Goal: Information Seeking & Learning: Learn about a topic

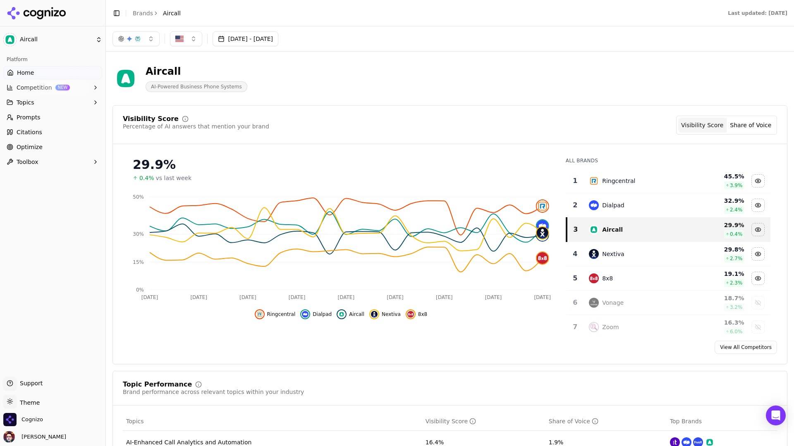
click at [31, 149] on span "Optimize" at bounding box center [30, 147] width 26 height 8
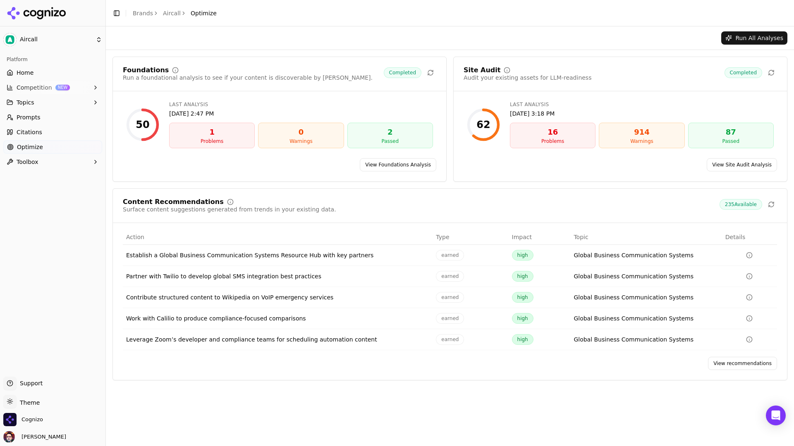
click at [578, 334] on link "View recommendations" at bounding box center [742, 363] width 69 height 13
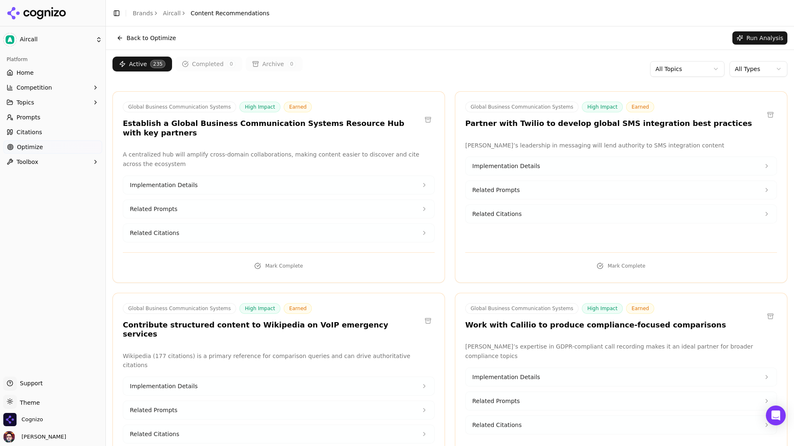
click at [76, 69] on link "Home" at bounding box center [52, 72] width 99 height 13
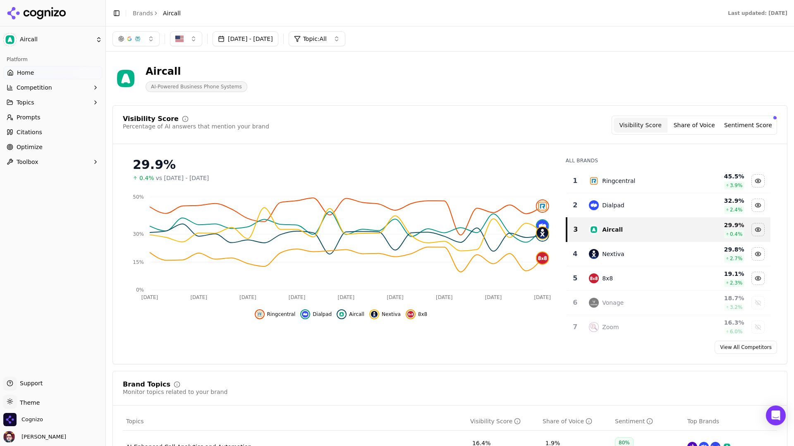
click at [758, 129] on button "Sentiment Score" at bounding box center [748, 125] width 54 height 15
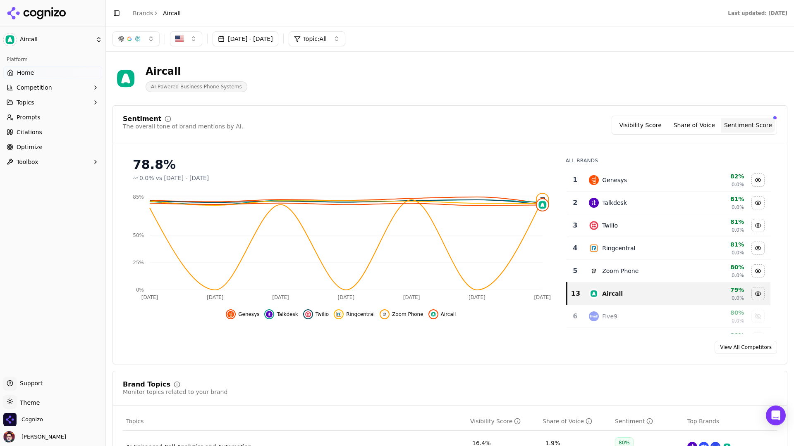
click at [648, 127] on button "Visibility Score" at bounding box center [640, 125] width 54 height 15
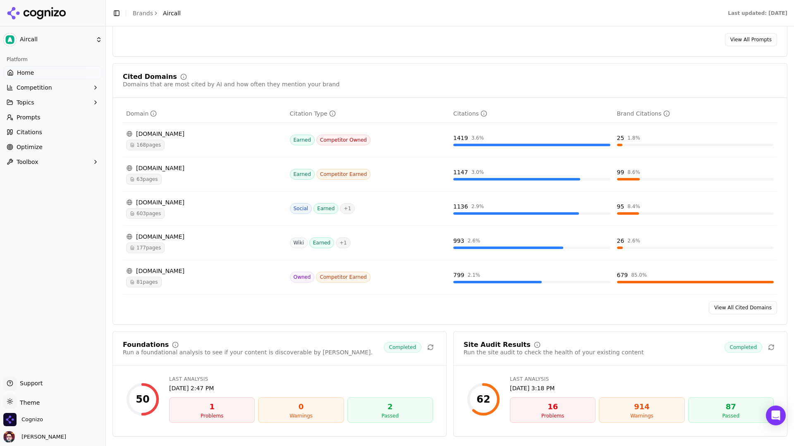
scroll to position [826, 0]
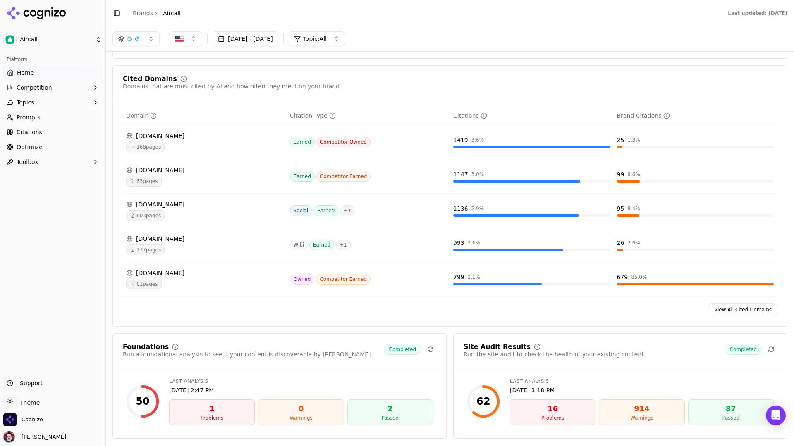
click at [374, 105] on div "Cited Domains Domains that are most cited by AI and how often they mention your…" at bounding box center [449, 196] width 675 height 262
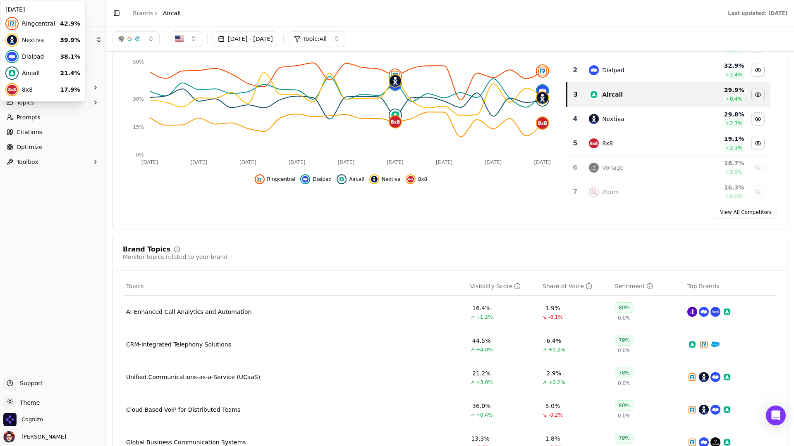
scroll to position [0, 0]
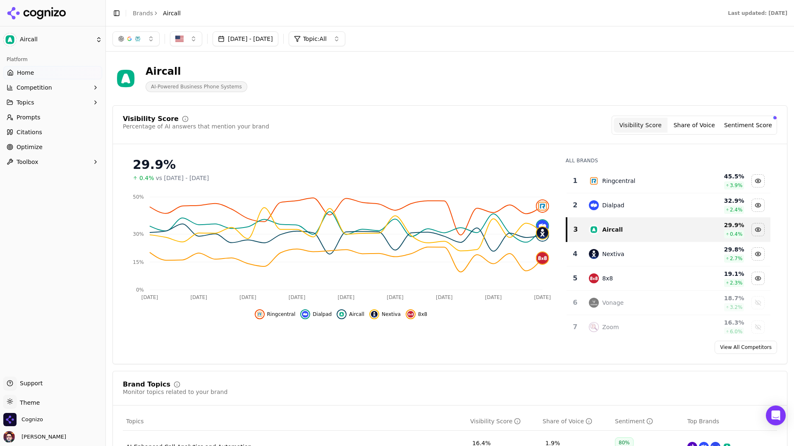
click at [41, 43] on html "Aircall Platform Home Competition Topics Prompts Citations Optimize Toolbox Sup…" at bounding box center [397, 223] width 794 height 446
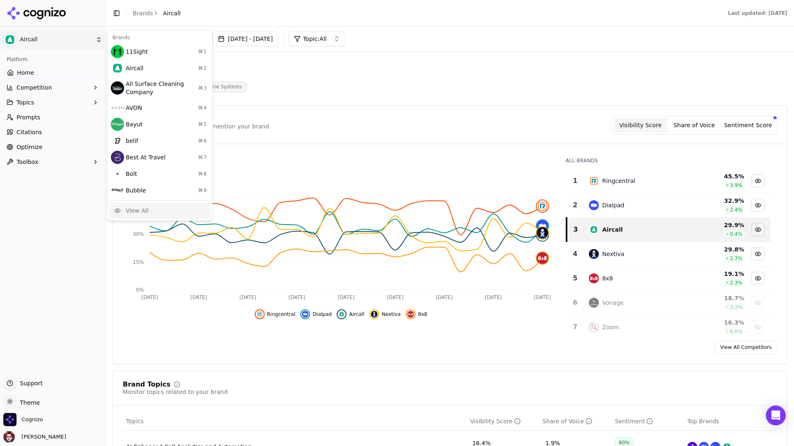
click at [169, 205] on div "View All" at bounding box center [159, 211] width 101 height 17
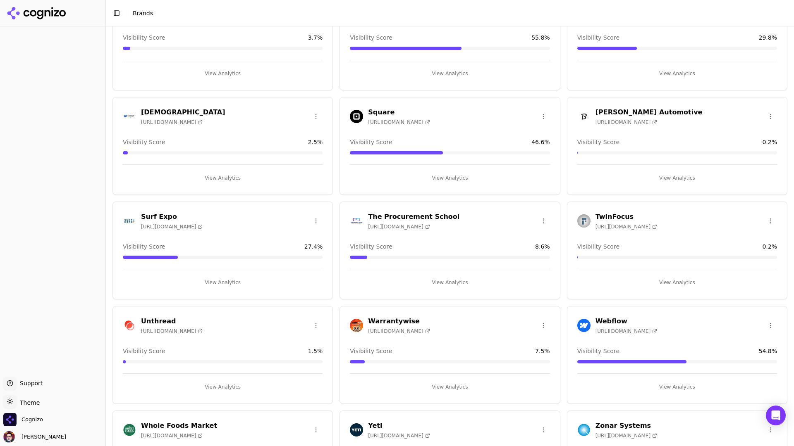
scroll to position [1332, 0]
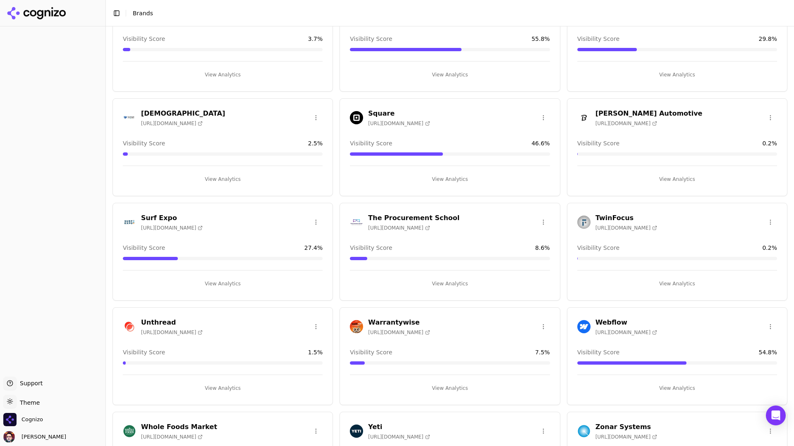
click at [445, 178] on button "View Analytics" at bounding box center [450, 179] width 200 height 13
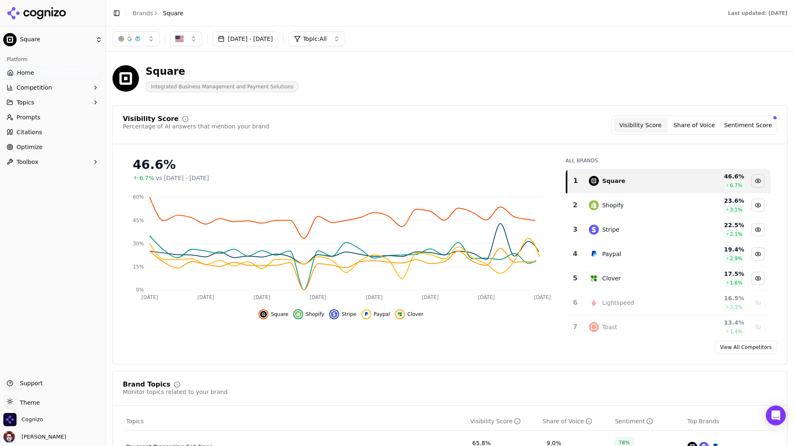
click at [60, 147] on link "Optimize" at bounding box center [52, 147] width 99 height 13
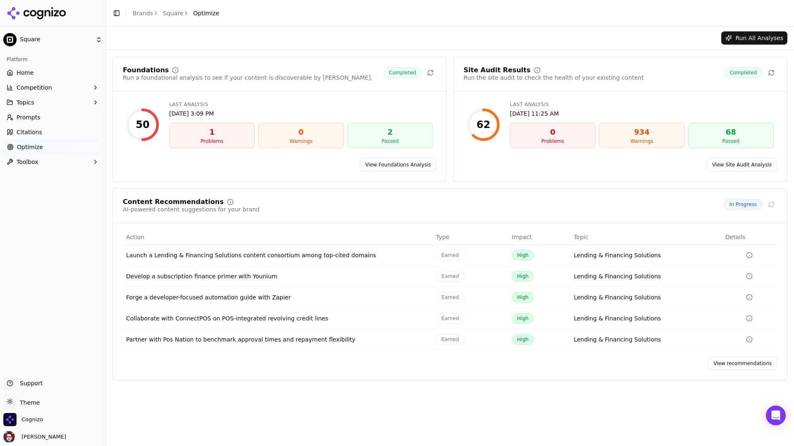
drag, startPoint x: 728, startPoint y: 367, endPoint x: 743, endPoint y: 347, distance: 24.5
click at [728, 367] on link "View recommendations" at bounding box center [742, 363] width 69 height 13
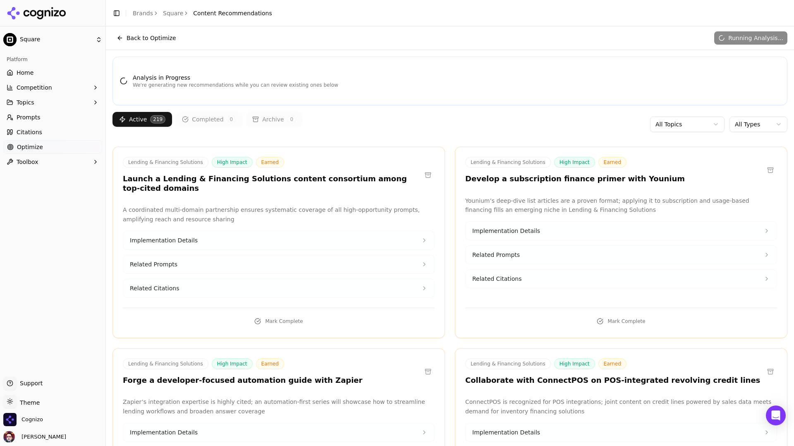
click at [51, 138] on link "Citations" at bounding box center [52, 132] width 99 height 13
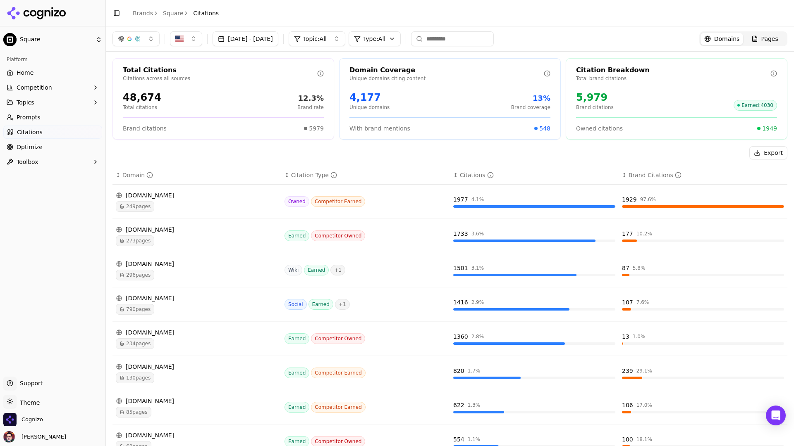
click at [226, 207] on div "249 pages" at bounding box center [197, 206] width 162 height 11
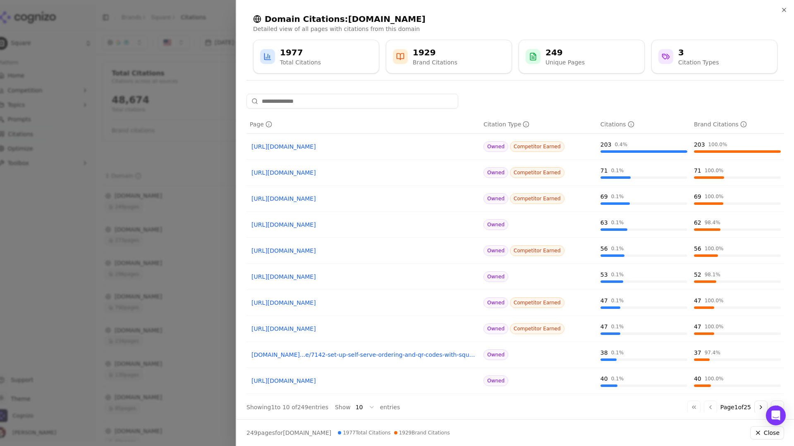
scroll to position [8, 0]
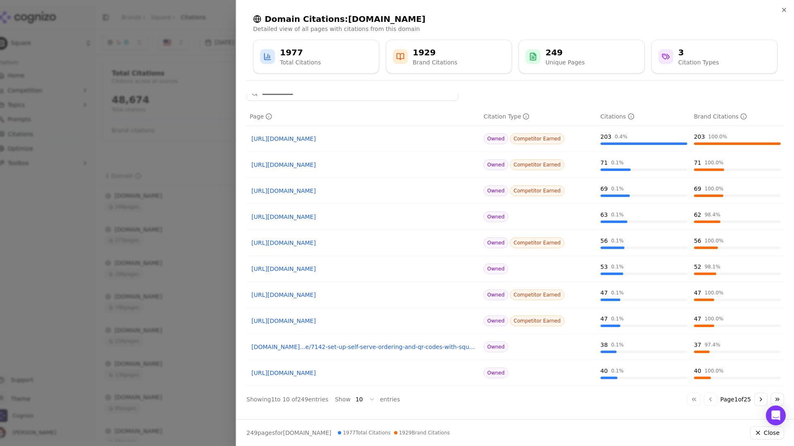
click at [362, 320] on link "https://squareup.com/us/en/software/loyalty" at bounding box center [363, 321] width 224 height 8
click at [457, 318] on link "https://squareup.com/us/en/software/loyalty" at bounding box center [363, 321] width 224 height 8
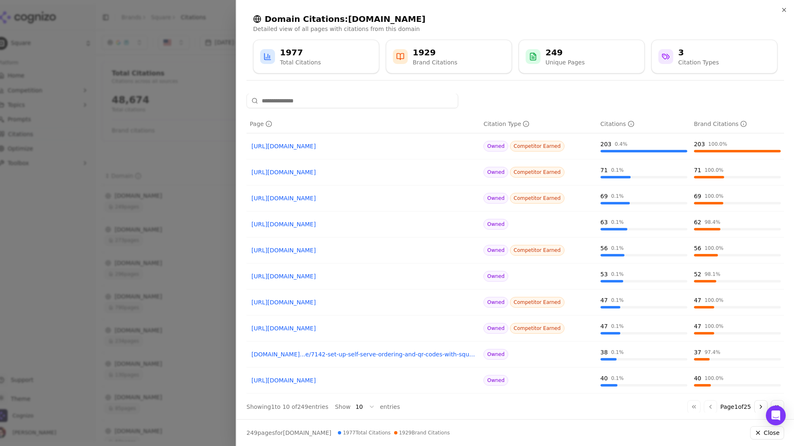
scroll to position [0, 0]
click at [784, 11] on icon "button" at bounding box center [783, 9] width 3 height 3
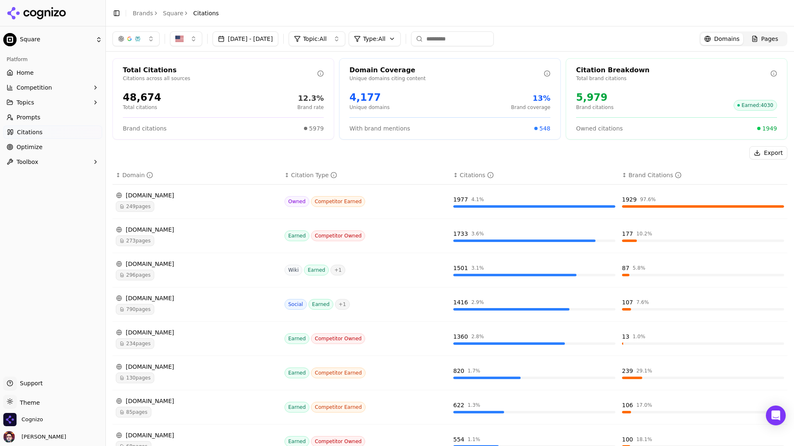
click at [401, 237] on div "Earned Competitor Owned" at bounding box center [365, 236] width 162 height 11
click at [229, 231] on div "shopify.com" at bounding box center [197, 230] width 162 height 8
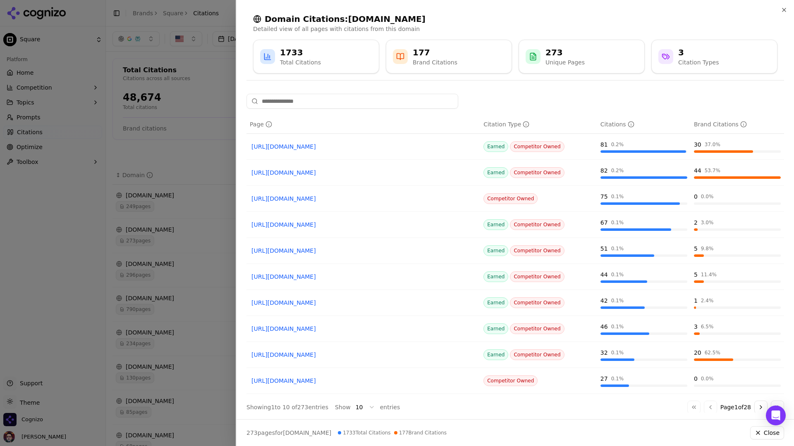
click at [180, 149] on div at bounding box center [397, 223] width 794 height 446
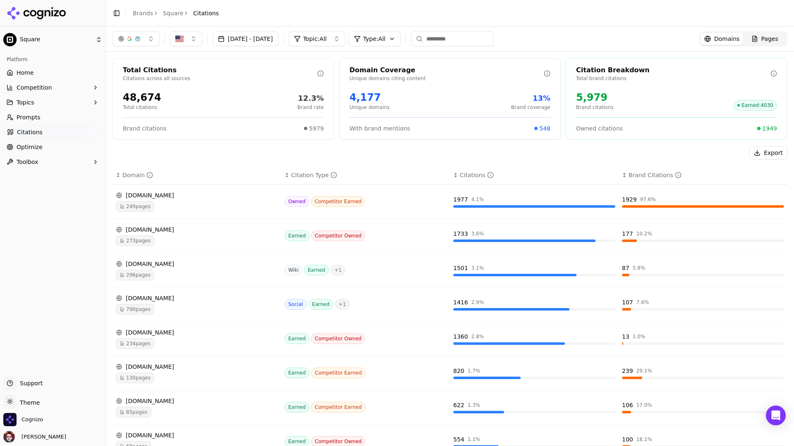
click at [35, 400] on html "Square Platform Home Competition Topics Prompts Citations Optimize Toolbox Supp…" at bounding box center [397, 223] width 794 height 446
click at [38, 376] on div "Dark" at bounding box center [29, 371] width 49 height 13
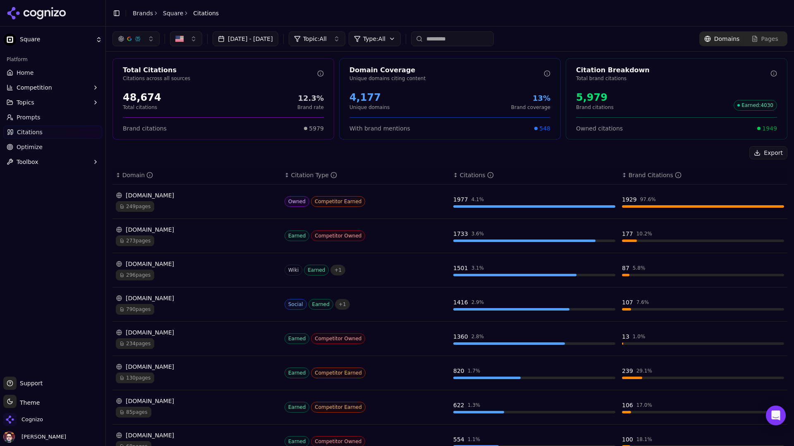
click at [139, 36] on div "button" at bounding box center [137, 39] width 7 height 7
click at [140, 36] on div "button" at bounding box center [137, 39] width 7 height 7
click at [233, 208] on div "249 pages" at bounding box center [197, 206] width 162 height 11
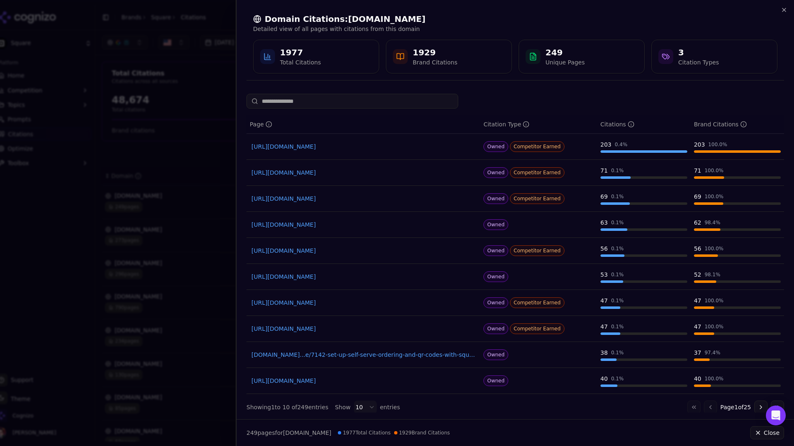
scroll to position [0, 0]
click at [201, 126] on div at bounding box center [397, 223] width 794 height 446
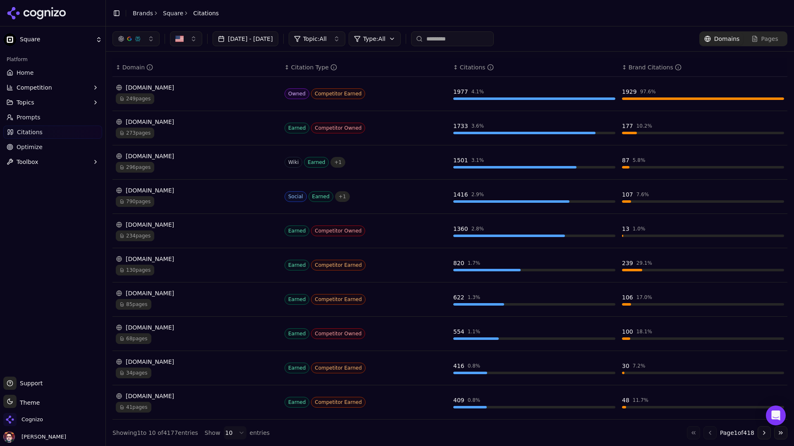
scroll to position [0, 0]
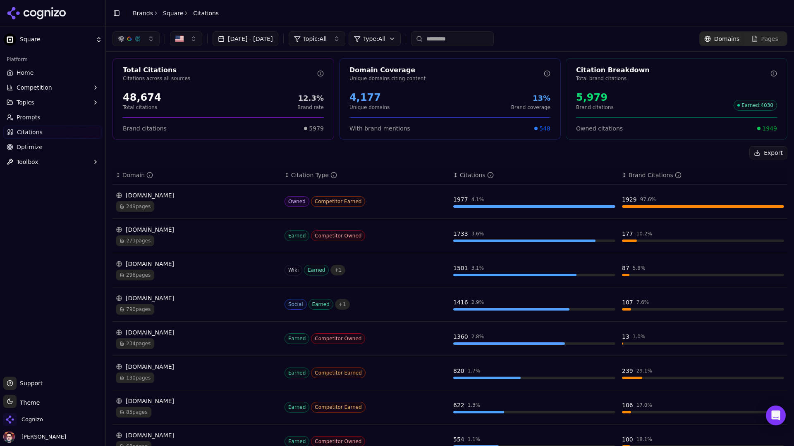
click at [36, 34] on html "Square Platform Home Competition Topics Prompts Citations Optimize Toolbox Supp…" at bounding box center [397, 223] width 794 height 446
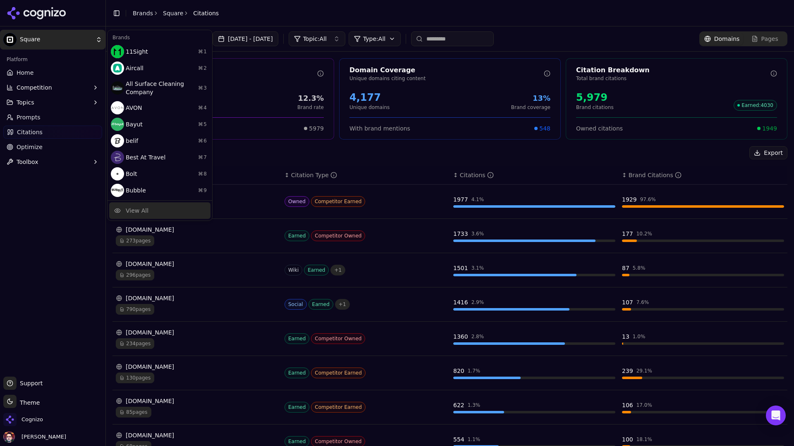
click at [147, 215] on div "View All" at bounding box center [159, 211] width 101 height 17
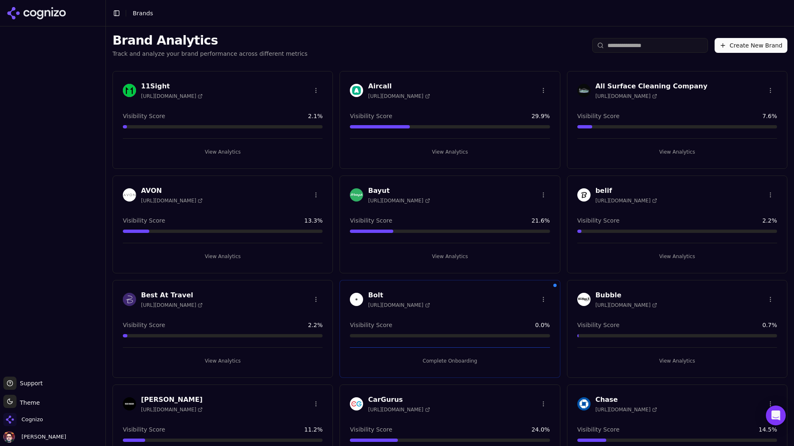
click at [646, 49] on input "search" at bounding box center [650, 45] width 116 height 15
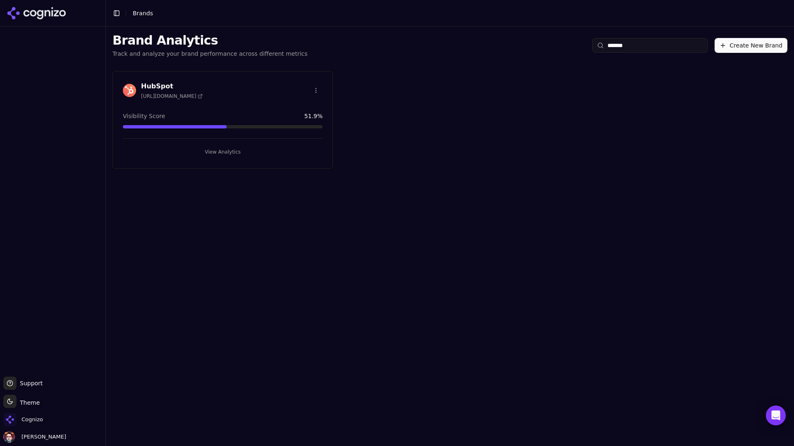
type input "*******"
click at [285, 158] on div "HubSpot https://www.hubspot.com Visibility Score 51.9 % View Analytics" at bounding box center [222, 120] width 220 height 98
click at [286, 156] on button "View Analytics" at bounding box center [223, 151] width 200 height 13
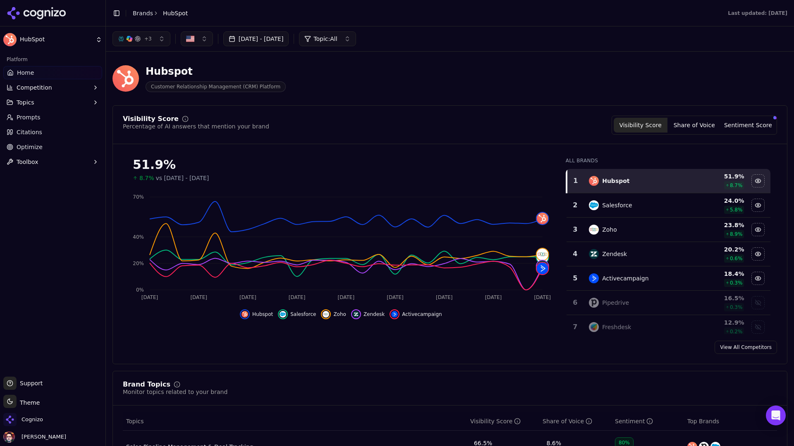
click at [746, 130] on button "Sentiment Score" at bounding box center [748, 125] width 54 height 15
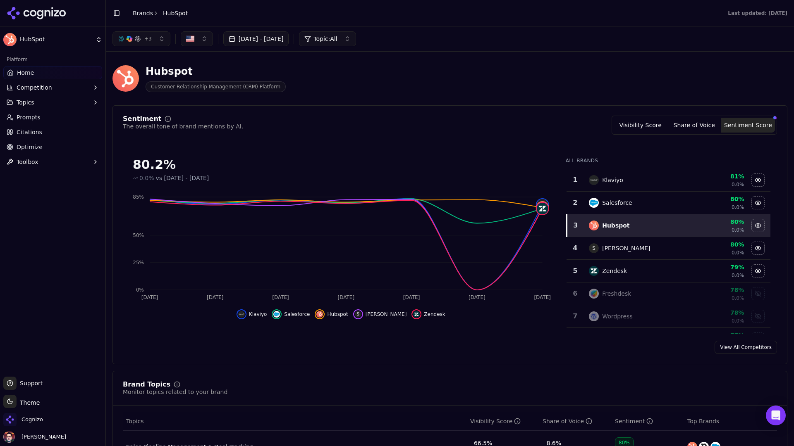
click at [634, 125] on button "Visibility Score" at bounding box center [640, 125] width 54 height 15
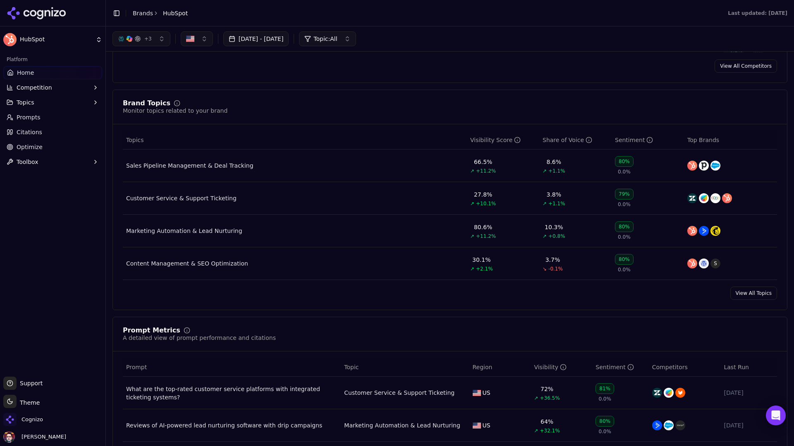
scroll to position [47, 0]
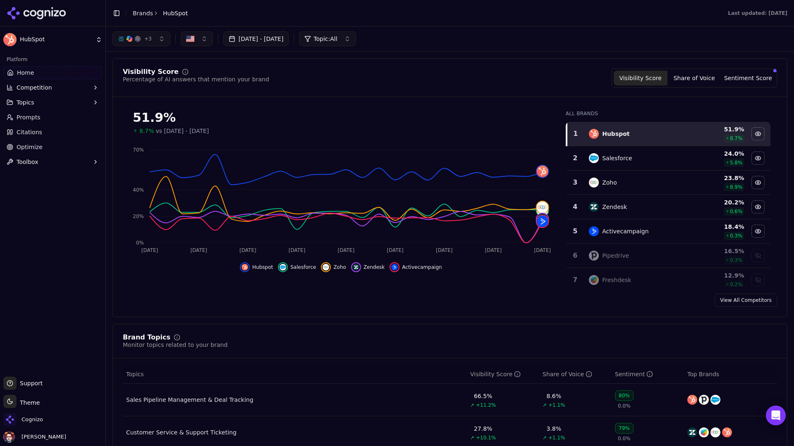
click at [50, 149] on link "Optimize" at bounding box center [52, 147] width 99 height 13
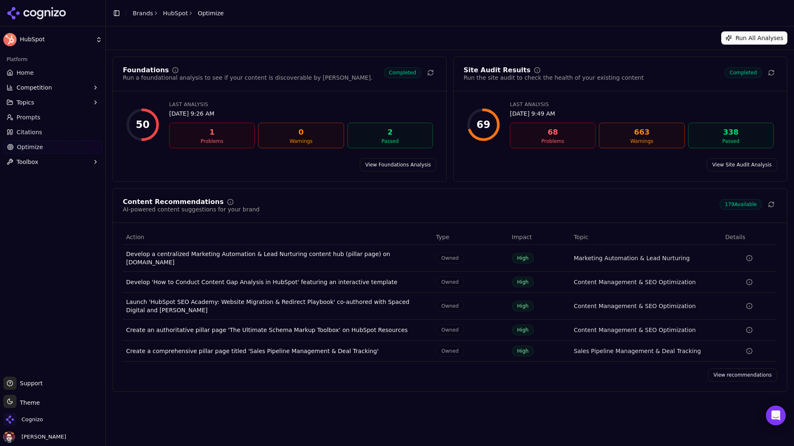
click at [726, 371] on link "View recommendations" at bounding box center [742, 375] width 69 height 13
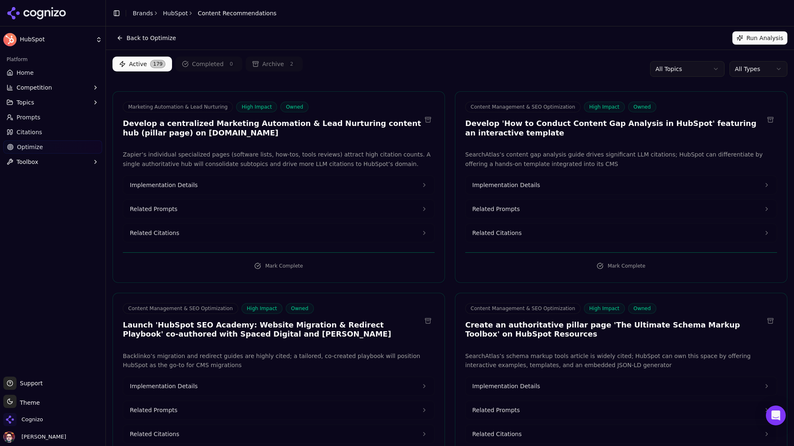
scroll to position [0, 0]
click at [75, 76] on link "Home" at bounding box center [52, 72] width 99 height 13
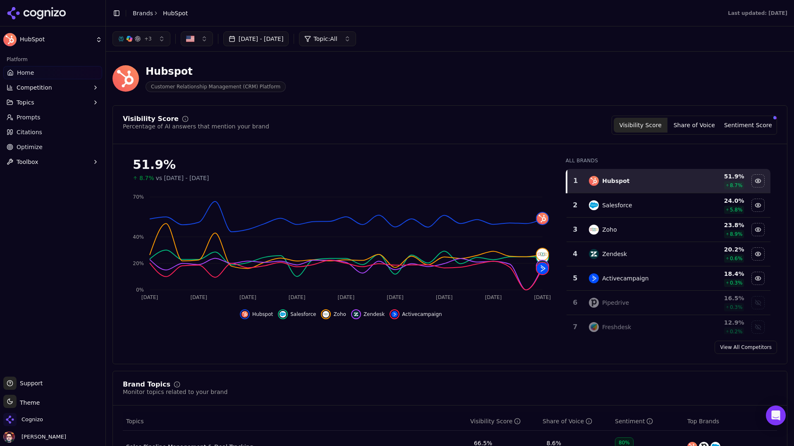
click at [337, 39] on span "Topic: All" at bounding box center [325, 39] width 24 height 8
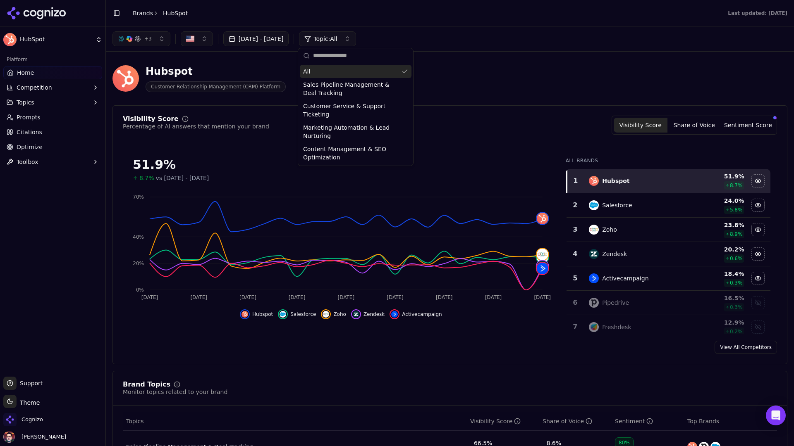
click at [337, 39] on span "Topic: All" at bounding box center [325, 39] width 24 height 8
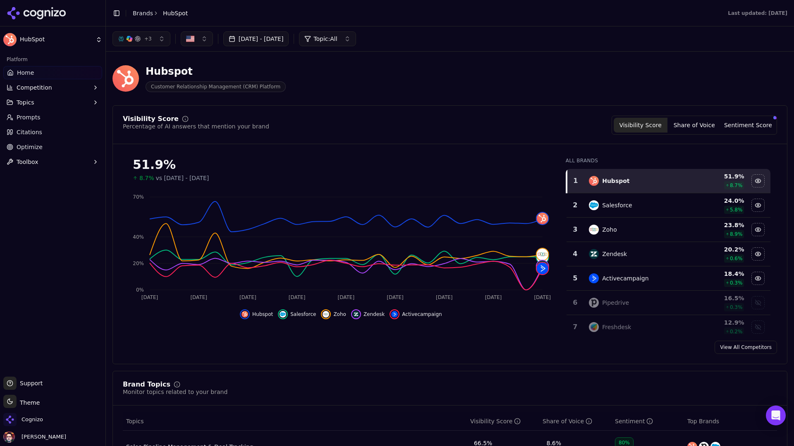
click at [162, 38] on button "+ 3" at bounding box center [141, 38] width 58 height 15
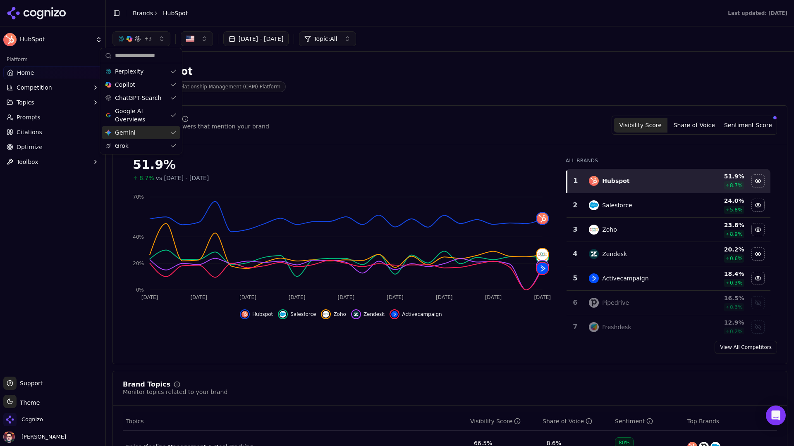
click at [160, 133] on div "Gemini Gemini" at bounding box center [141, 132] width 79 height 13
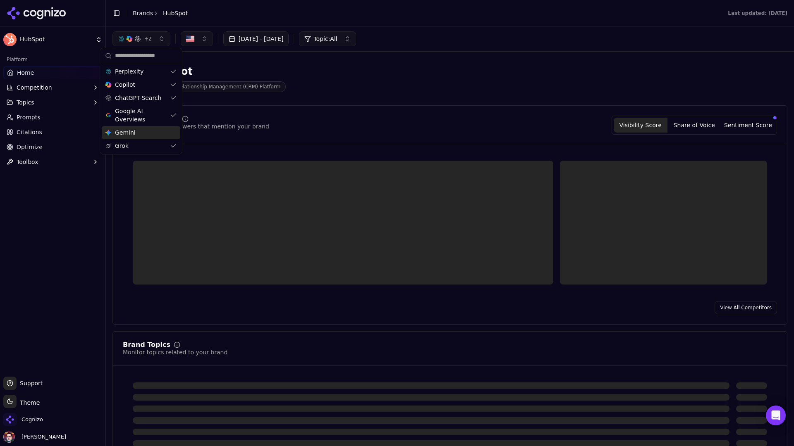
click at [160, 134] on div "Gemini Gemini" at bounding box center [141, 132] width 79 height 13
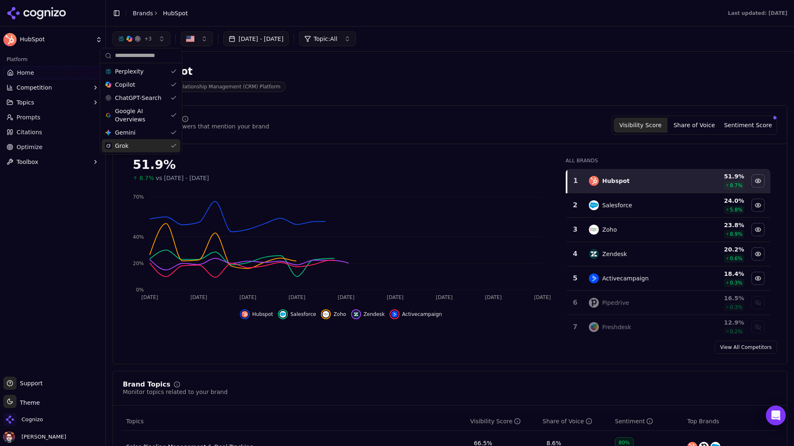
drag, startPoint x: 156, startPoint y: 147, endPoint x: 158, endPoint y: 130, distance: 17.1
click at [156, 147] on div "Grok" at bounding box center [141, 145] width 79 height 13
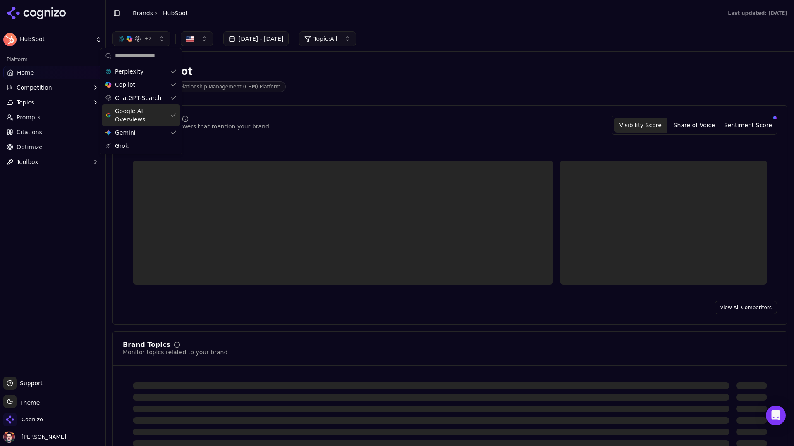
drag, startPoint x: 157, startPoint y: 113, endPoint x: 156, endPoint y: 104, distance: 9.1
click at [157, 113] on span "Google AI Overviews" at bounding box center [141, 115] width 52 height 17
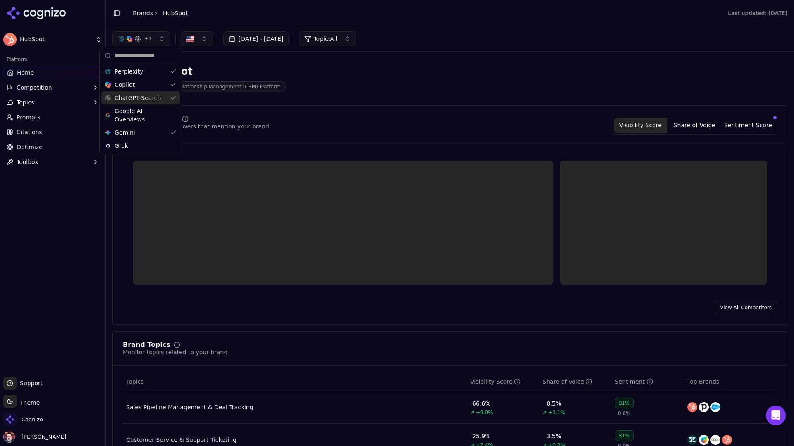
drag, startPoint x: 156, startPoint y: 98, endPoint x: 155, endPoint y: 89, distance: 9.5
click at [156, 98] on span "ChatGPT-Search" at bounding box center [137, 98] width 46 height 8
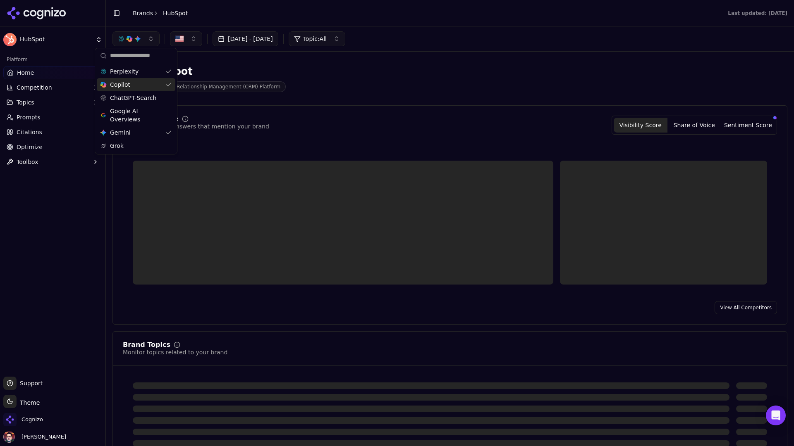
click at [155, 86] on div "Copilot" at bounding box center [136, 84] width 79 height 13
click at [154, 72] on div "Perplexity" at bounding box center [132, 71] width 79 height 13
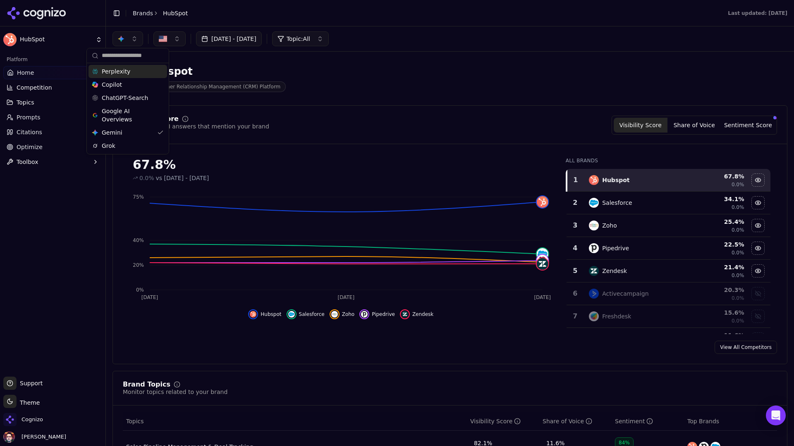
click at [143, 74] on div "Perplexity" at bounding box center [127, 71] width 79 height 13
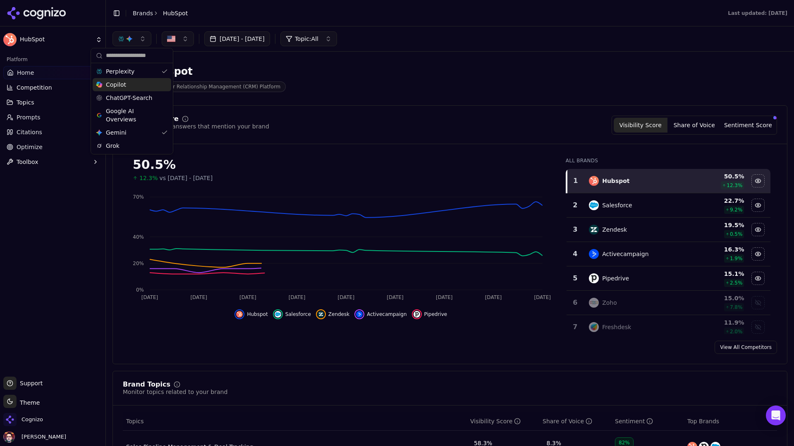
click at [142, 83] on div "Copilot" at bounding box center [132, 84] width 79 height 13
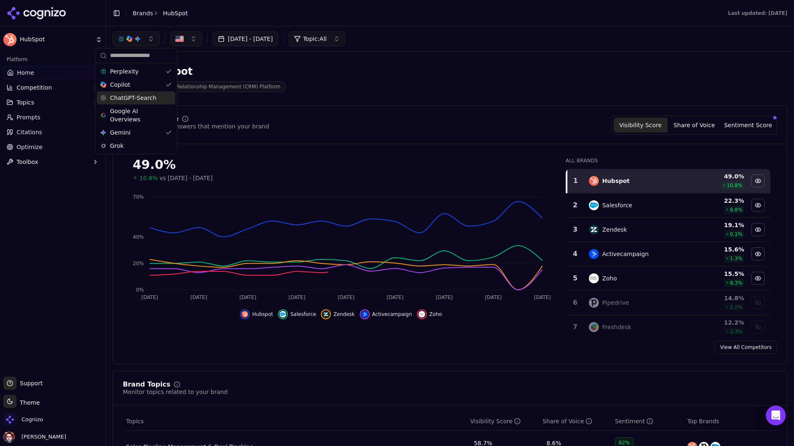
click at [145, 96] on span "ChatGPT-Search" at bounding box center [133, 98] width 46 height 8
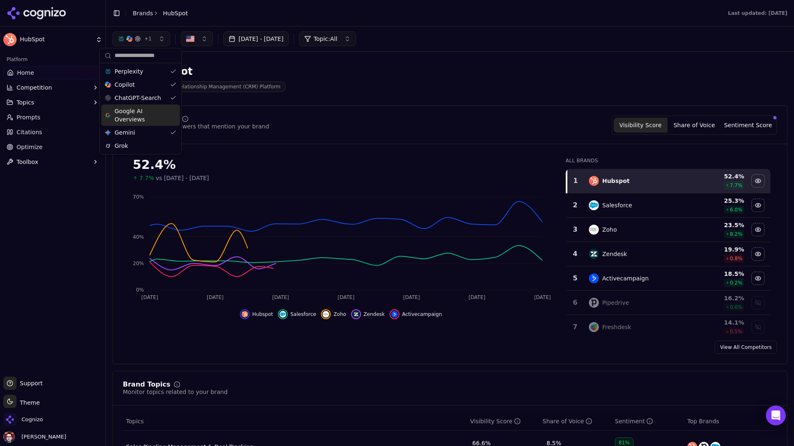
drag, startPoint x: 146, startPoint y: 117, endPoint x: 148, endPoint y: 126, distance: 8.8
click at [146, 117] on span "Google AI Overviews" at bounding box center [140, 115] width 52 height 17
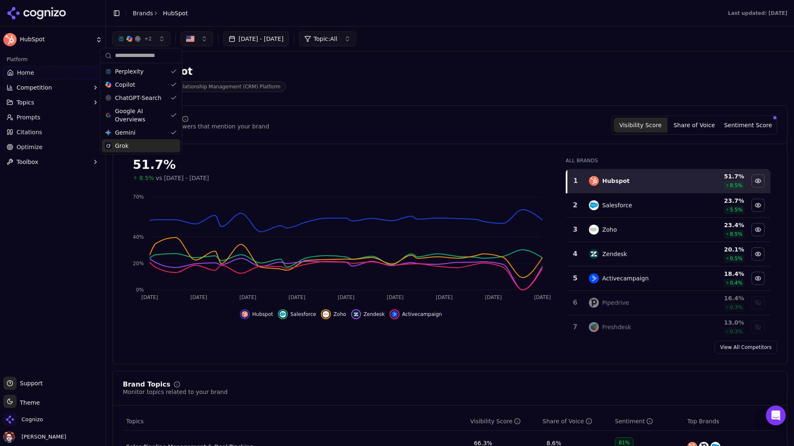
click at [149, 146] on div "Grok" at bounding box center [141, 145] width 79 height 13
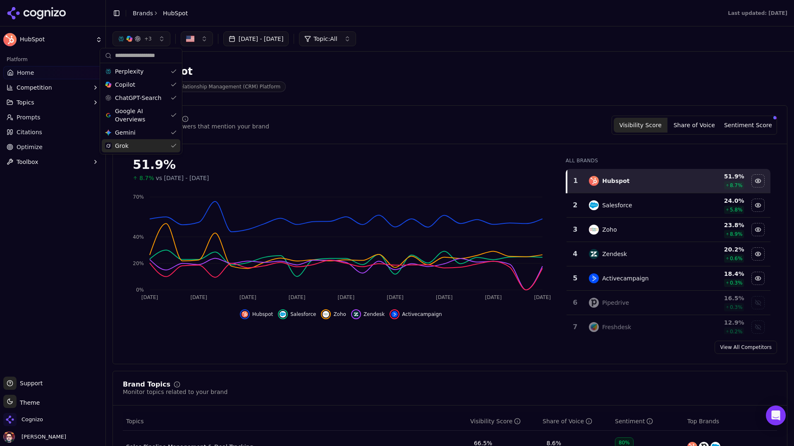
click at [456, 91] on div "Hubspot Customer Relationship Management (CRM) Platform" at bounding box center [297, 78] width 370 height 27
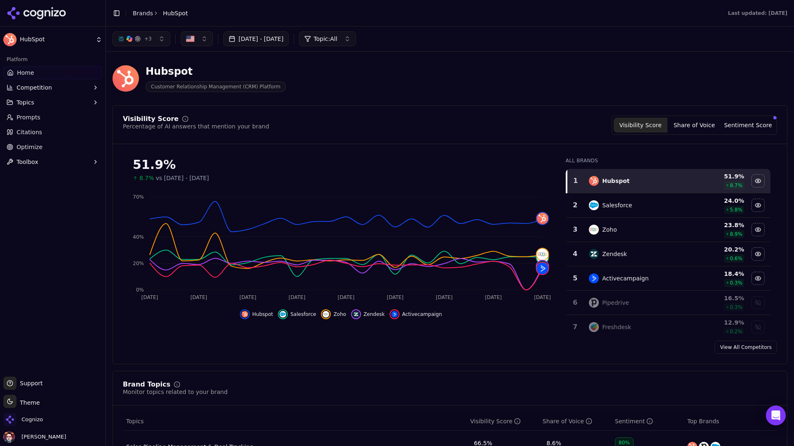
click at [60, 114] on link "Prompts" at bounding box center [52, 117] width 99 height 13
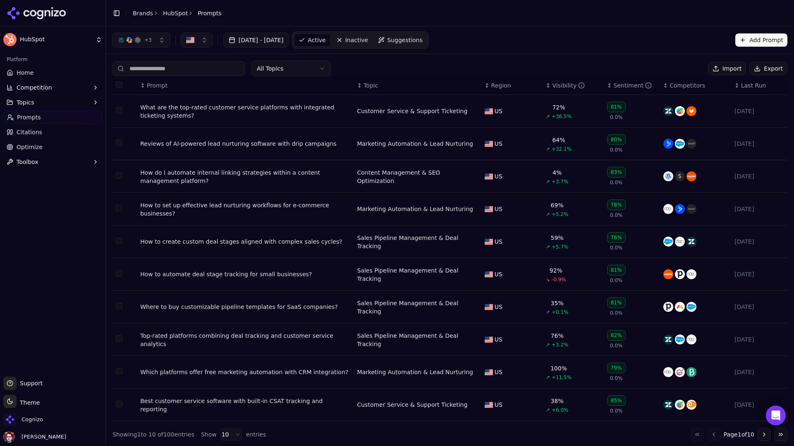
click at [301, 110] on div "What are the top-rated customer service platforms with integrated ticketing sys…" at bounding box center [245, 111] width 210 height 17
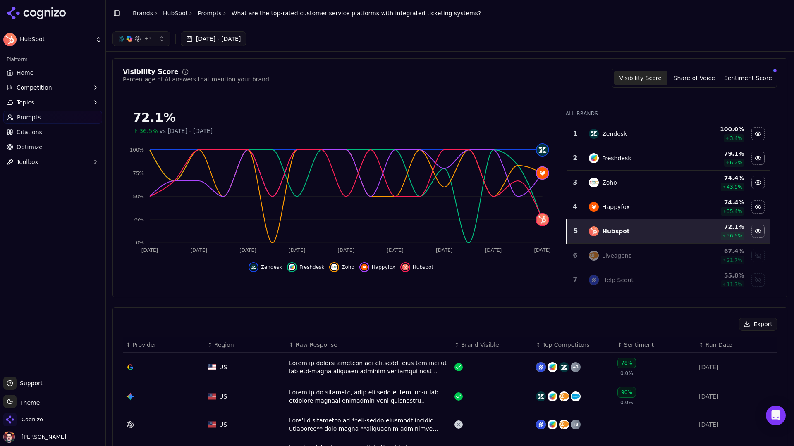
click at [206, 15] on link "Prompts" at bounding box center [210, 13] width 24 height 8
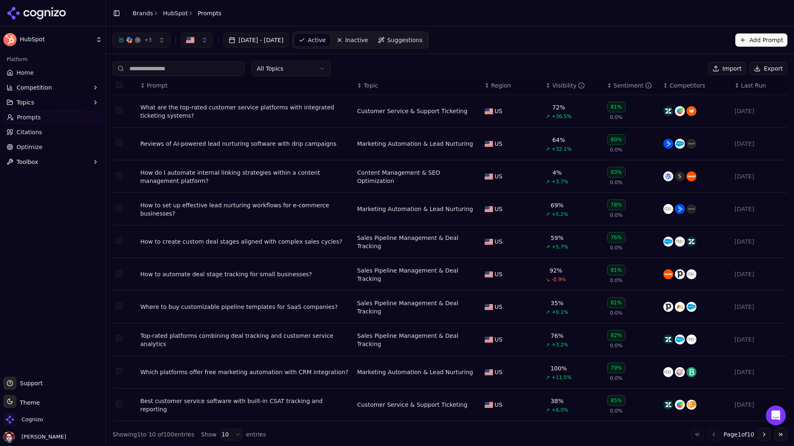
click at [422, 38] on span "Suggestions" at bounding box center [405, 40] width 36 height 8
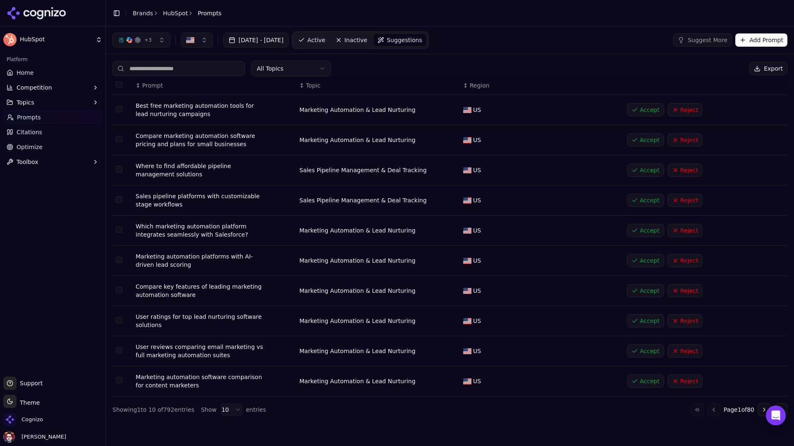
click at [325, 43] on span "Active" at bounding box center [316, 40] width 18 height 8
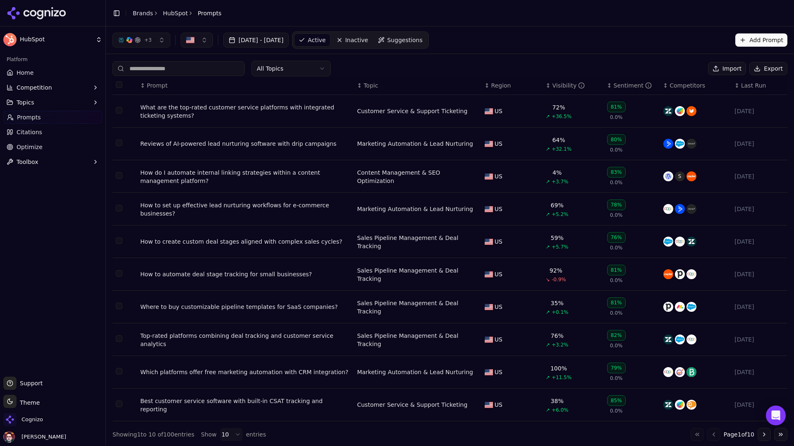
click at [55, 73] on link "Home" at bounding box center [52, 72] width 99 height 13
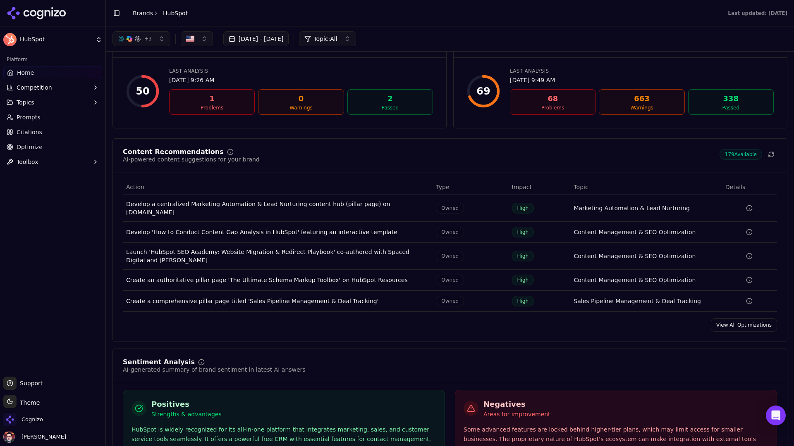
scroll to position [1094, 0]
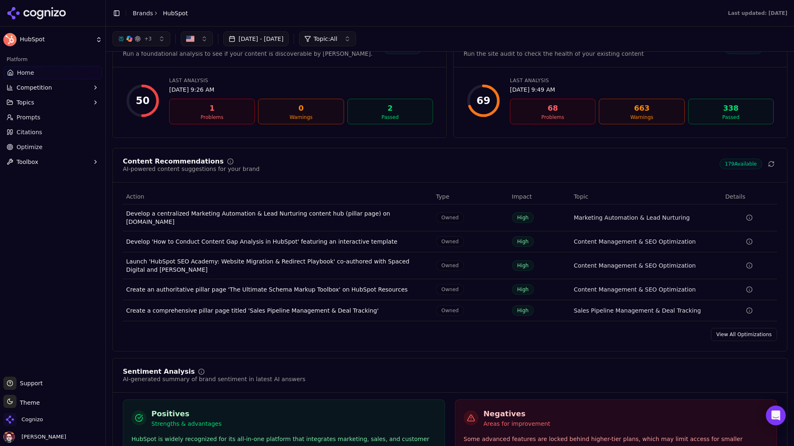
click at [740, 334] on link "View All Optimizations" at bounding box center [743, 334] width 66 height 13
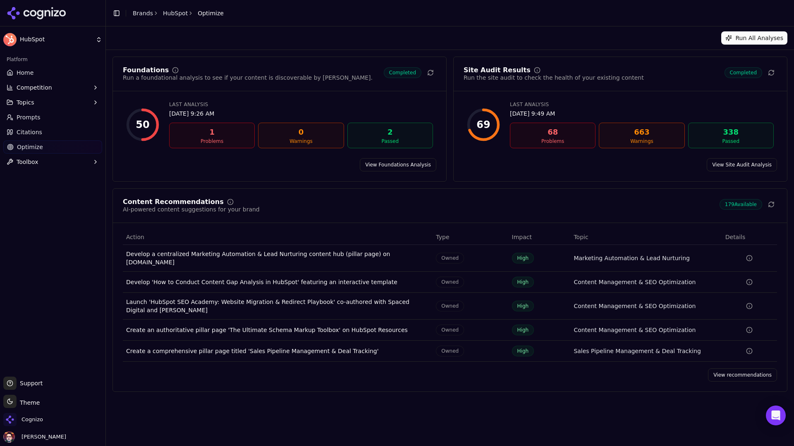
click at [62, 131] on link "Citations" at bounding box center [52, 132] width 99 height 13
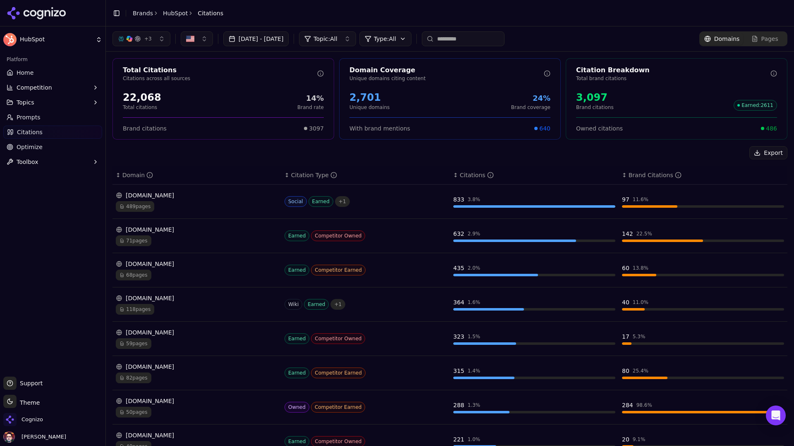
click at [55, 113] on link "Prompts" at bounding box center [52, 117] width 99 height 13
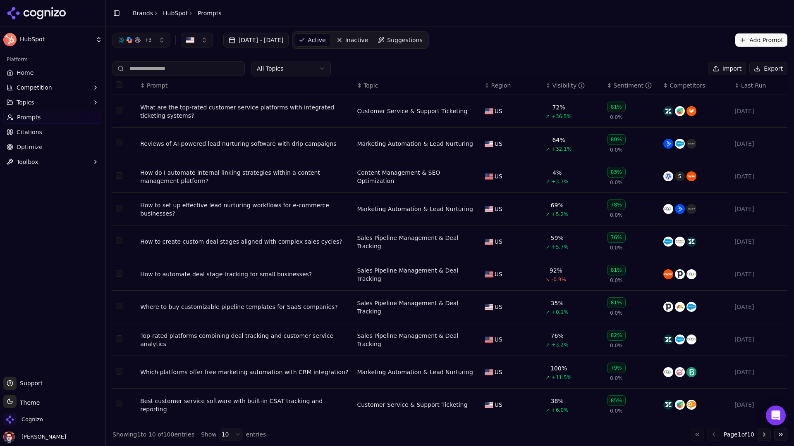
click at [56, 96] on button "Topics" at bounding box center [52, 102] width 99 height 13
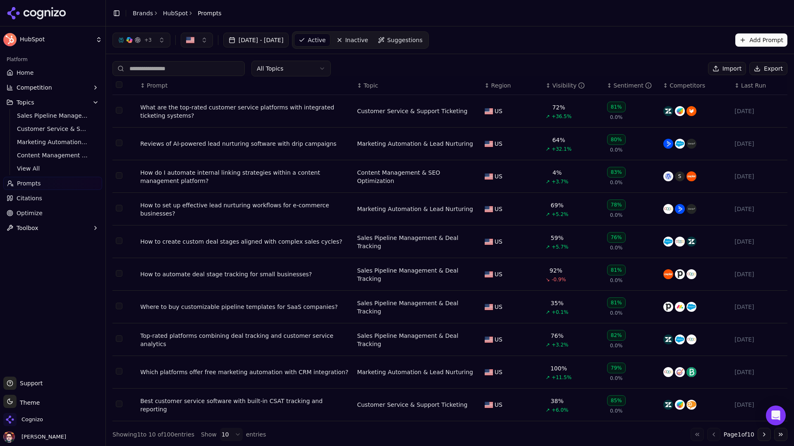
click at [53, 80] on ul "Home Competition Topics Sales Pipeline Management & Deal Tracking Customer Serv…" at bounding box center [52, 150] width 99 height 169
click at [52, 86] on button "Competition" at bounding box center [52, 87] width 99 height 13
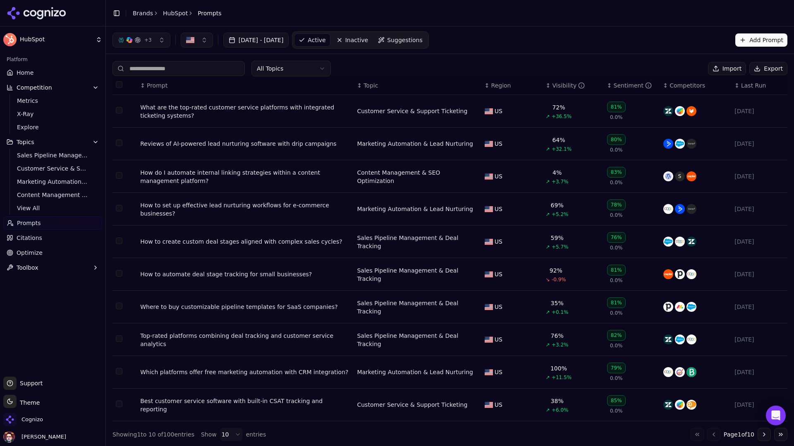
click at [55, 72] on link "Home" at bounding box center [52, 72] width 99 height 13
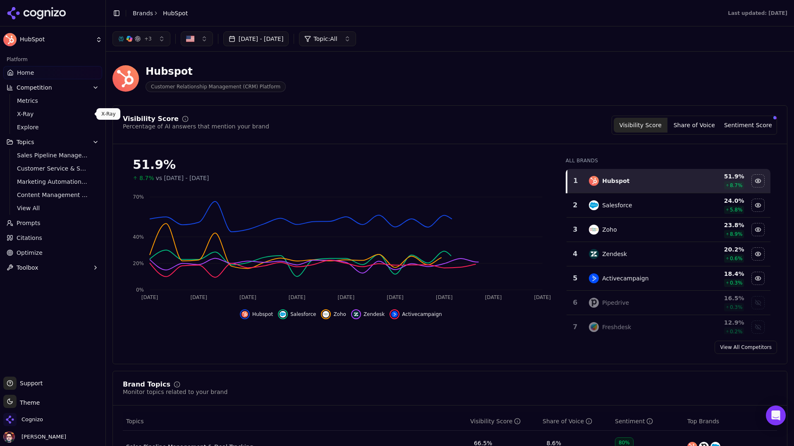
click at [52, 112] on span "X-Ray" at bounding box center [53, 114] width 72 height 8
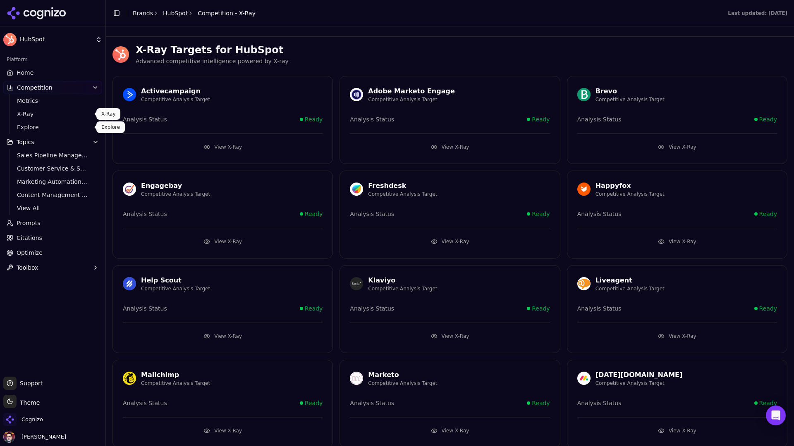
click at [57, 124] on span "Explore" at bounding box center [53, 127] width 72 height 8
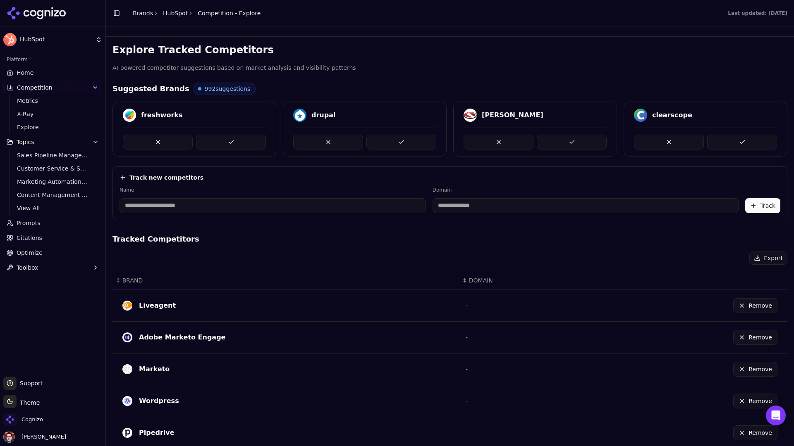
click at [322, 113] on div "drupal" at bounding box center [323, 115] width 24 height 10
click at [443, 77] on div "Explore Tracked Competitors AI-powered competitor suggestions based on market a…" at bounding box center [449, 335] width 675 height 585
click at [489, 113] on div "frase" at bounding box center [512, 115] width 62 height 10
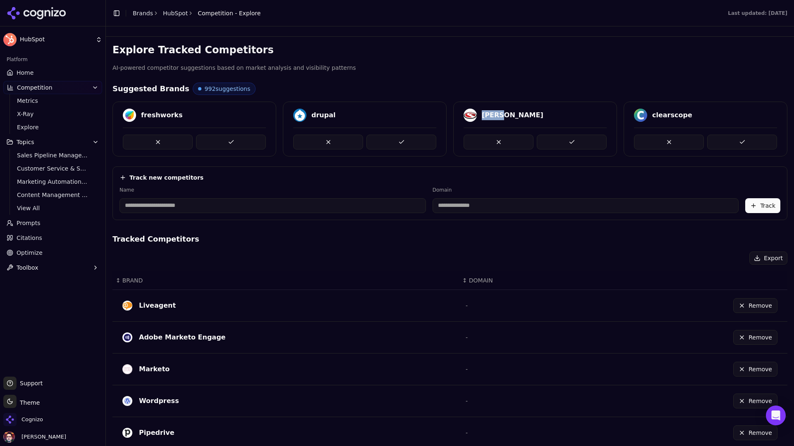
click at [489, 113] on div "frase" at bounding box center [512, 115] width 62 height 10
click at [50, 104] on span "Metrics" at bounding box center [53, 101] width 72 height 8
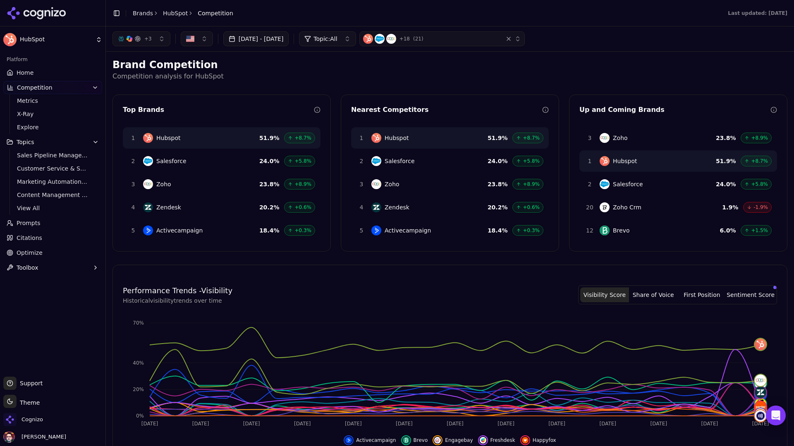
click at [61, 68] on link "Home" at bounding box center [52, 72] width 99 height 13
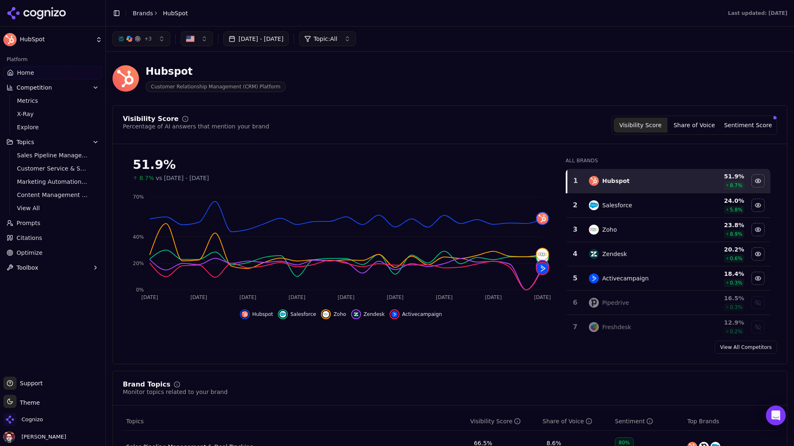
click at [703, 122] on button "Share of Voice" at bounding box center [694, 125] width 54 height 15
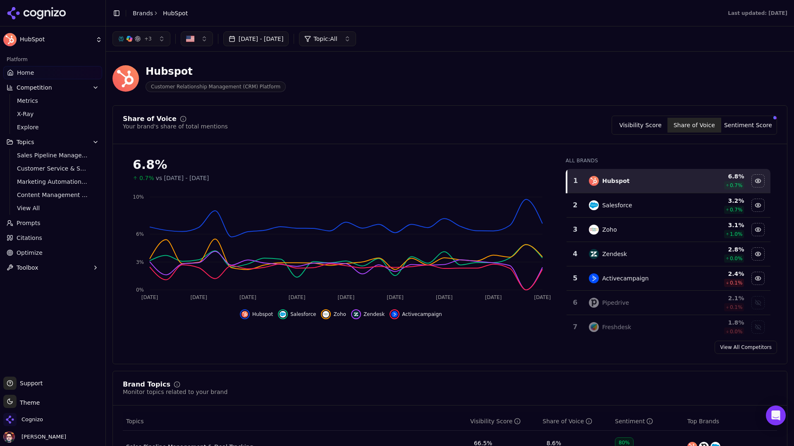
click at [741, 125] on button "Sentiment Score" at bounding box center [748, 125] width 54 height 15
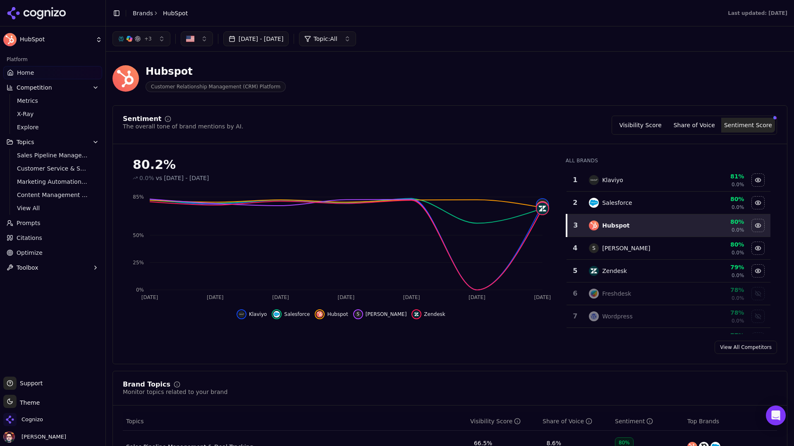
click at [199, 41] on button "button" at bounding box center [197, 38] width 32 height 15
click at [705, 126] on button "Share of Voice" at bounding box center [694, 125] width 54 height 15
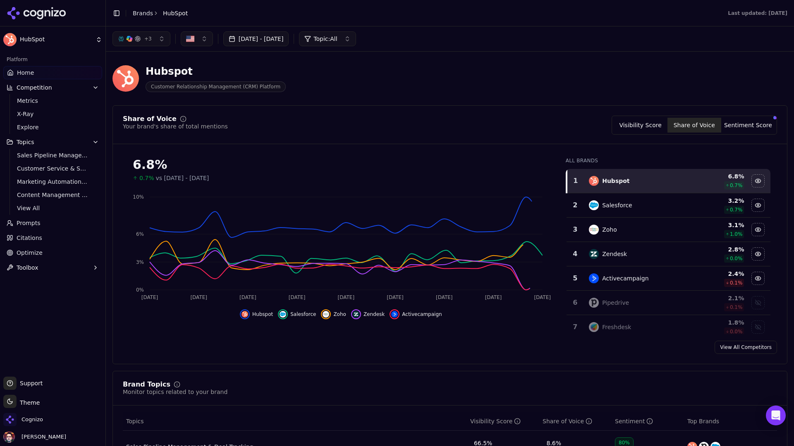
click at [648, 124] on button "Visibility Score" at bounding box center [640, 125] width 54 height 15
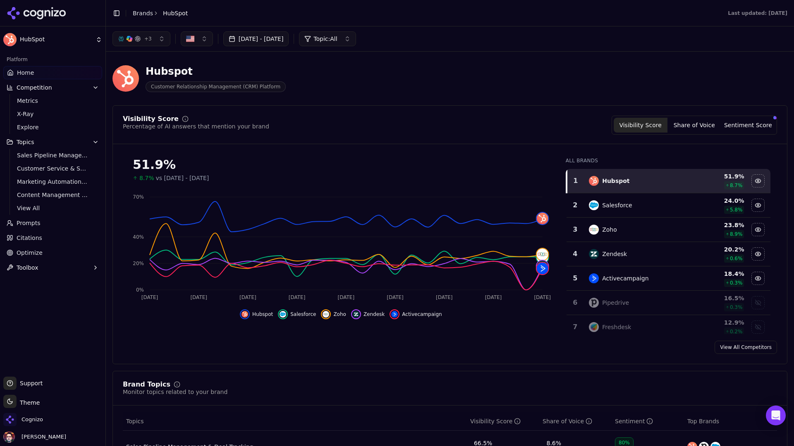
click at [93, 89] on icon "button" at bounding box center [95, 87] width 7 height 7
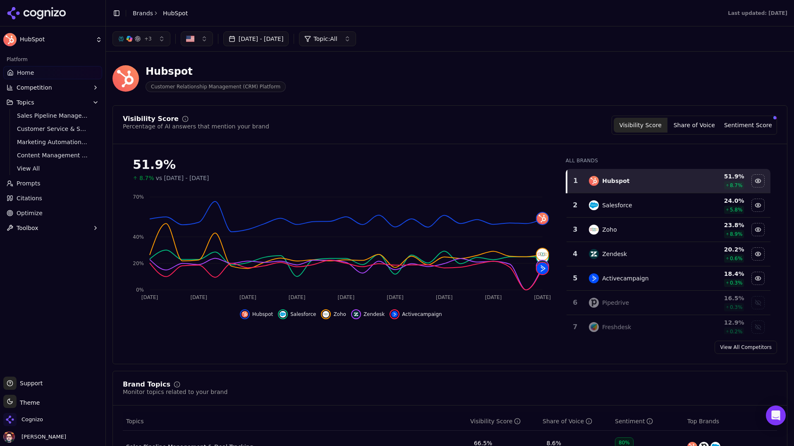
click at [91, 103] on button "Topics" at bounding box center [52, 102] width 99 height 13
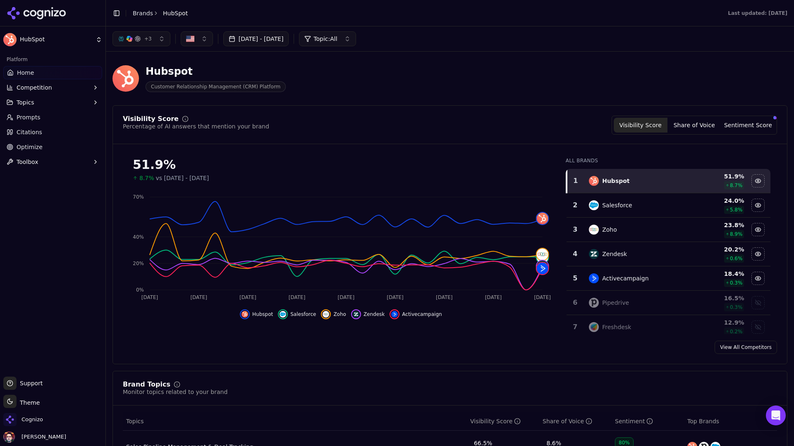
click at [492, 77] on div "Hubspot Customer Relationship Management (CRM) Platform" at bounding box center [449, 78] width 675 height 41
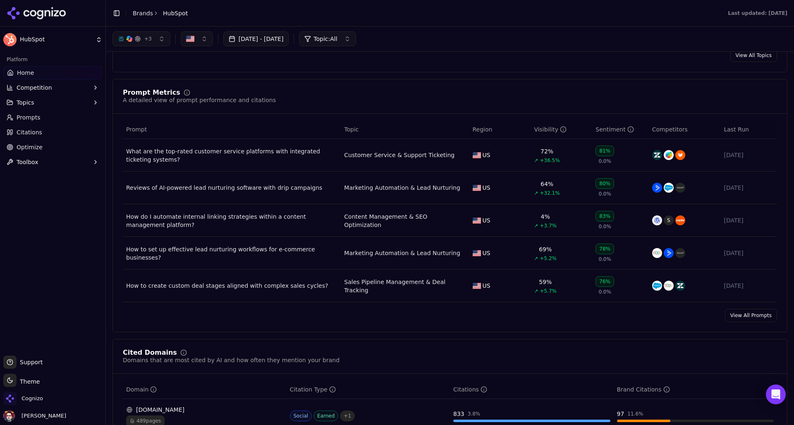
scroll to position [490, 0]
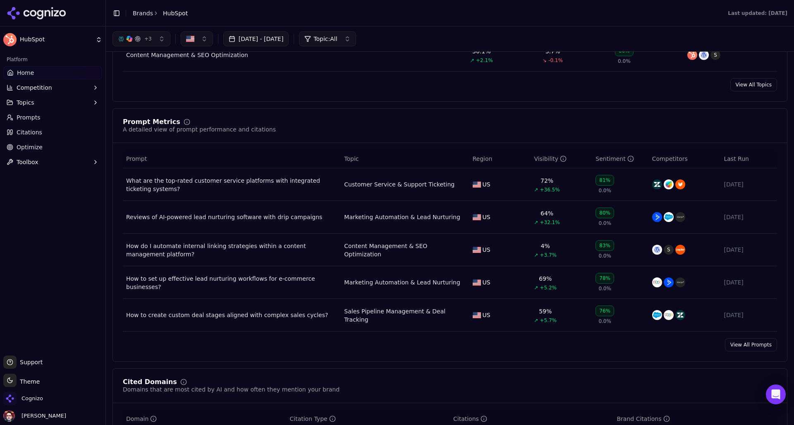
click at [751, 344] on link "View All Prompts" at bounding box center [751, 344] width 52 height 13
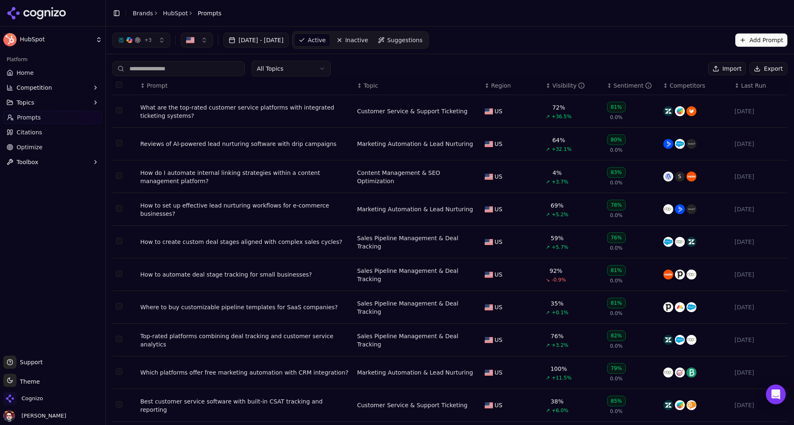
click at [725, 71] on button "Import" at bounding box center [727, 68] width 38 height 13
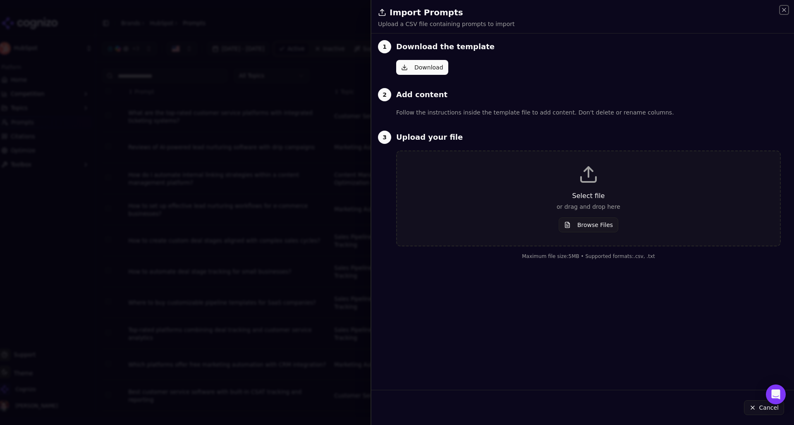
click at [780, 7] on icon "button" at bounding box center [783, 10] width 7 height 7
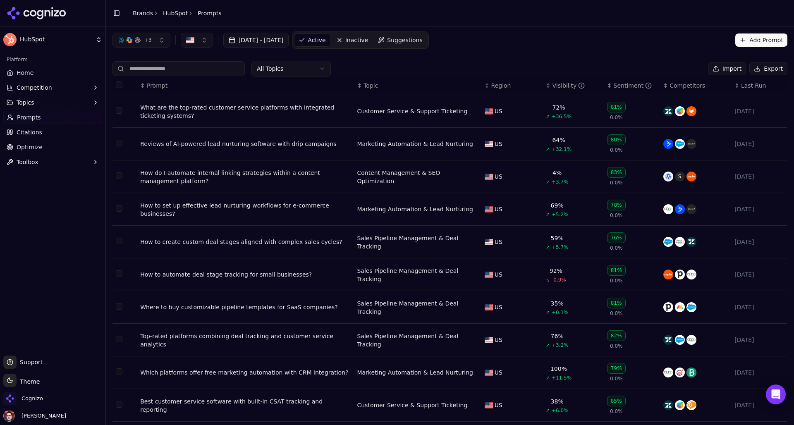
click at [765, 35] on button "Add Prompt" at bounding box center [761, 39] width 52 height 13
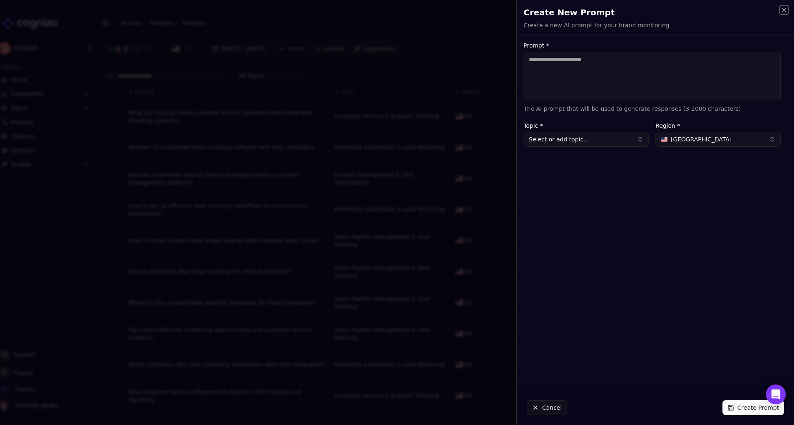
click at [783, 9] on icon "button" at bounding box center [783, 9] width 3 height 3
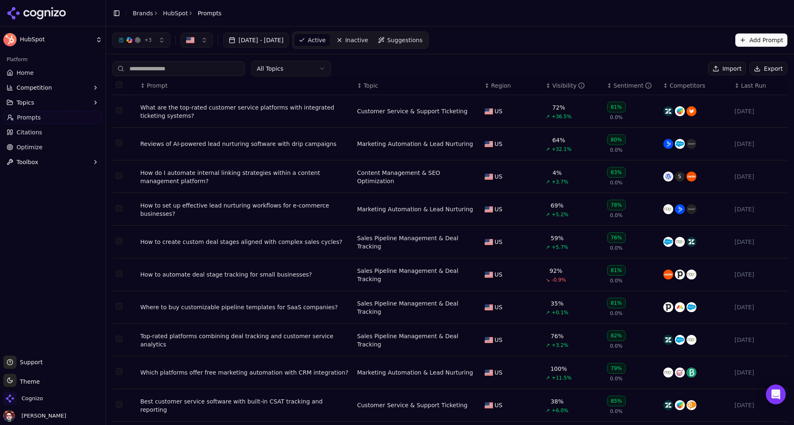
click at [427, 45] on link "Suggestions" at bounding box center [400, 39] width 53 height 13
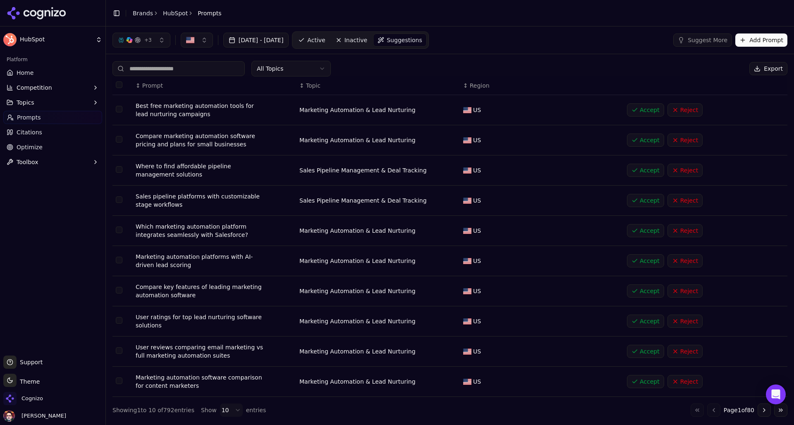
click at [78, 72] on link "Home" at bounding box center [52, 72] width 99 height 13
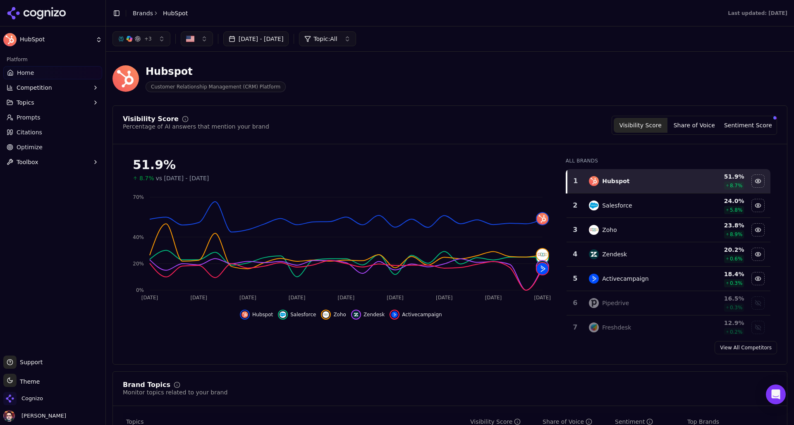
click at [152, 37] on button "+ 3" at bounding box center [141, 38] width 58 height 15
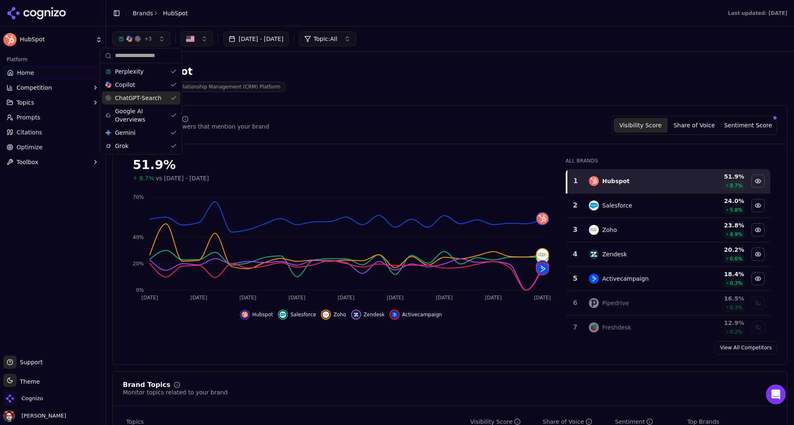
click at [398, 94] on div "Hubspot Customer Relationship Management (CRM) Platform" at bounding box center [449, 78] width 675 height 41
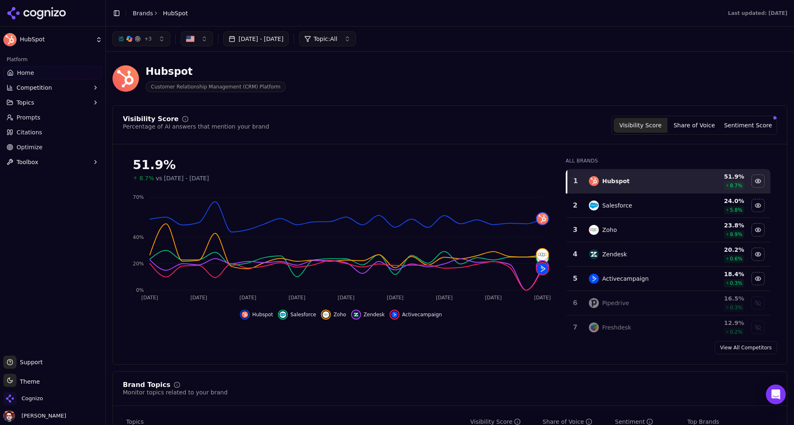
click at [76, 115] on link "Prompts" at bounding box center [52, 117] width 99 height 13
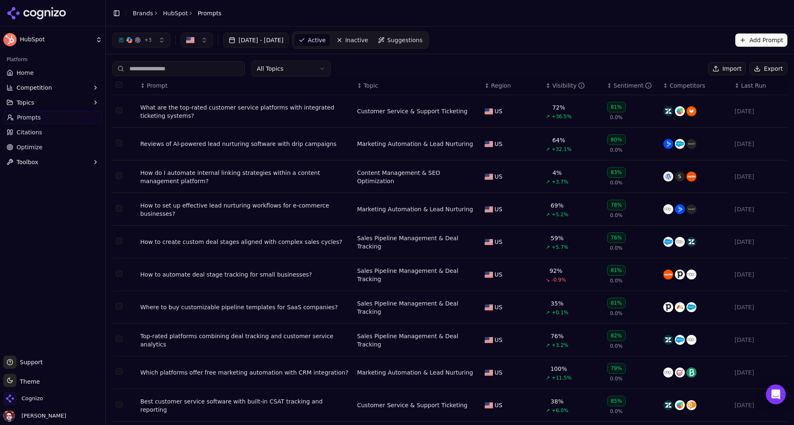
click at [767, 42] on button "Add Prompt" at bounding box center [761, 39] width 52 height 13
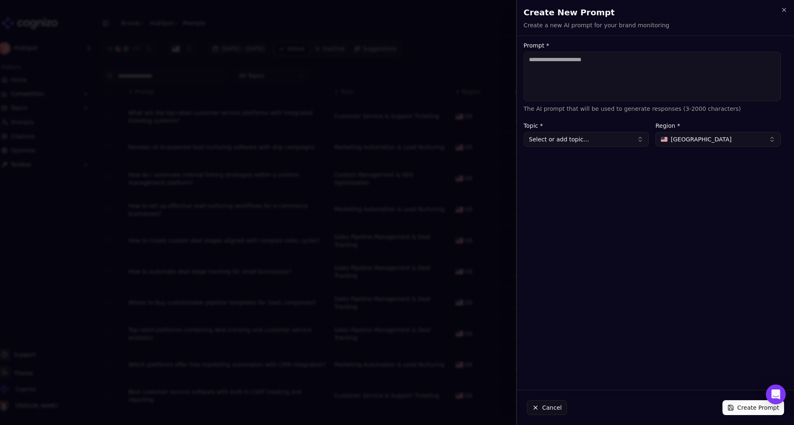
click at [689, 147] on div "Prompt * The AI prompt that will be used to generate responses (3-2000 characte…" at bounding box center [652, 213] width 270 height 341
click at [703, 138] on span "United States" at bounding box center [700, 139] width 61 height 8
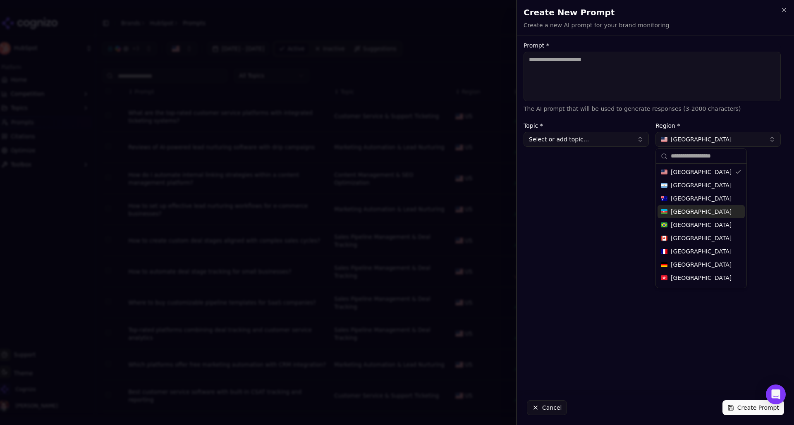
click at [617, 196] on div "Prompt * The AI prompt that will be used to generate responses (3-2000 characte…" at bounding box center [652, 213] width 270 height 341
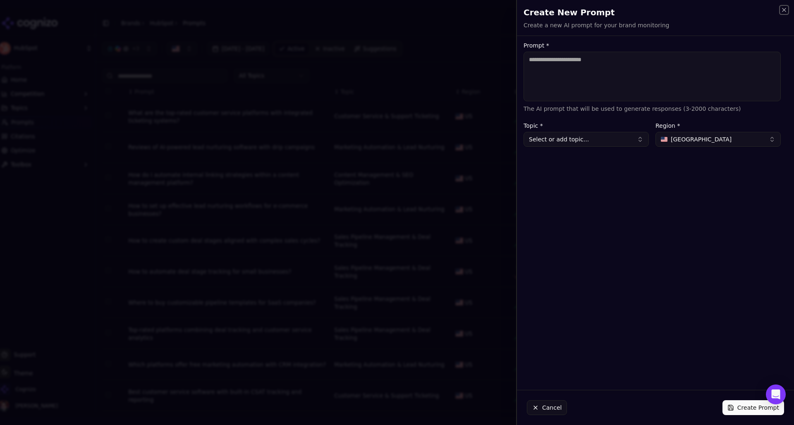
click at [782, 11] on icon "button" at bounding box center [783, 10] width 7 height 7
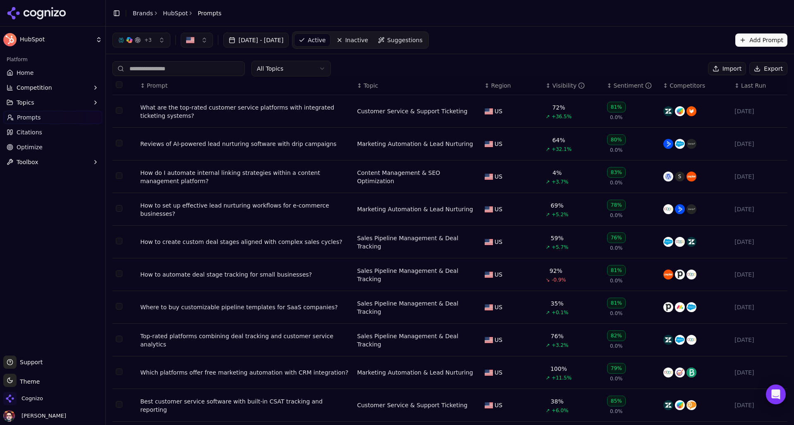
click at [76, 78] on link "Home" at bounding box center [52, 72] width 99 height 13
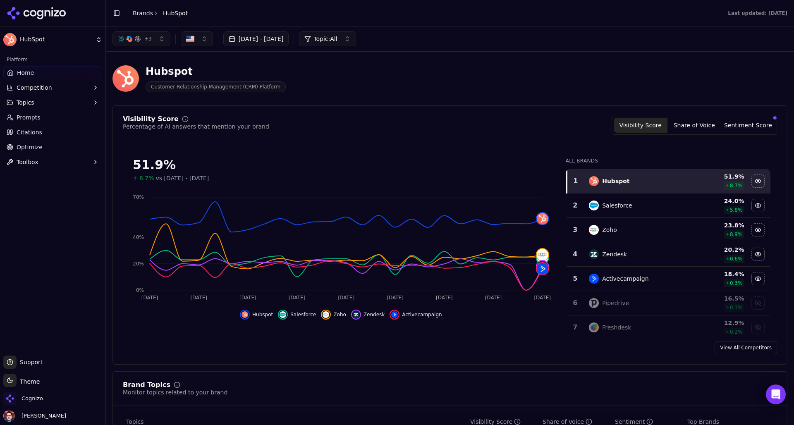
click at [748, 348] on link "View All Competitors" at bounding box center [745, 347] width 62 height 13
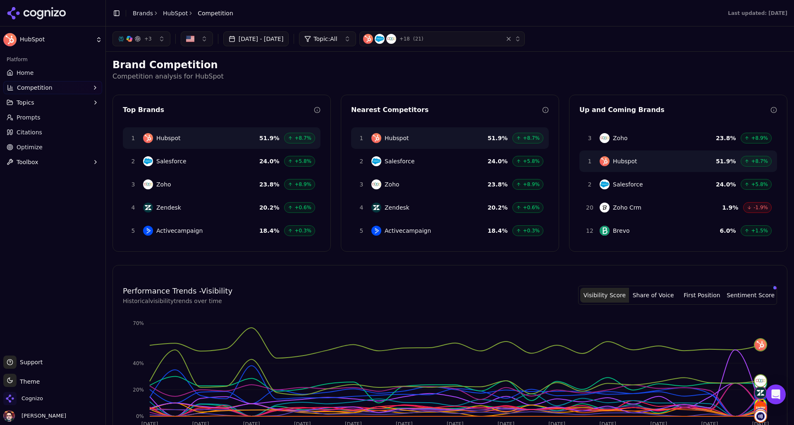
click at [499, 42] on div "+ 18 ( 21 )" at bounding box center [431, 39] width 136 height 10
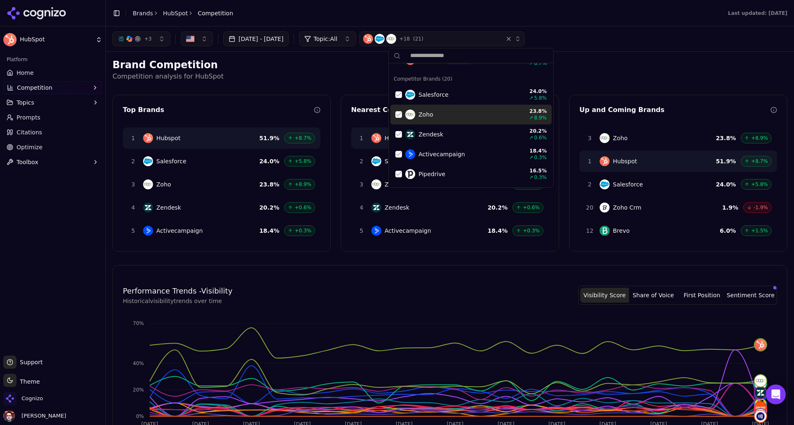
scroll to position [25, 0]
click at [305, 77] on p "Competition analysis for HubSpot" at bounding box center [449, 77] width 675 height 10
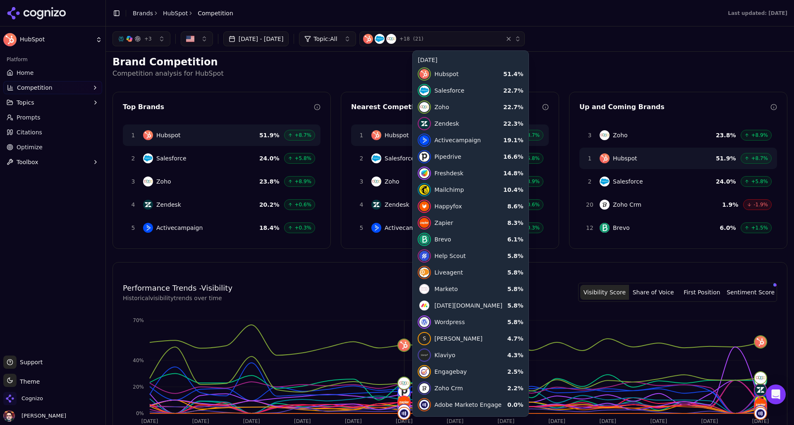
scroll to position [0, 0]
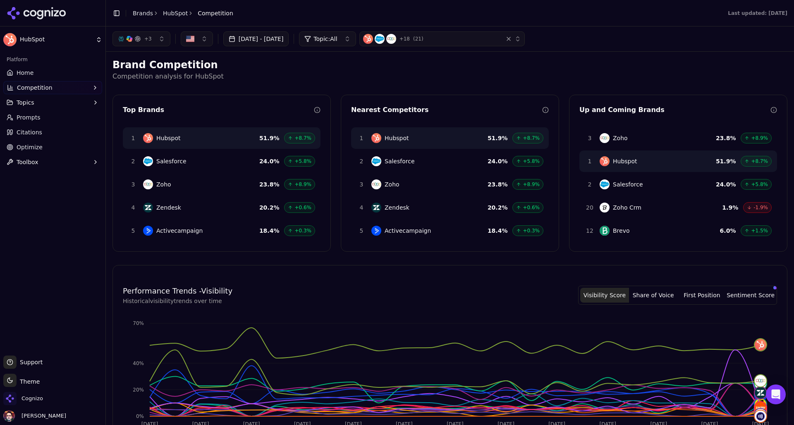
click at [79, 91] on button "Competition" at bounding box center [52, 87] width 99 height 13
click at [68, 126] on span "Explore" at bounding box center [53, 127] width 72 height 8
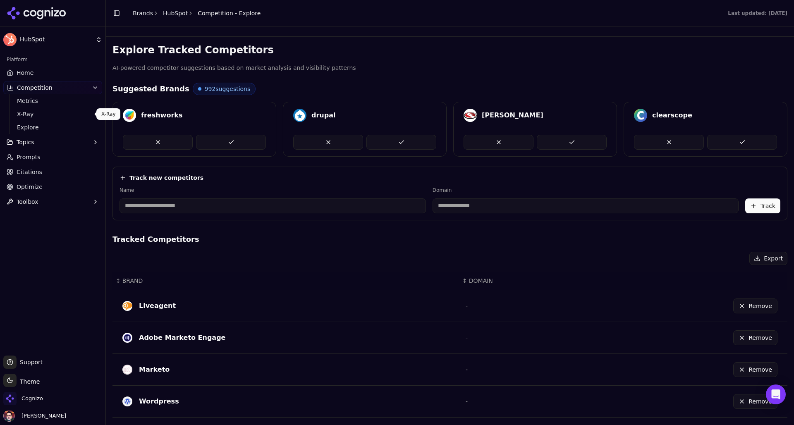
click at [77, 112] on span "X-Ray" at bounding box center [53, 114] width 72 height 8
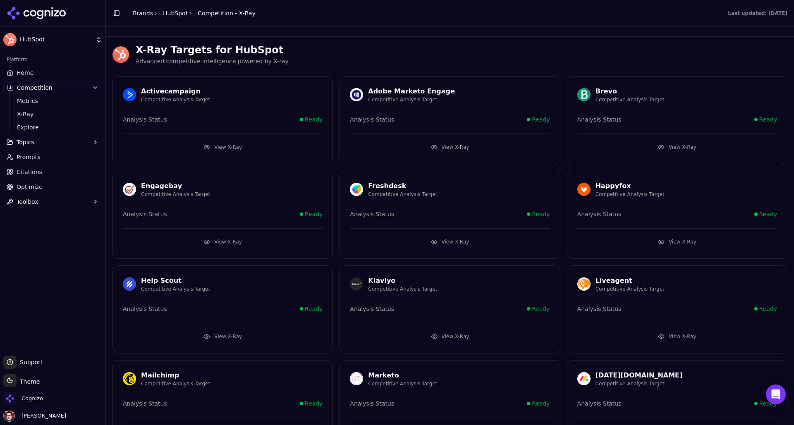
click at [283, 149] on button "View X-Ray" at bounding box center [223, 147] width 200 height 13
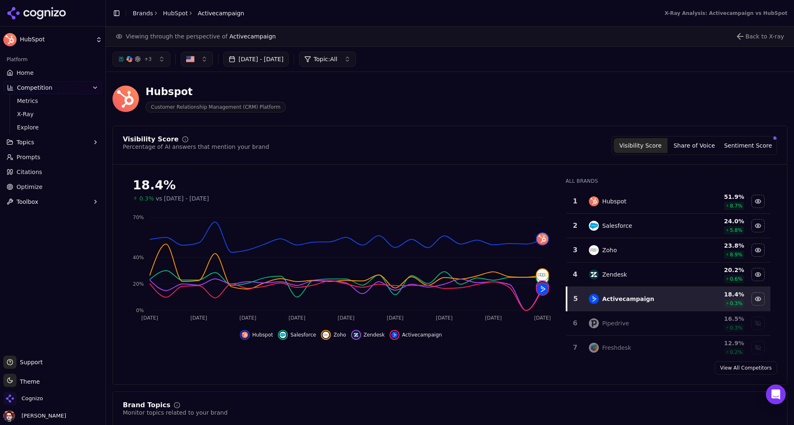
click at [84, 76] on link "Home" at bounding box center [52, 72] width 99 height 13
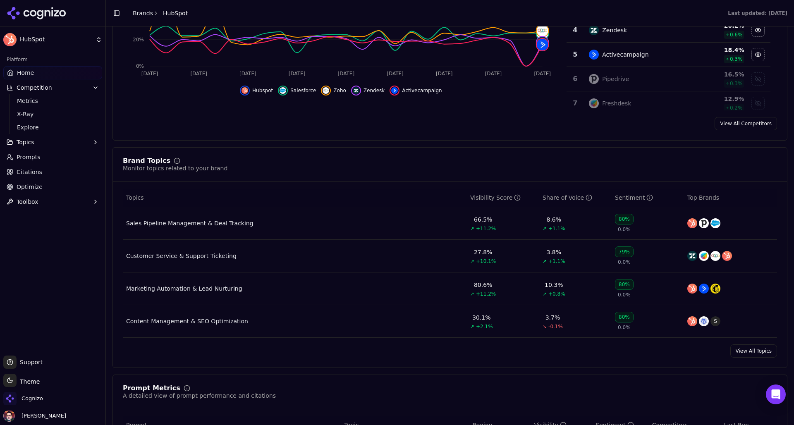
scroll to position [266, 0]
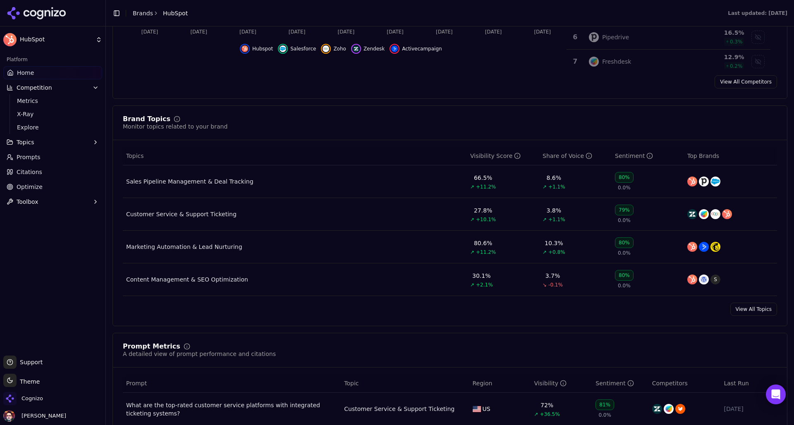
click at [370, 143] on div "Brand Topics Monitor topics related to your brand Topics Visibility Score Share…" at bounding box center [449, 215] width 675 height 221
click at [204, 217] on div "Customer Service & Support Ticketing" at bounding box center [181, 214] width 110 height 8
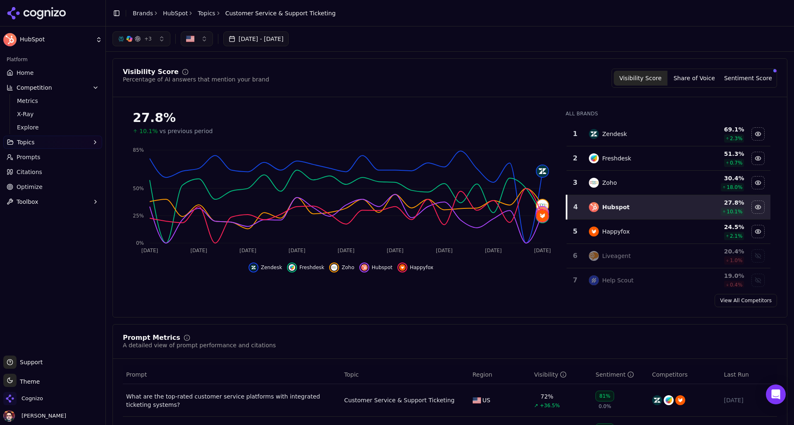
click at [78, 162] on link "Prompts" at bounding box center [52, 156] width 99 height 13
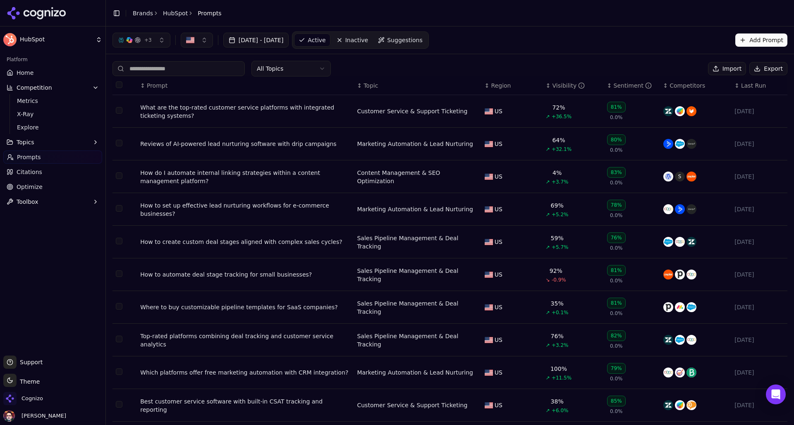
click at [282, 105] on div "What are the top-rated customer service platforms with integrated ticketing sys…" at bounding box center [245, 111] width 210 height 17
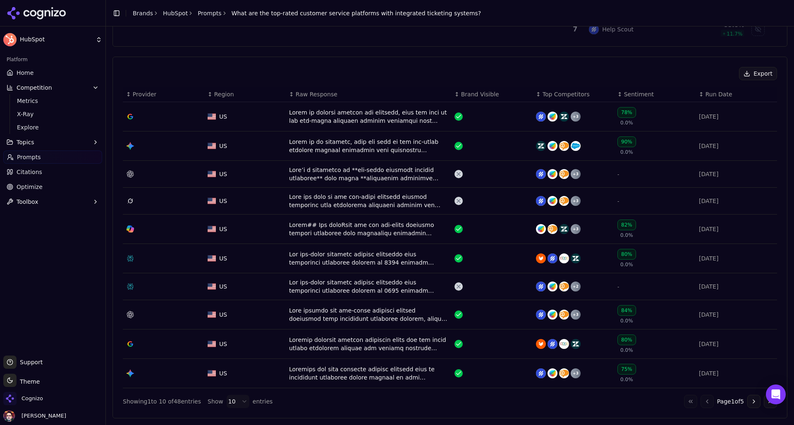
scroll to position [264, 0]
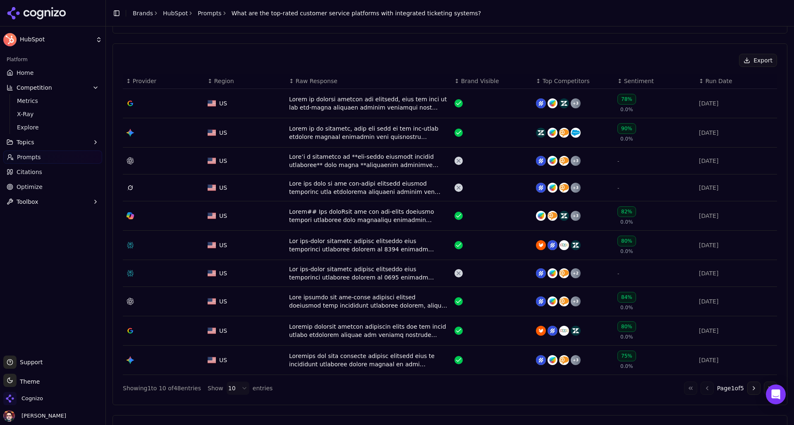
click at [384, 105] on div "Data table" at bounding box center [368, 103] width 159 height 17
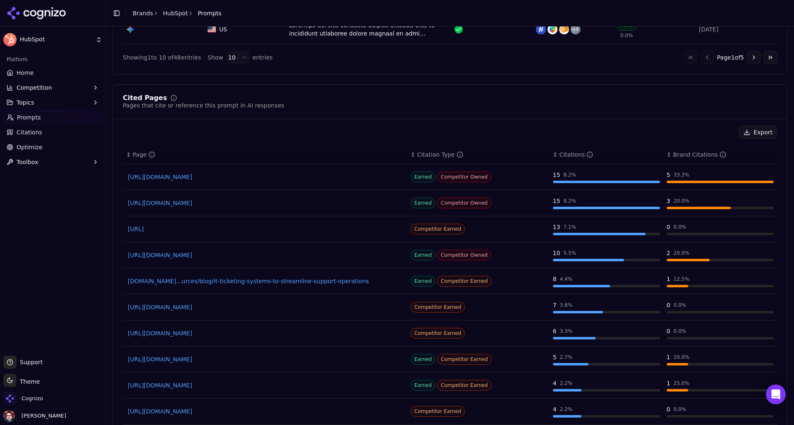
scroll to position [634, 0]
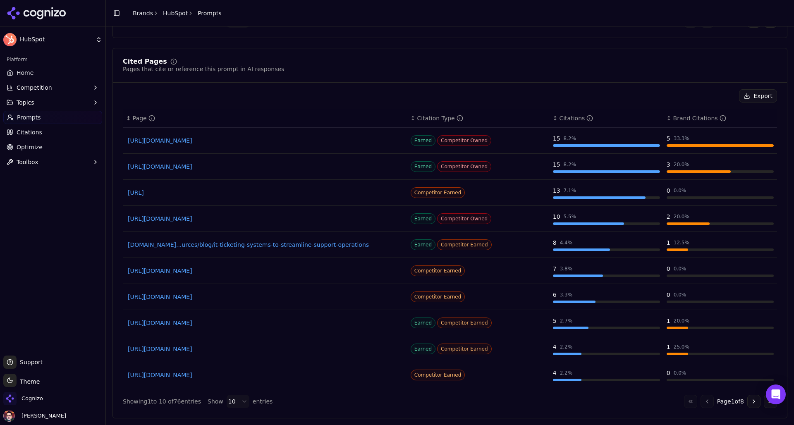
click at [81, 136] on link "Citations" at bounding box center [52, 132] width 99 height 13
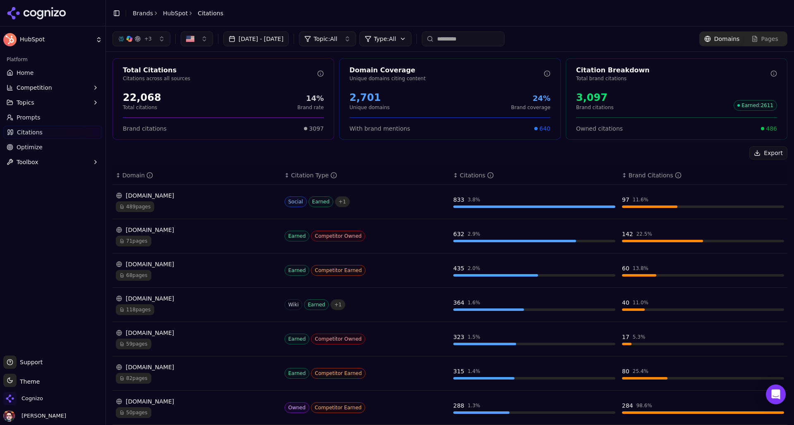
click at [117, 16] on button "Toggle Sidebar" at bounding box center [117, 13] width 12 height 12
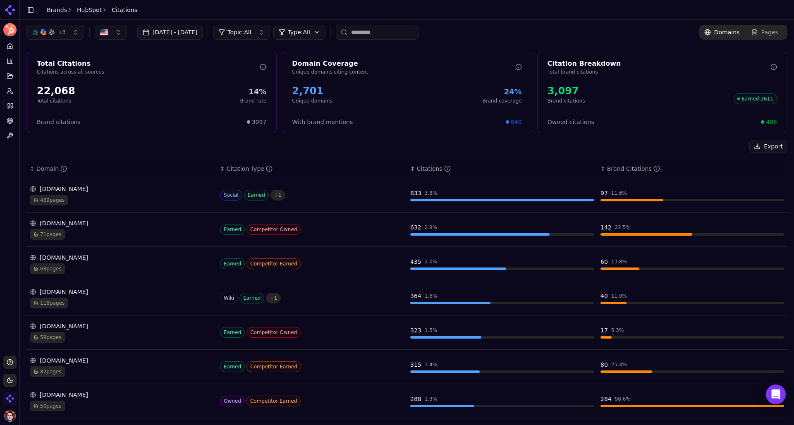
click at [171, 199] on div "489 pages" at bounding box center [122, 200] width 184 height 11
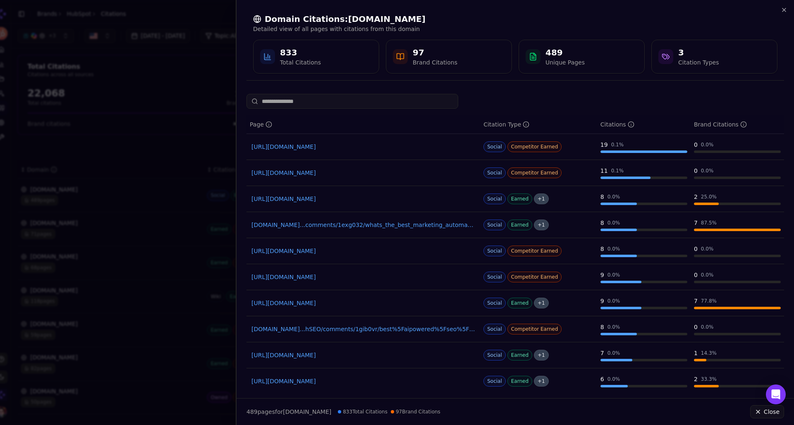
click at [190, 161] on div at bounding box center [397, 212] width 794 height 425
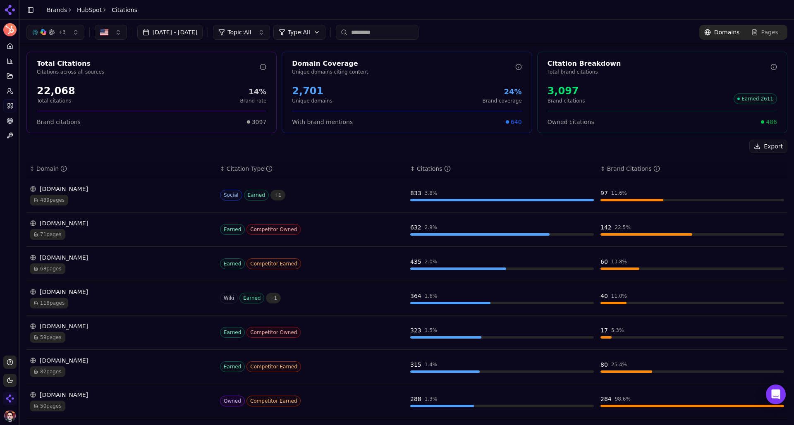
click at [337, 34] on html "HubSpot Platform Home Competition Topics Prompts Citations Optimize Toolbox Sup…" at bounding box center [397, 212] width 794 height 425
click at [280, 35] on html "HubSpot Platform Home Competition Topics Prompts Citations Optimize Toolbox Sup…" at bounding box center [397, 212] width 794 height 425
click at [251, 35] on span "Topic: All" at bounding box center [239, 32] width 24 height 8
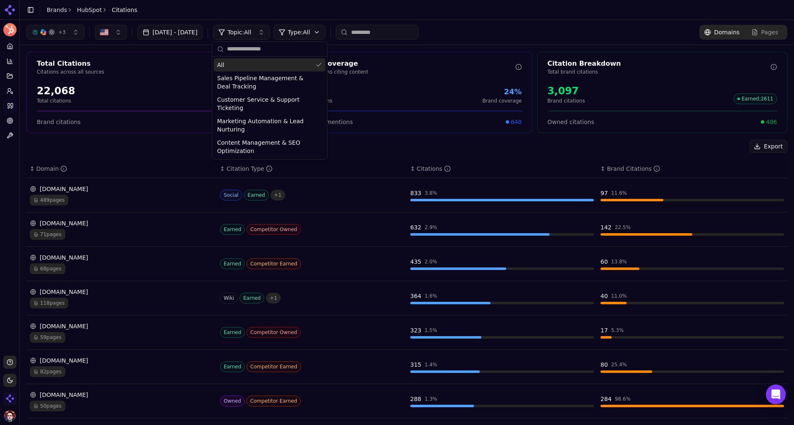
click at [334, 30] on html "HubSpot Platform Home Competition Topics Prompts Citations Optimize Toolbox Sup…" at bounding box center [397, 212] width 794 height 425
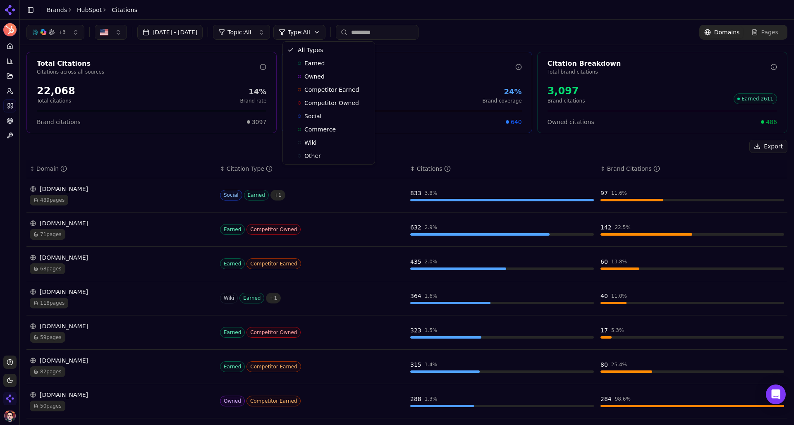
click at [420, 151] on html "HubSpot Platform Home Competition Topics Prompts Citations Optimize Toolbox Sup…" at bounding box center [397, 212] width 794 height 425
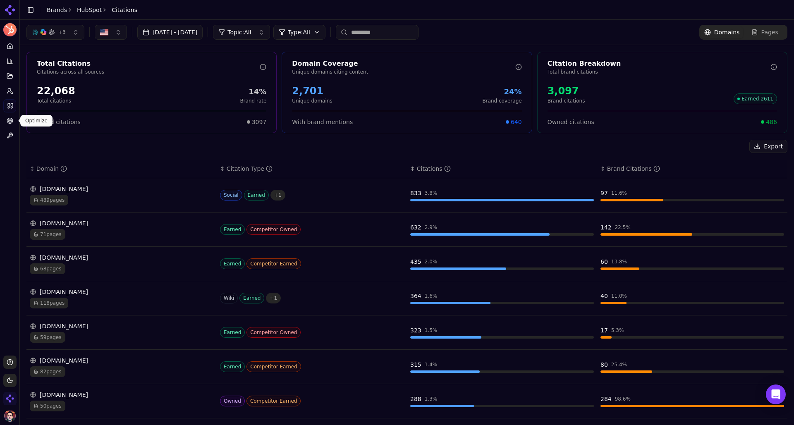
click at [10, 122] on icon at bounding box center [10, 120] width 7 height 7
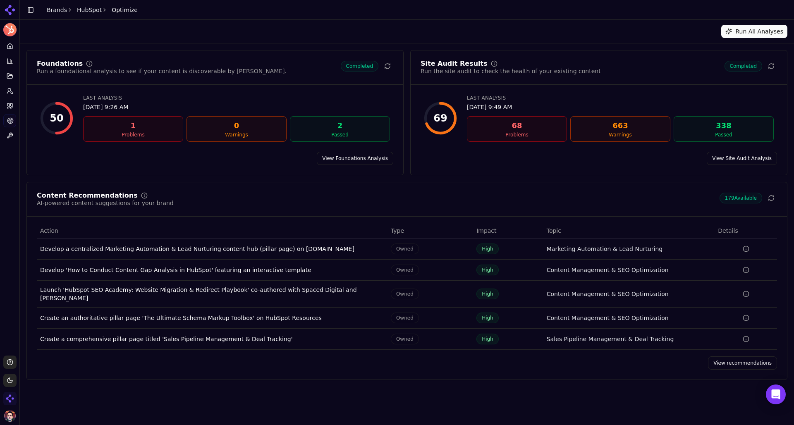
click at [344, 157] on link "View Foundations Analysis" at bounding box center [355, 158] width 76 height 13
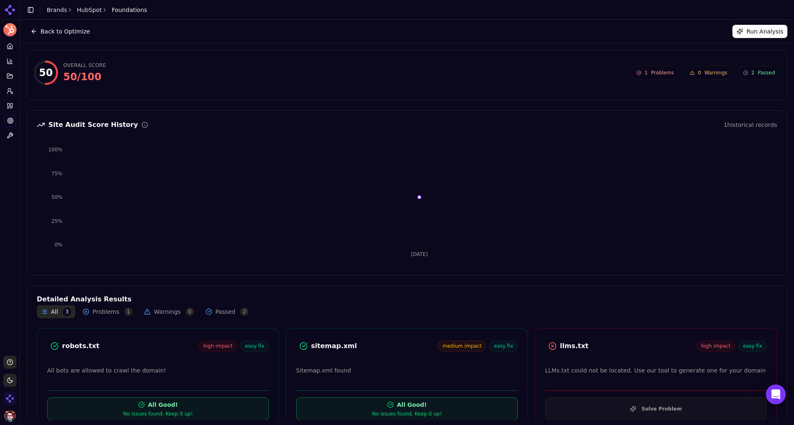
scroll to position [28, 0]
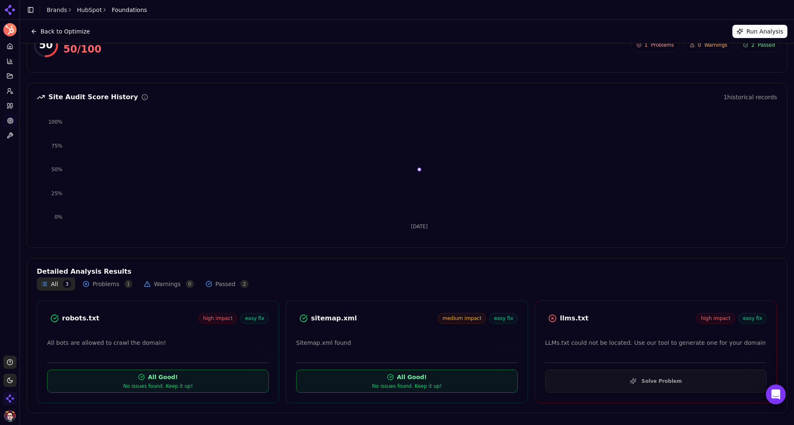
click at [663, 381] on button "Solve Problem" at bounding box center [656, 380] width 222 height 23
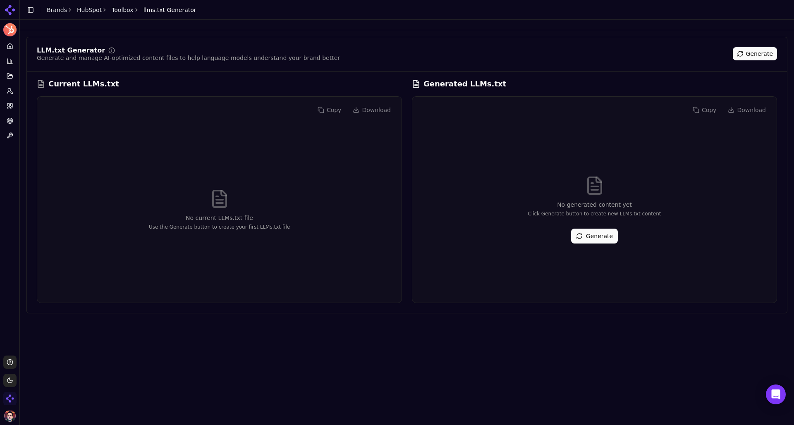
click at [601, 241] on button "Generate" at bounding box center [594, 236] width 47 height 15
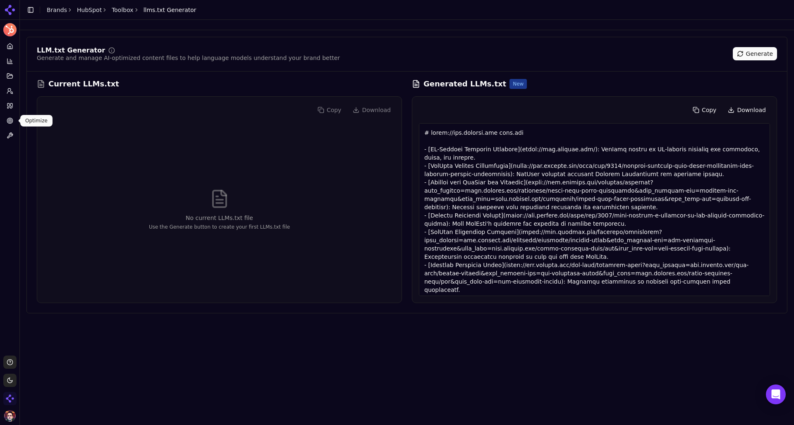
click at [8, 121] on icon at bounding box center [10, 120] width 7 height 7
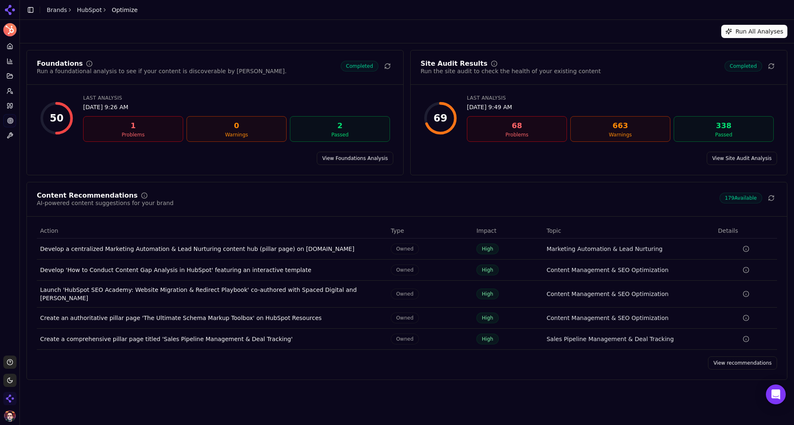
click at [726, 157] on link "View Site Audit Analysis" at bounding box center [741, 158] width 70 height 13
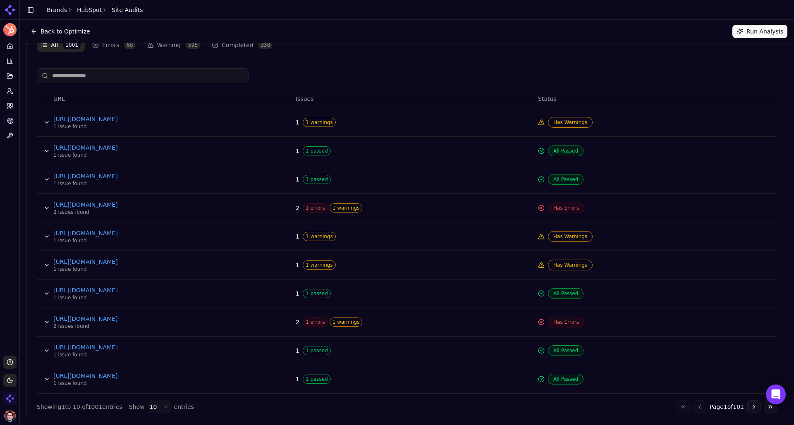
scroll to position [150, 0]
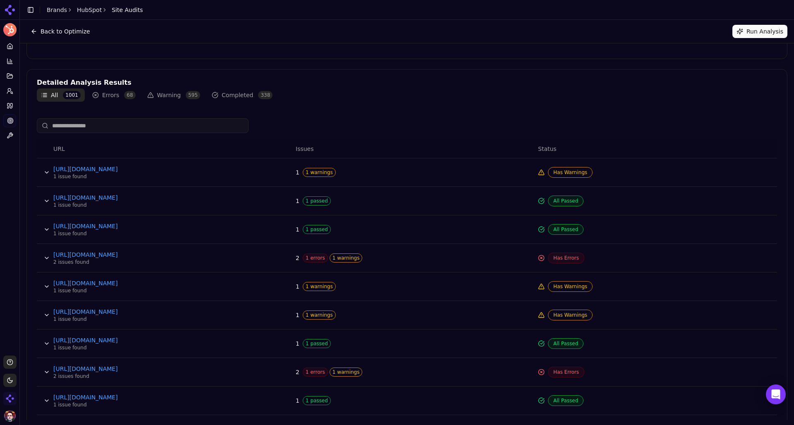
click at [75, 36] on button "Back to Optimize" at bounding box center [60, 31] width 68 height 13
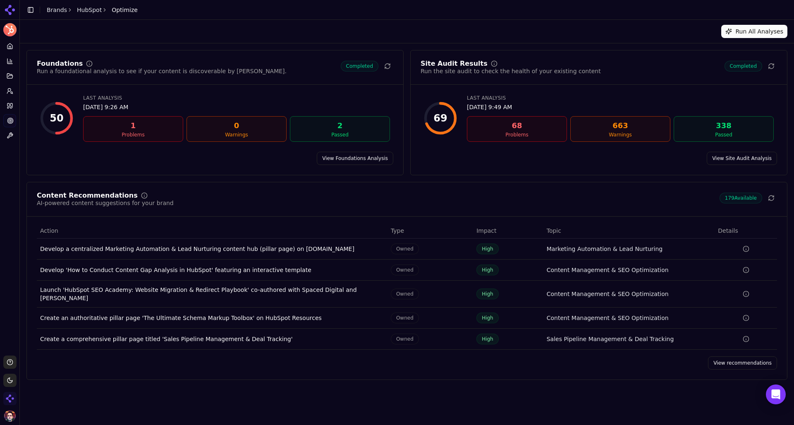
click at [735, 362] on link "View recommendations" at bounding box center [742, 362] width 69 height 13
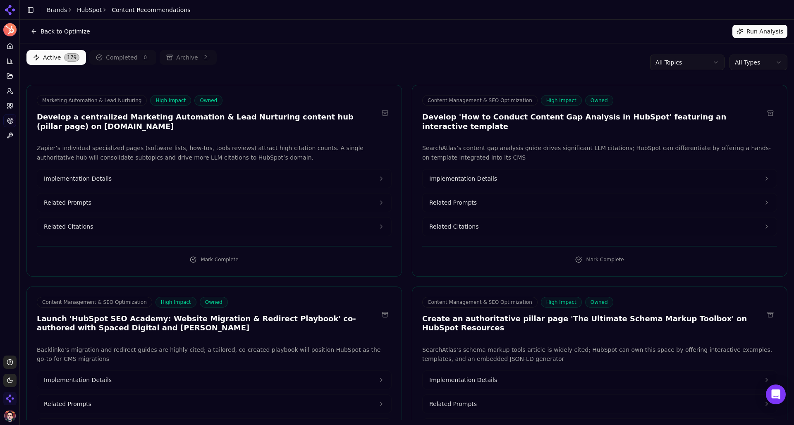
click at [319, 183] on button "Implementation Details" at bounding box center [214, 178] width 354 height 18
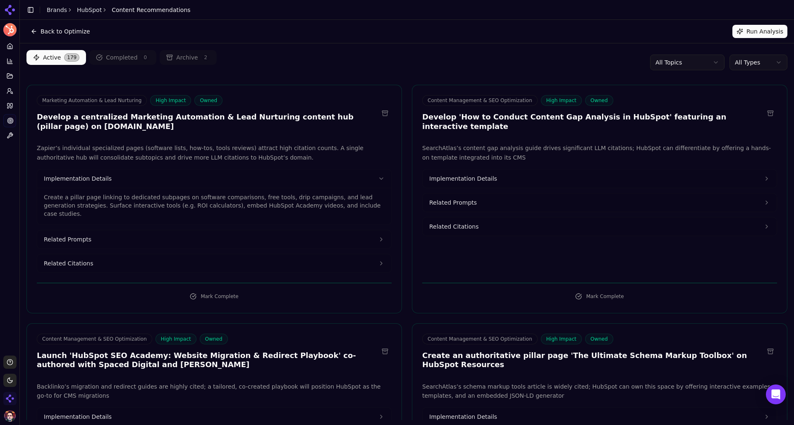
click at [203, 230] on button "Related Prompts" at bounding box center [214, 239] width 354 height 18
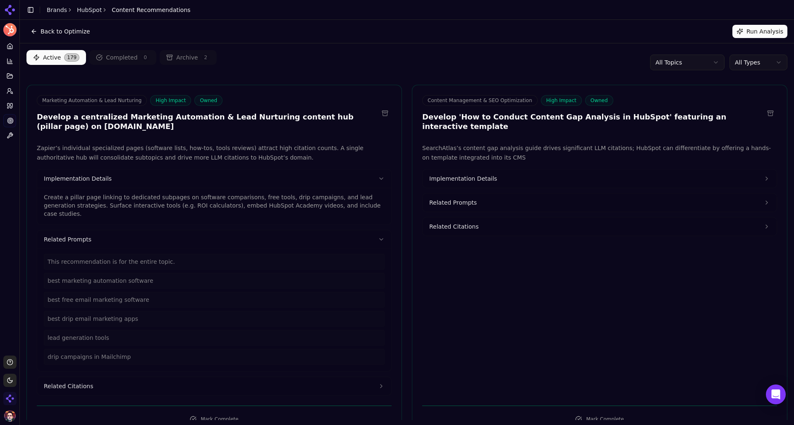
click at [156, 382] on button "Related Citations" at bounding box center [214, 386] width 354 height 18
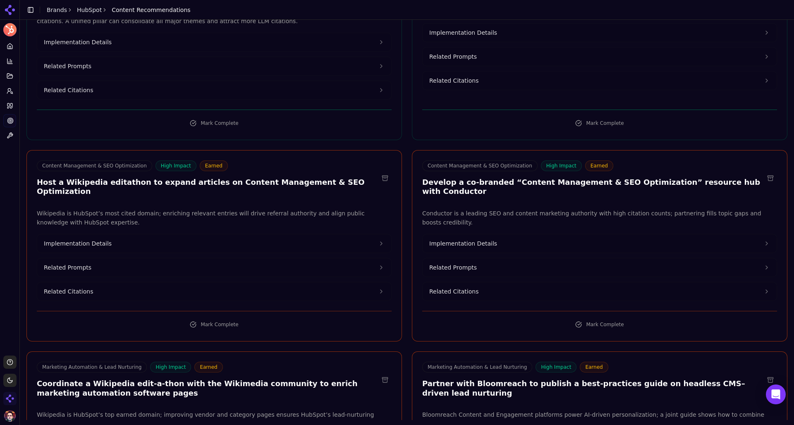
scroll to position [809, 0]
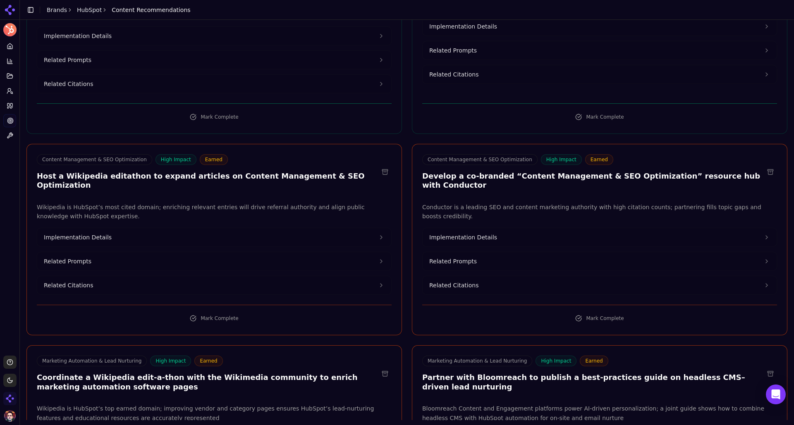
click at [310, 228] on button "Implementation Details" at bounding box center [214, 237] width 354 height 18
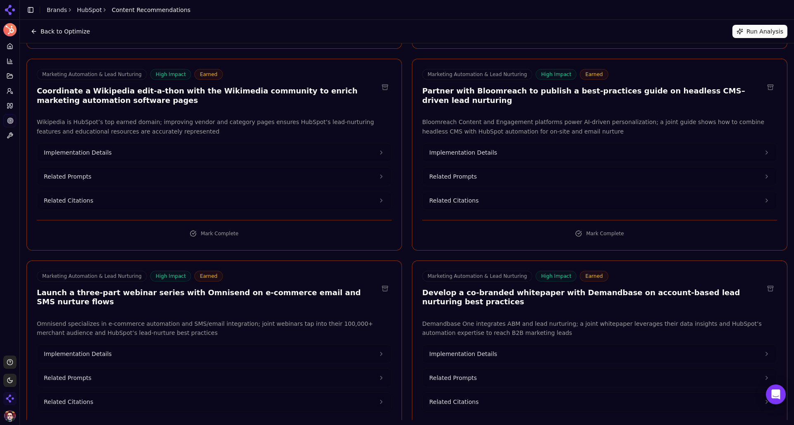
scroll to position [1107, 0]
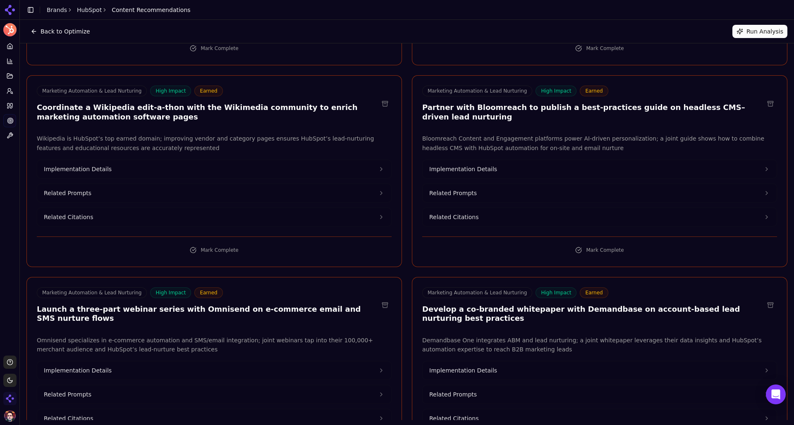
click at [538, 160] on button "Implementation Details" at bounding box center [599, 169] width 354 height 18
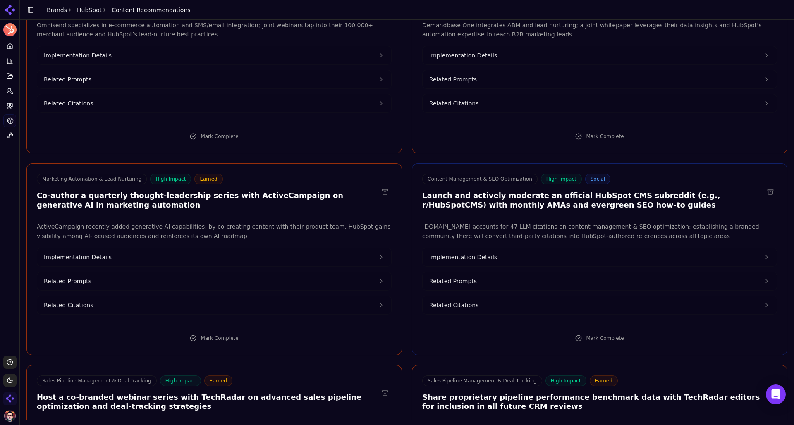
scroll to position [1452, 0]
click at [576, 247] on button "Implementation Details" at bounding box center [599, 256] width 354 height 18
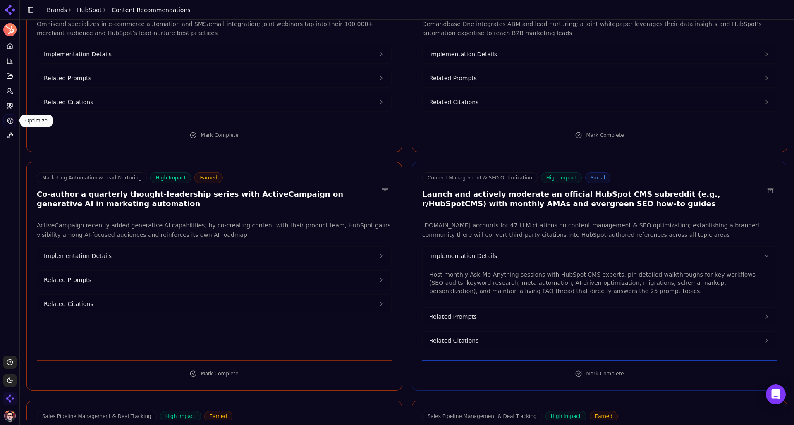
click at [10, 117] on link "Optimize" at bounding box center [9, 120] width 13 height 13
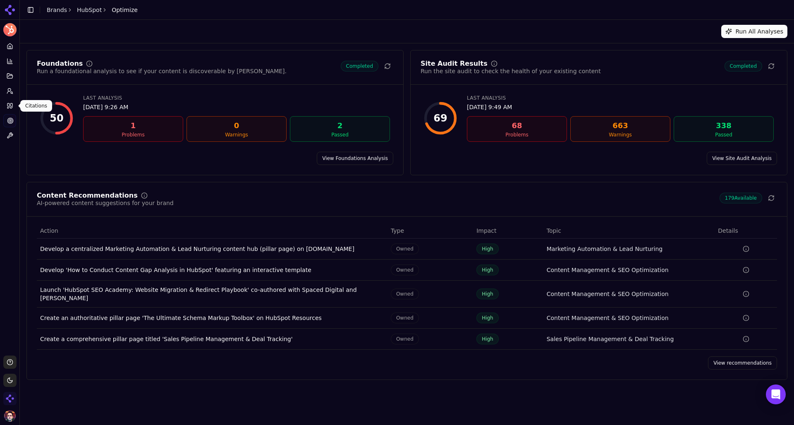
click at [8, 100] on link "Citations" at bounding box center [9, 105] width 13 height 13
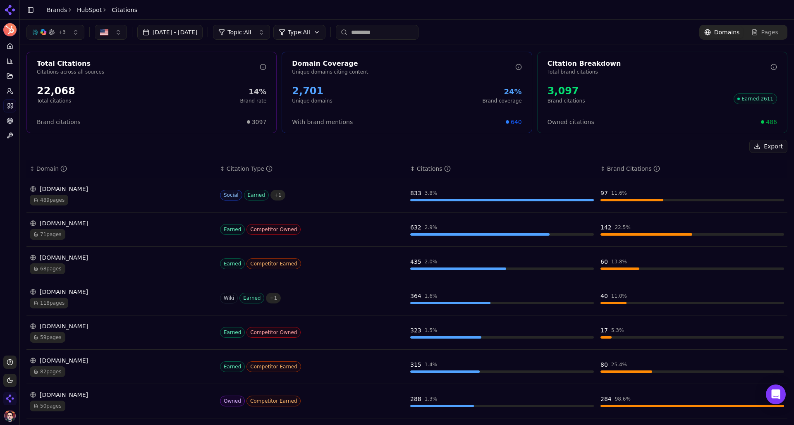
click at [11, 118] on circle at bounding box center [9, 120] width 5 height 5
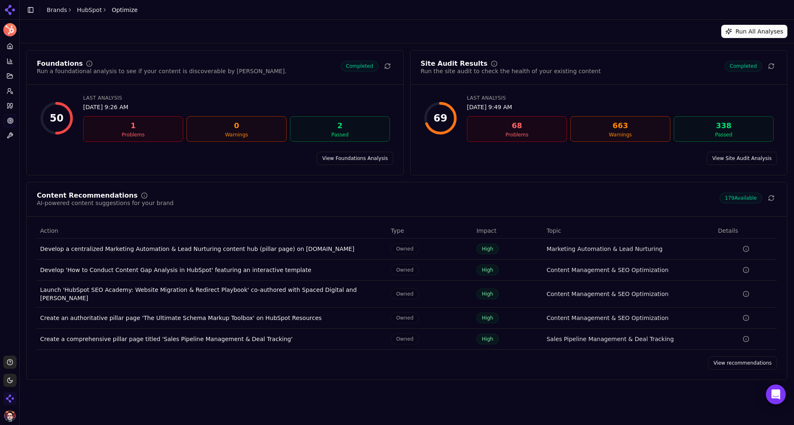
click at [746, 361] on link "View recommendations" at bounding box center [742, 362] width 69 height 13
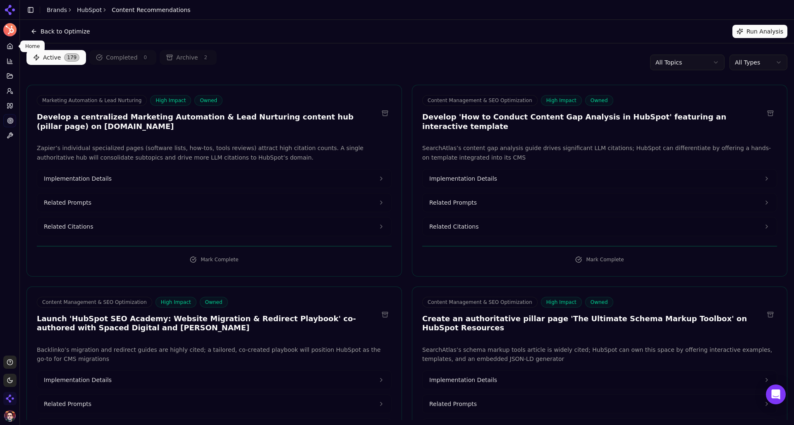
click at [7, 43] on icon at bounding box center [10, 46] width 7 height 7
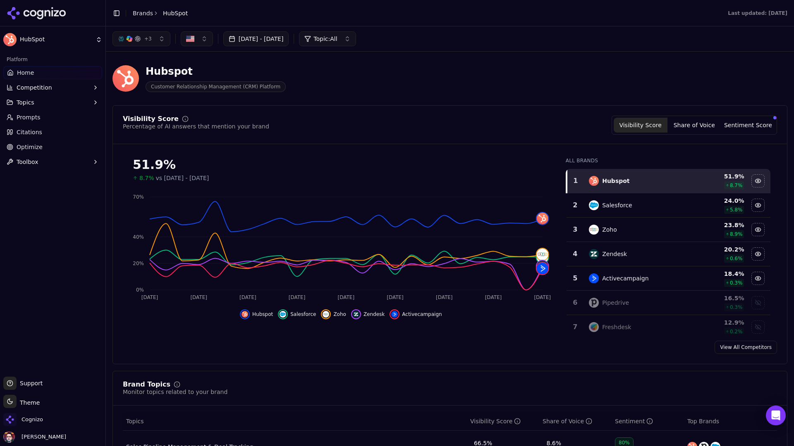
click at [140, 17] on li "Brands" at bounding box center [143, 13] width 20 height 8
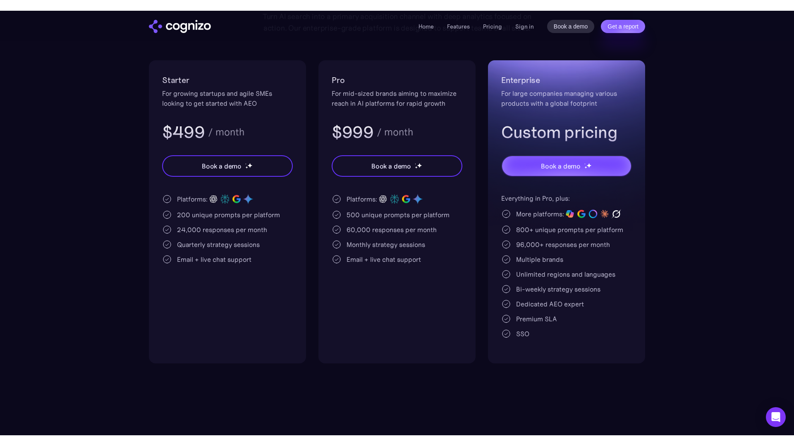
scroll to position [143, 0]
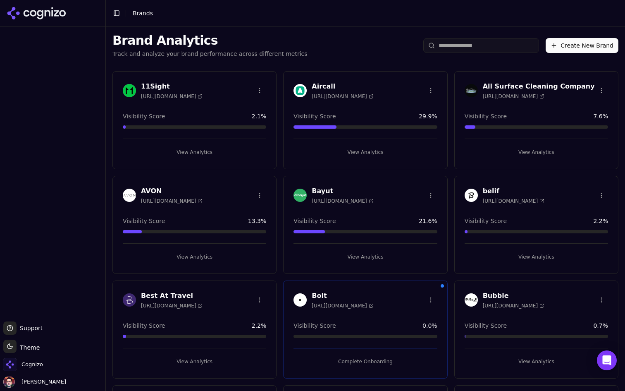
click at [352, 155] on button "View Analytics" at bounding box center [364, 151] width 143 height 13
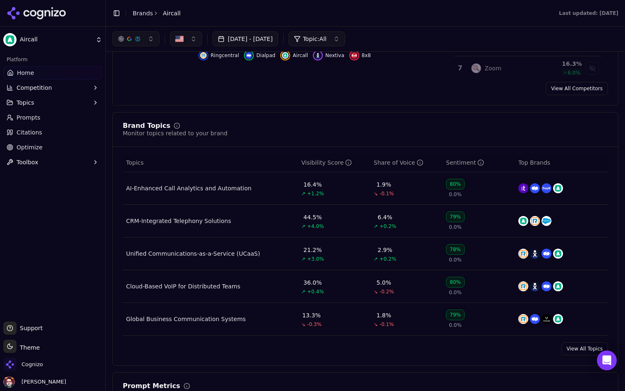
scroll to position [254, 0]
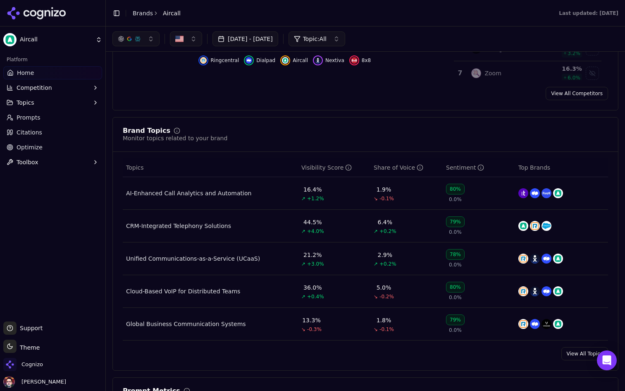
click at [149, 130] on div "Brand Topics" at bounding box center [147, 130] width 48 height 7
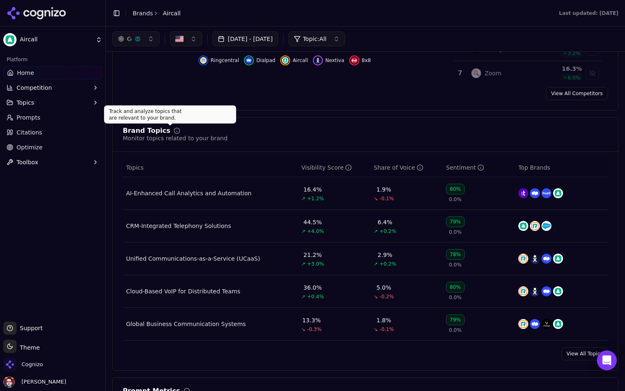
click at [209, 128] on div "Brand Topics" at bounding box center [175, 130] width 105 height 7
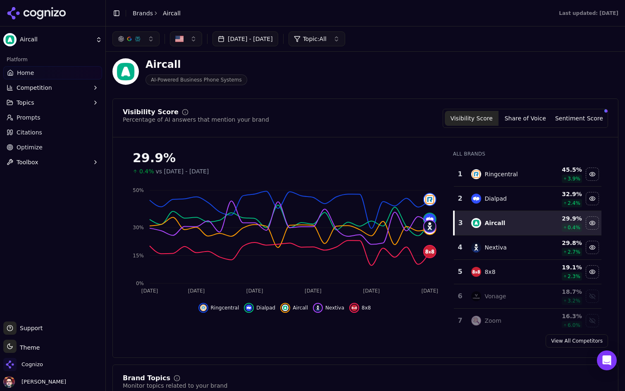
scroll to position [0, 0]
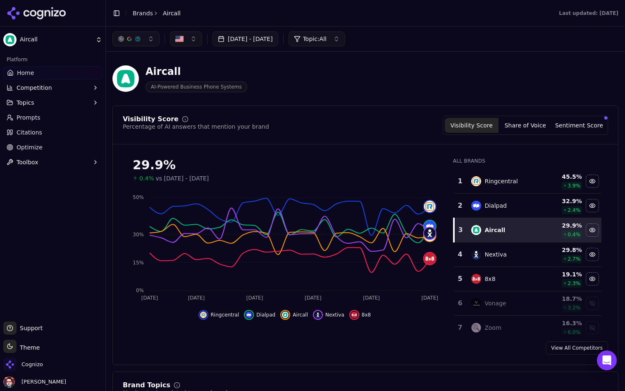
click at [55, 130] on link "Citations" at bounding box center [52, 132] width 99 height 13
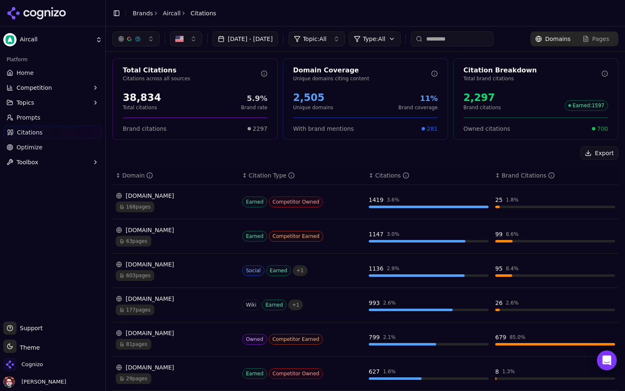
click at [64, 118] on link "Prompts" at bounding box center [52, 117] width 99 height 13
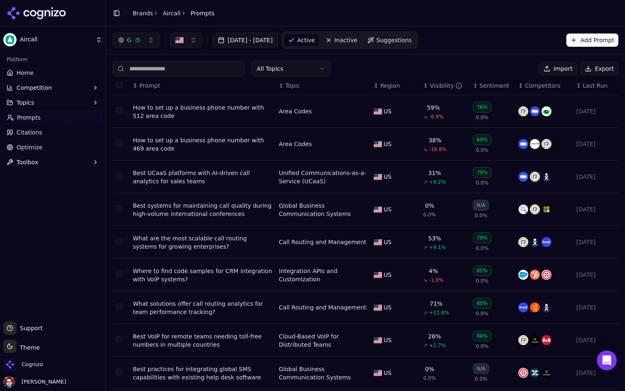
click at [80, 106] on button "Topics" at bounding box center [52, 102] width 99 height 13
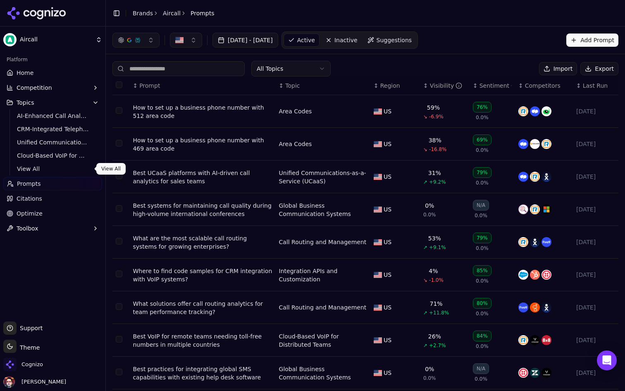
click at [52, 167] on span "View All" at bounding box center [53, 168] width 72 height 8
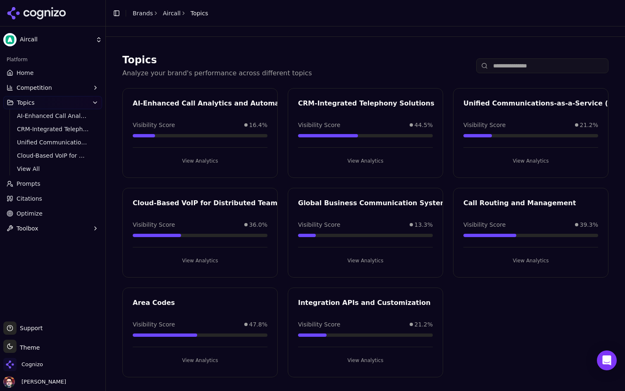
click at [54, 66] on link "Home" at bounding box center [52, 72] width 99 height 13
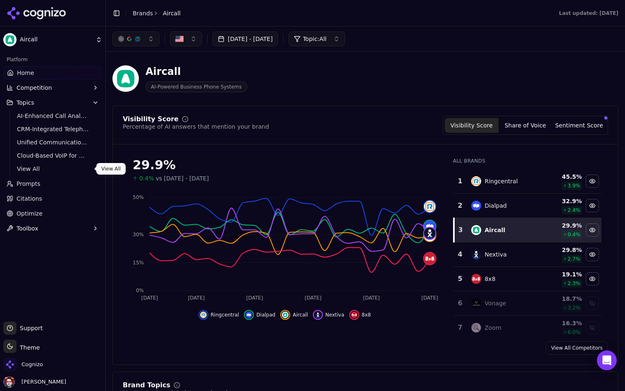
click at [67, 167] on span "View All" at bounding box center [53, 168] width 72 height 8
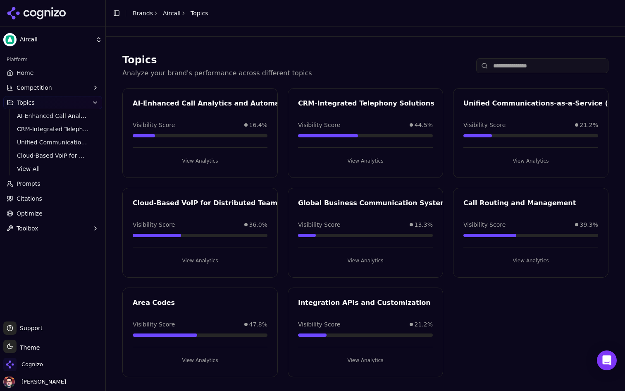
click at [76, 86] on button "Competition" at bounding box center [52, 87] width 99 height 13
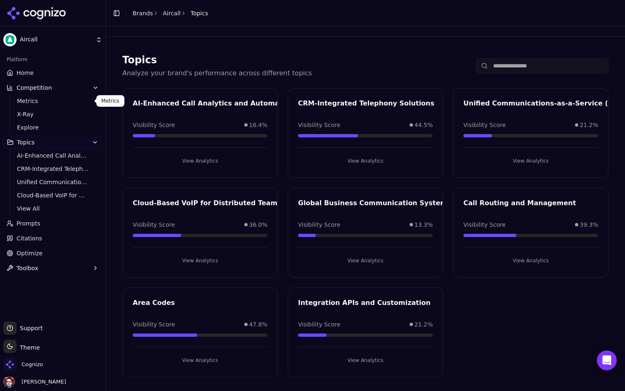
click at [70, 107] on ul "Metrics X-Ray Explore" at bounding box center [53, 114] width 87 height 40
click at [82, 100] on span "Metrics" at bounding box center [53, 101] width 72 height 8
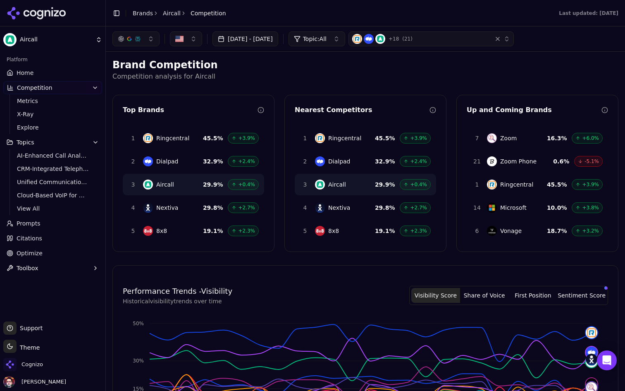
click at [160, 141] on span "Ringcentral" at bounding box center [172, 138] width 33 height 8
click at [191, 159] on div "2 Dialpad 32.9 % +2.4%" at bounding box center [193, 160] width 141 height 21
click at [192, 140] on div "1 Ringcentral 45.5 % +3.9%" at bounding box center [193, 137] width 141 height 21
click at [54, 99] on span "Metrics" at bounding box center [53, 101] width 72 height 8
click at [43, 103] on span "Metrics" at bounding box center [53, 101] width 72 height 8
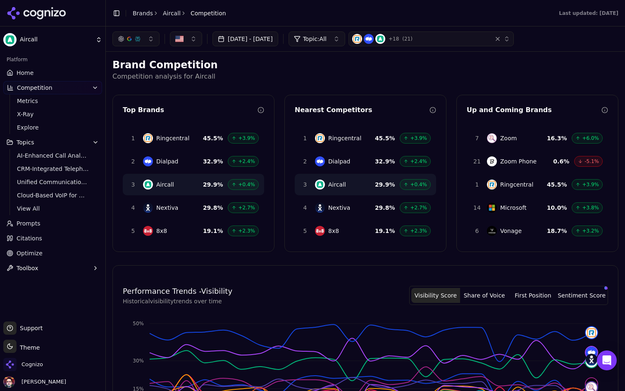
click at [55, 75] on link "Home" at bounding box center [52, 72] width 99 height 13
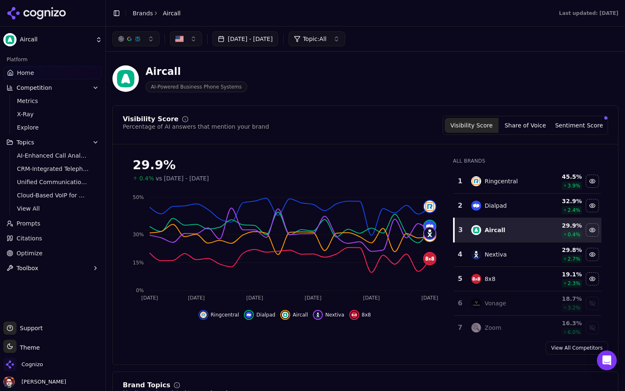
click at [31, 226] on span "Prompts" at bounding box center [29, 223] width 24 height 8
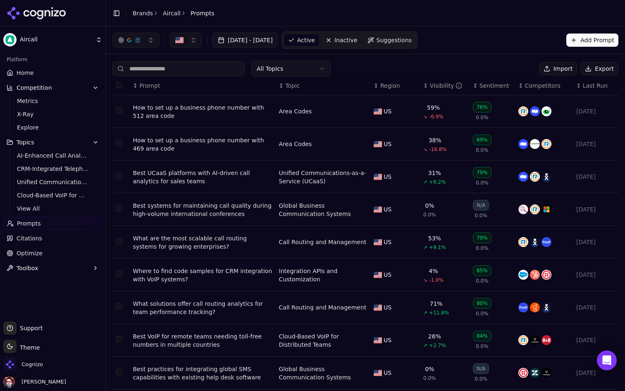
click at [358, 39] on span "Inactive" at bounding box center [345, 40] width 23 height 8
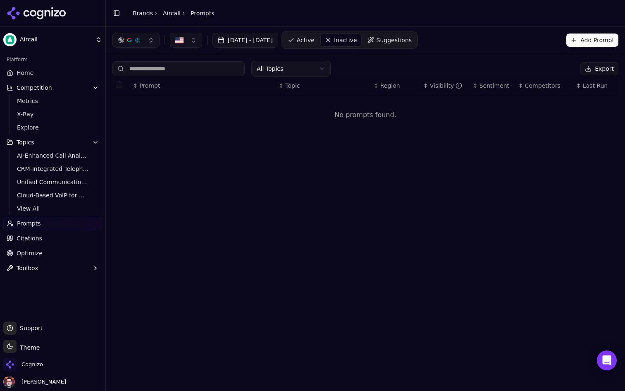
click at [319, 34] on link "Active" at bounding box center [301, 39] width 35 height 13
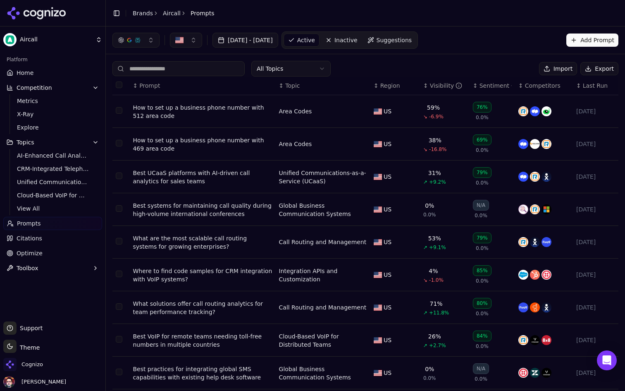
click at [214, 108] on div "How to set up a business phone number with 512 area code" at bounding box center [202, 111] width 139 height 17
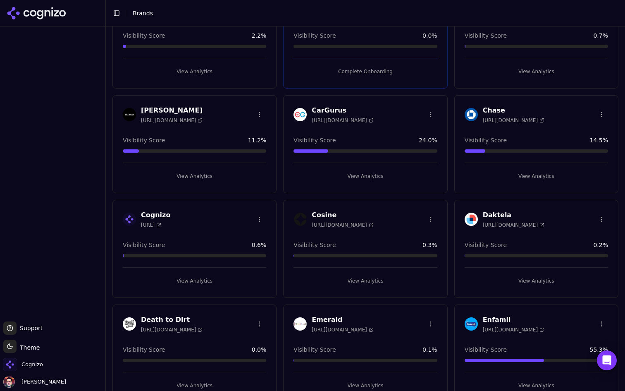
scroll to position [291, 0]
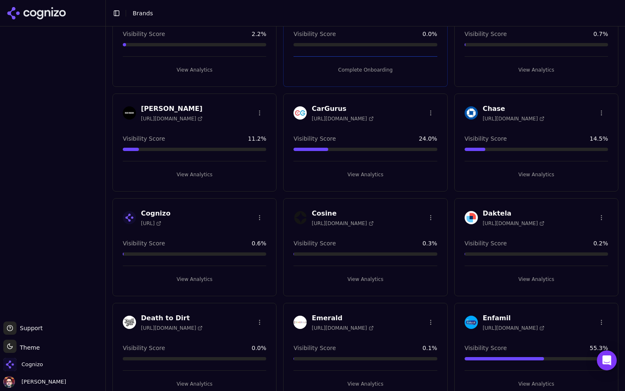
click at [187, 275] on button "View Analytics" at bounding box center [194, 278] width 143 height 13
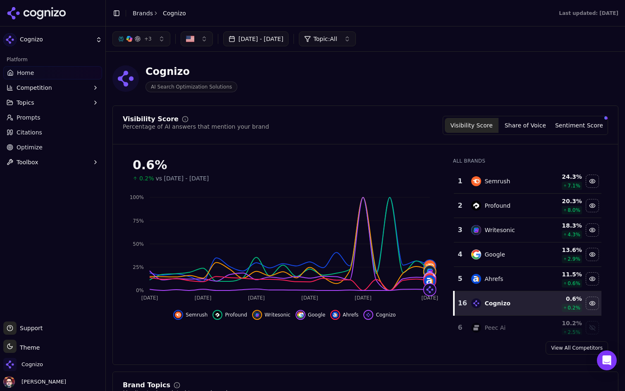
click at [31, 124] on link "Prompts" at bounding box center [52, 117] width 99 height 13
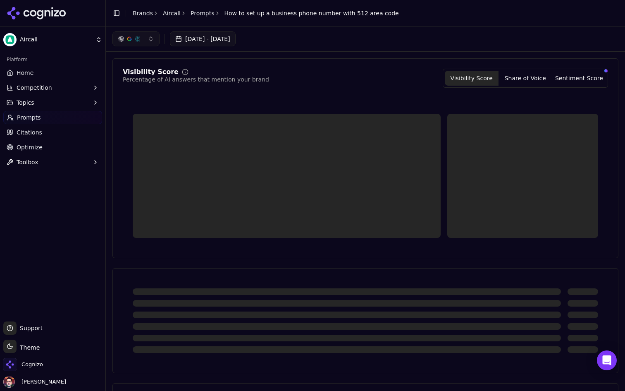
click at [137, 36] on div "button" at bounding box center [137, 39] width 7 height 7
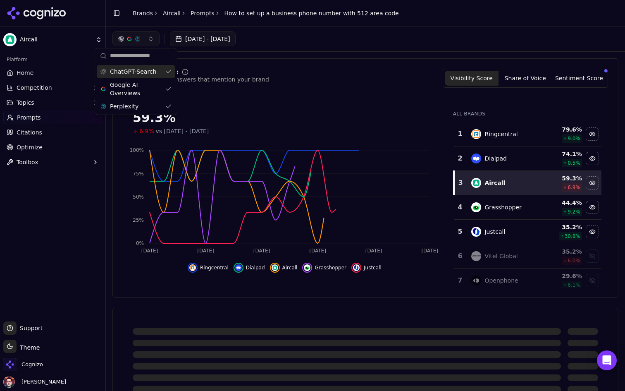
click at [137, 36] on div "button" at bounding box center [137, 39] width 7 height 7
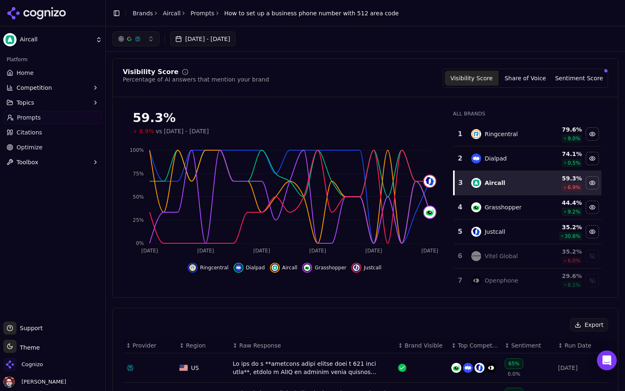
click at [55, 39] on html "Aircall Platform Home Competition Topics Prompts Citations Optimize Toolbox Sup…" at bounding box center [312, 195] width 625 height 391
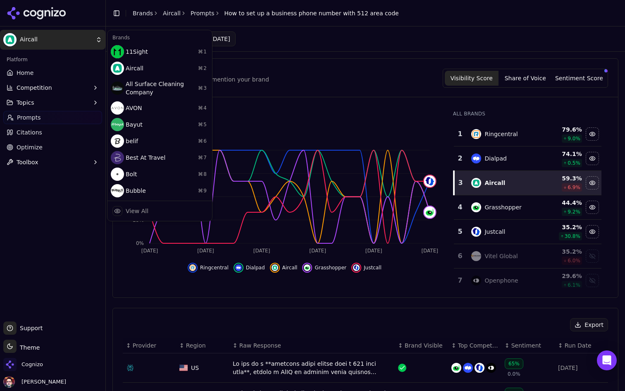
click at [55, 39] on html "Aircall Platform Home Competition Topics Prompts Citations Optimize Toolbox Sup…" at bounding box center [312, 195] width 625 height 391
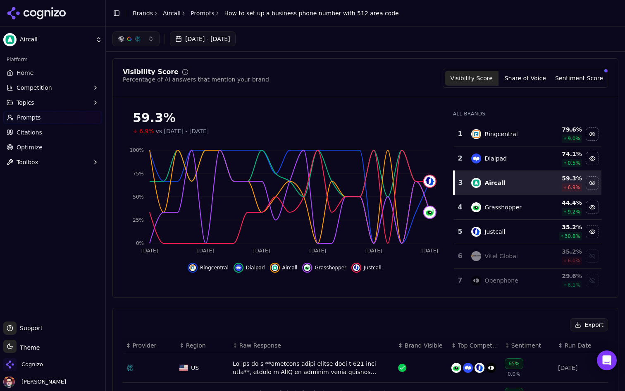
click at [144, 41] on button "button" at bounding box center [135, 38] width 47 height 15
click at [63, 36] on html "Aircall Platform Home Competition Topics Prompts Citations Optimize Toolbox Sup…" at bounding box center [312, 195] width 625 height 391
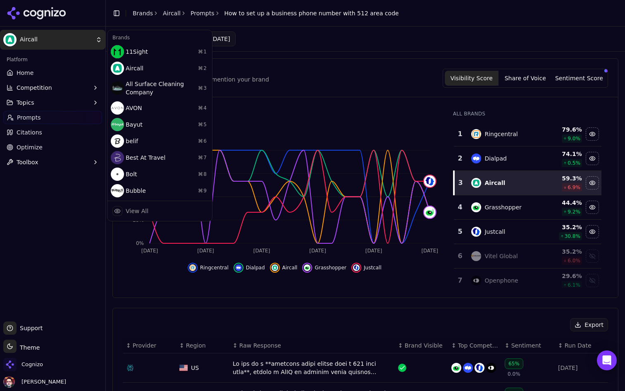
click at [280, 76] on html "Aircall Platform Home Competition Topics Prompts Citations Optimize Toolbox Sup…" at bounding box center [312, 195] width 625 height 391
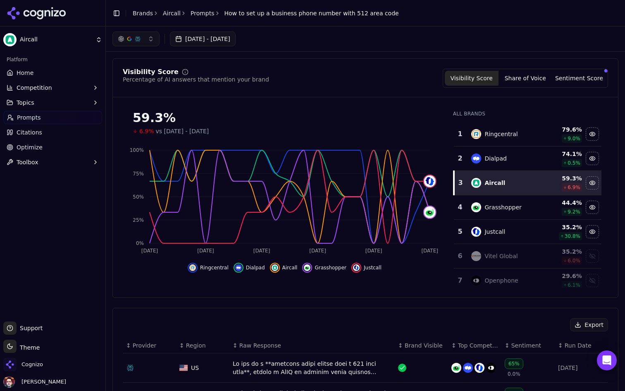
click at [56, 38] on html "Aircall Platform Home Competition Topics Prompts Citations Optimize Toolbox Sup…" at bounding box center [312, 195] width 625 height 391
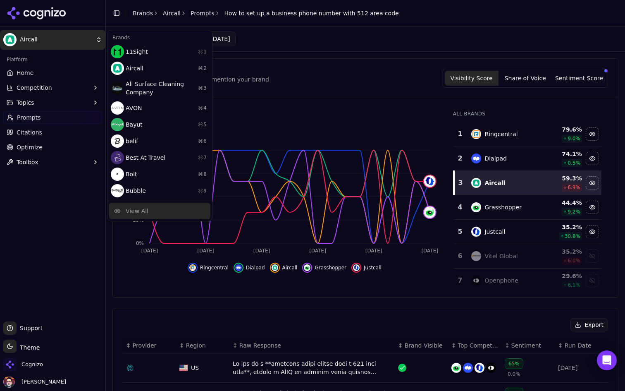
click at [153, 207] on div "View All" at bounding box center [159, 211] width 101 height 17
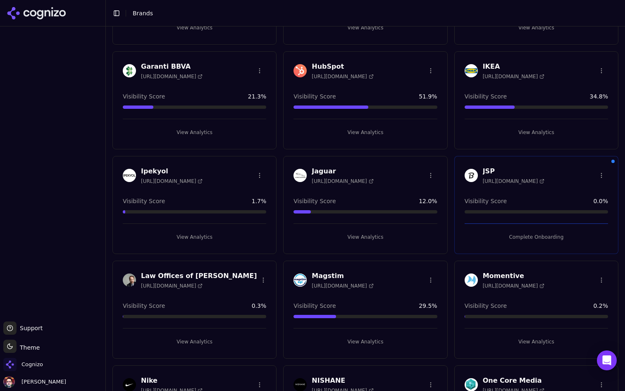
scroll to position [680, 0]
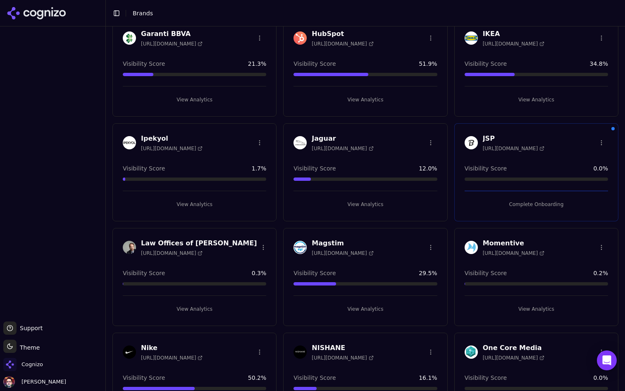
click at [382, 100] on button "View Analytics" at bounding box center [364, 99] width 143 height 13
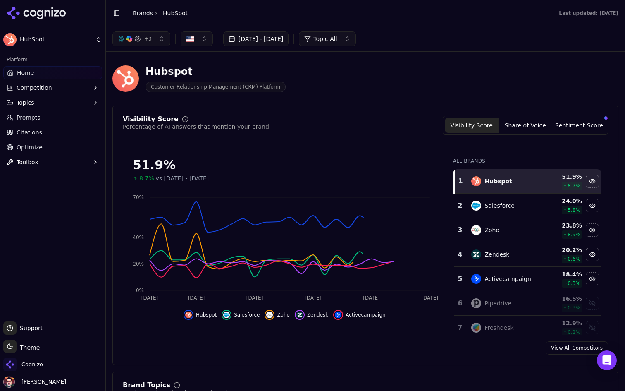
click at [146, 42] on span "+ 3" at bounding box center [147, 39] width 7 height 7
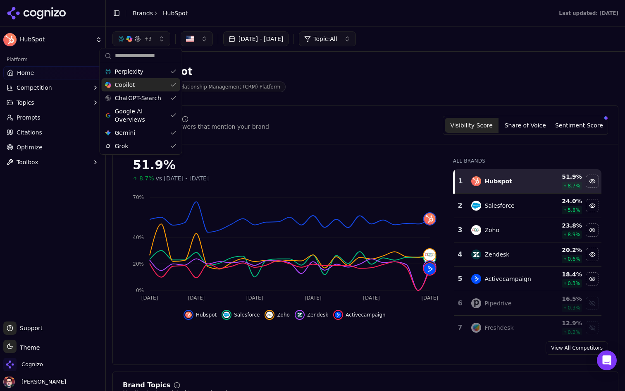
click at [215, 61] on div "Hubspot Customer Relationship Management (CRM) Platform" at bounding box center [365, 78] width 506 height 41
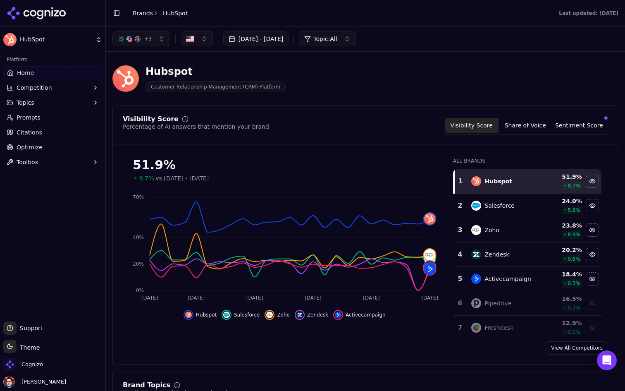
click at [60, 46] on html "HubSpot Platform Home Competition Topics Prompts Citations Optimize Toolbox Sup…" at bounding box center [312, 195] width 625 height 391
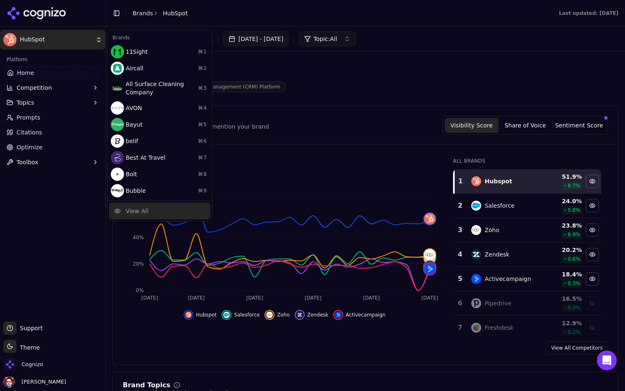
click at [152, 209] on div "View All" at bounding box center [159, 211] width 101 height 17
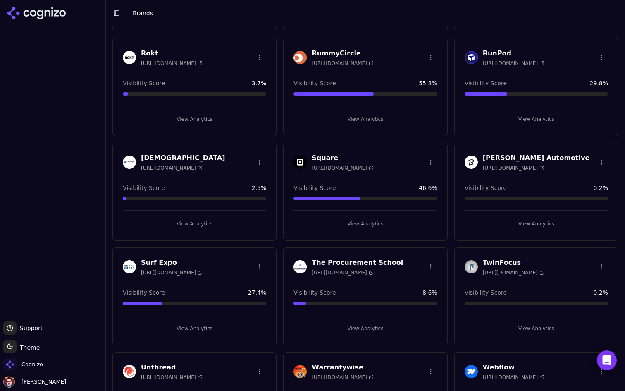
scroll to position [1297, 0]
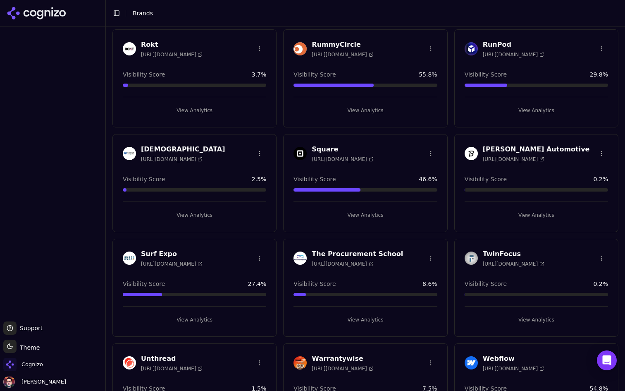
click at [352, 220] on button "View Analytics" at bounding box center [364, 214] width 143 height 13
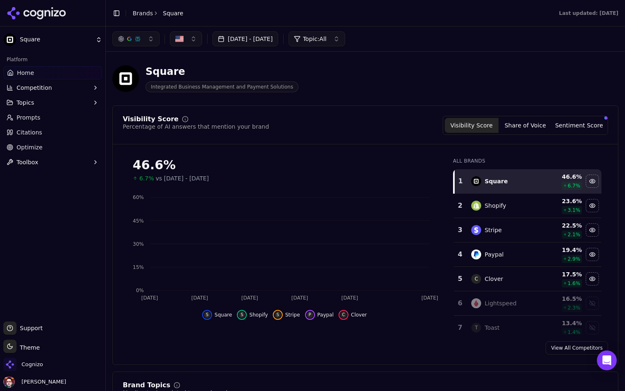
click at [142, 42] on button "button" at bounding box center [135, 38] width 47 height 15
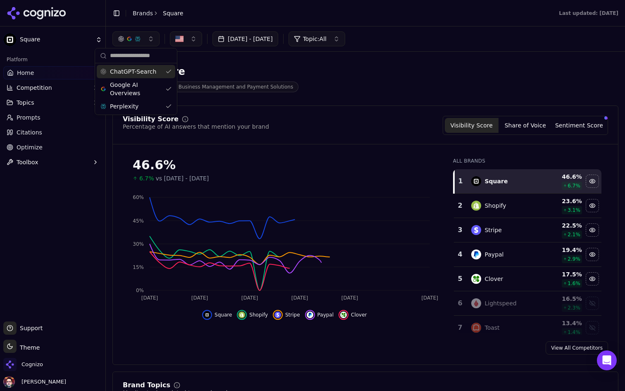
click at [142, 42] on button "button" at bounding box center [135, 38] width 47 height 15
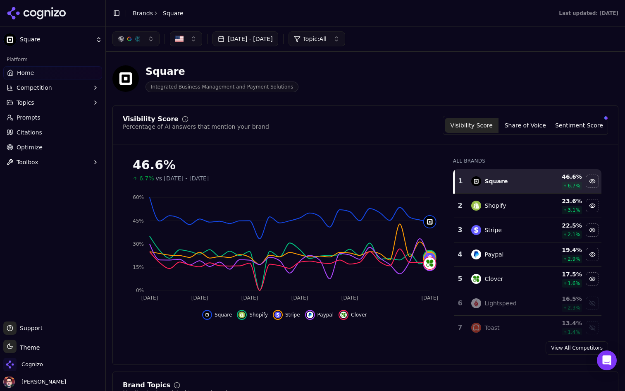
click at [54, 133] on link "Citations" at bounding box center [52, 132] width 99 height 13
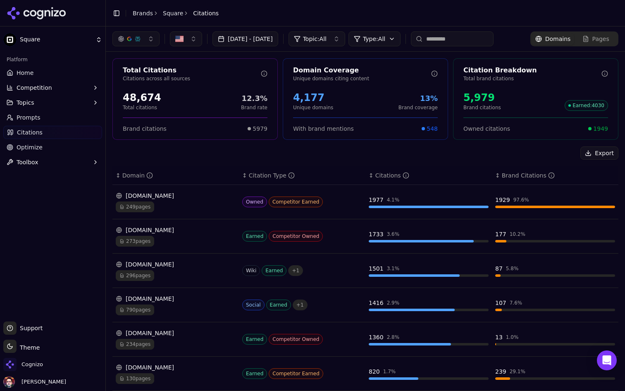
click at [209, 197] on div "squareup.com" at bounding box center [176, 195] width 120 height 8
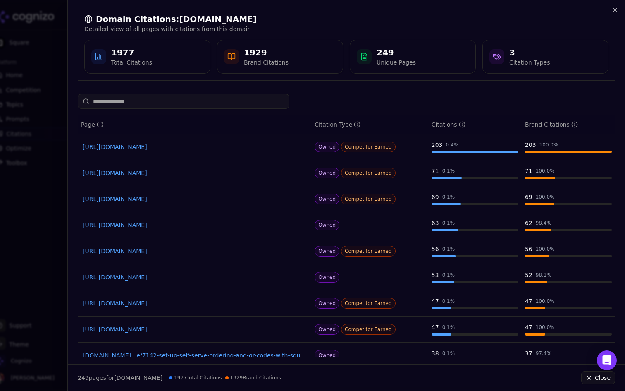
click at [364, 117] on th "Citation Type" at bounding box center [369, 124] width 117 height 19
click at [618, 8] on icon "button" at bounding box center [615, 10] width 7 height 7
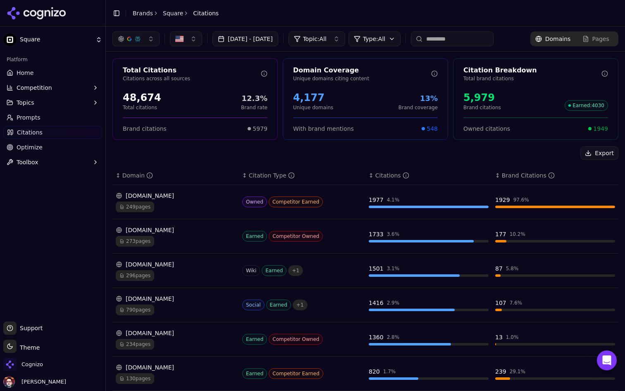
click at [62, 67] on link "Home" at bounding box center [52, 72] width 99 height 13
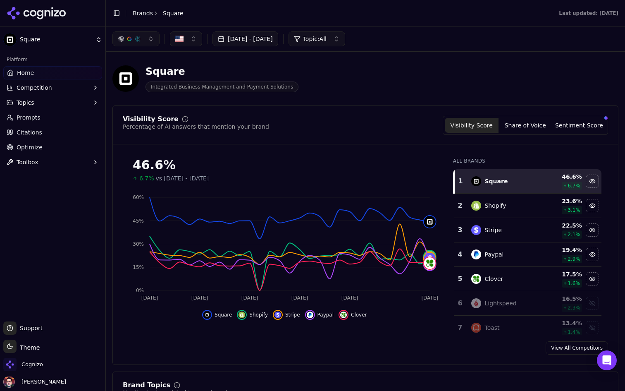
click at [577, 115] on div "Visibility Score Percentage of AI answers that mention your brand Visibility Sc…" at bounding box center [365, 234] width 506 height 259
click at [574, 118] on button "Sentiment Score" at bounding box center [579, 125] width 54 height 15
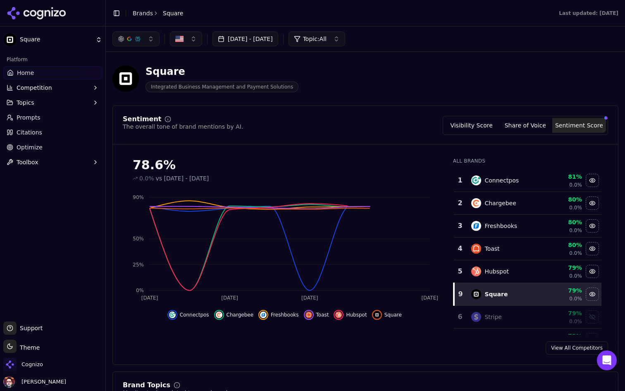
click at [515, 131] on button "Share of Voice" at bounding box center [525, 125] width 54 height 15
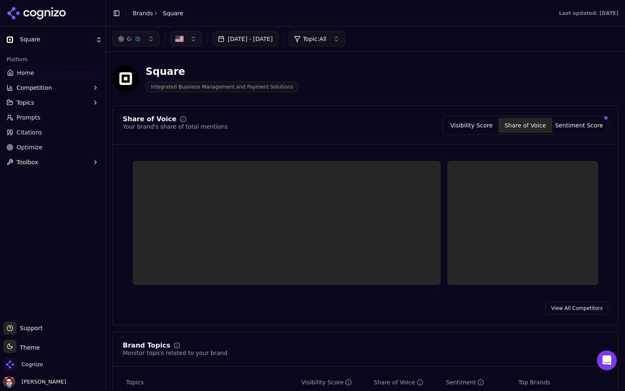
click at [467, 126] on button "Visibility Score" at bounding box center [472, 125] width 54 height 15
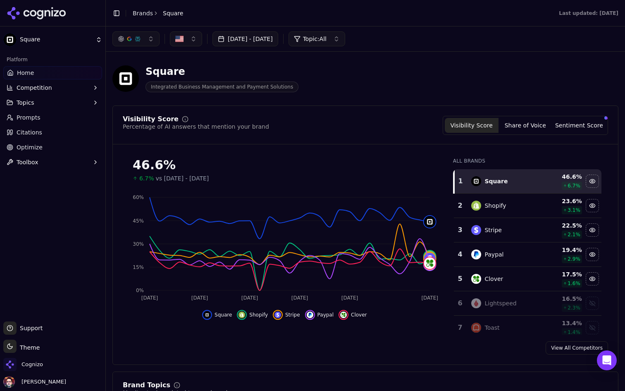
click at [224, 132] on div "Visibility Score Percentage of AI answers that mention your brand" at bounding box center [196, 125] width 146 height 19
click at [278, 143] on div "Visibility Score Percentage of AI answers that mention your brand Visibility Sc…" at bounding box center [365, 130] width 505 height 29
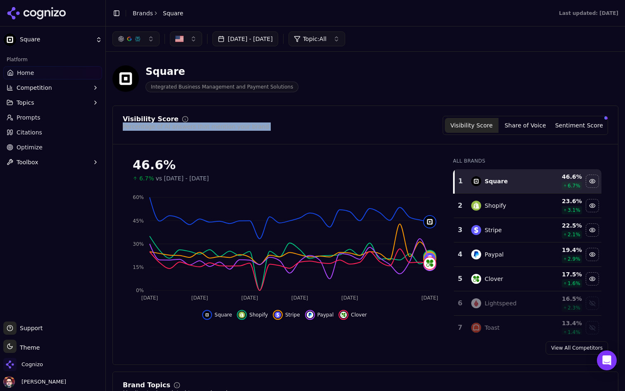
click at [308, 108] on div "Visibility Score Percentage of AI answers that mention your brand Visibility Sc…" at bounding box center [365, 234] width 506 height 259
click at [203, 128] on div "Percentage of AI answers that mention your brand" at bounding box center [196, 126] width 146 height 8
click at [190, 110] on div "Visibility Score Percentage of AI answers that mention your brand Visibility Sc…" at bounding box center [365, 234] width 506 height 259
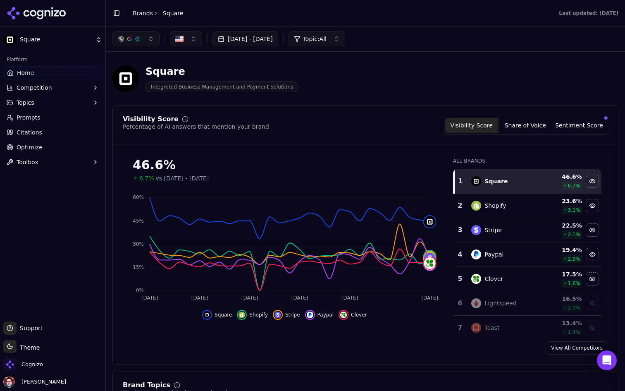
click at [150, 113] on div "Visibility Score Percentage of AI answers that mention your brand Visibility Sc…" at bounding box center [365, 234] width 506 height 259
click at [144, 121] on div "Visibility Score" at bounding box center [151, 119] width 56 height 7
click at [141, 133] on div "Visibility Score Percentage of AI answers that mention your brand" at bounding box center [196, 125] width 146 height 19
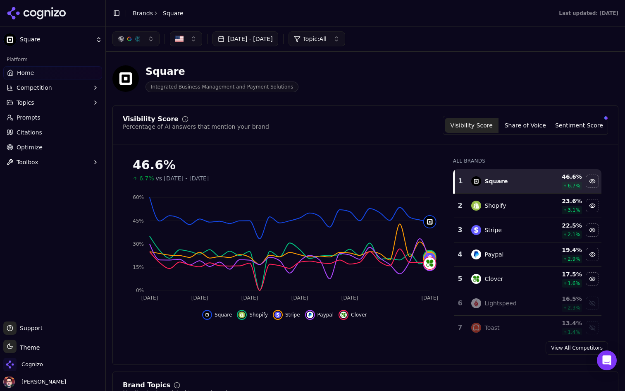
click at [77, 123] on link "Prompts" at bounding box center [52, 117] width 99 height 13
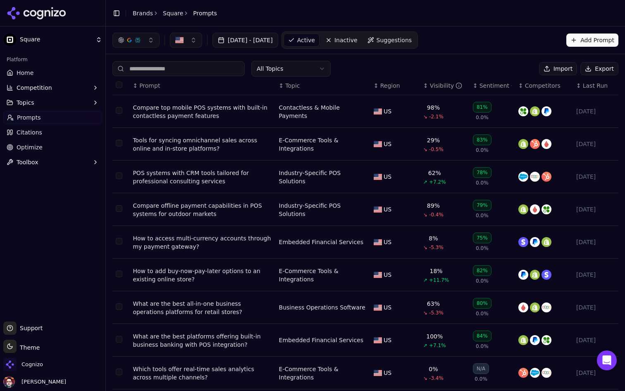
click at [198, 145] on div "Tools for syncing omnichannel sales across online and in-store platforms?" at bounding box center [202, 144] width 139 height 17
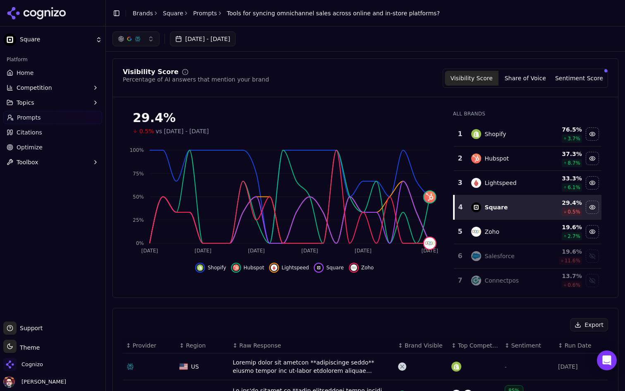
click at [52, 72] on link "Home" at bounding box center [52, 72] width 99 height 13
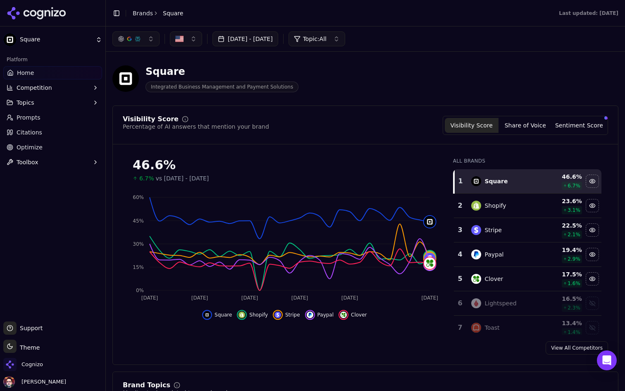
click at [345, 39] on button "Topic: All" at bounding box center [316, 38] width 57 height 15
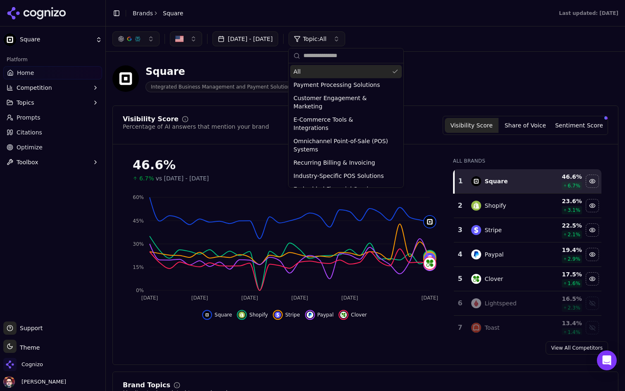
click at [345, 39] on button "Topic: All" at bounding box center [316, 38] width 57 height 15
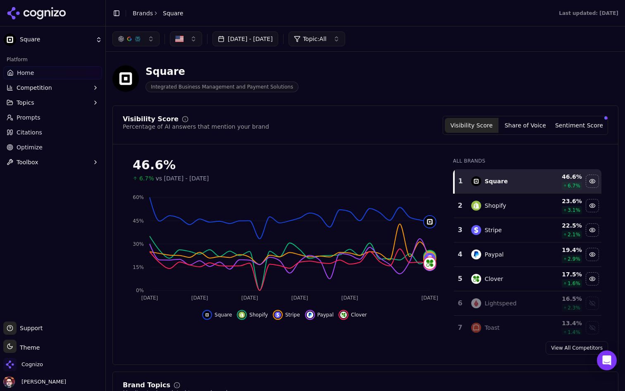
click at [345, 39] on button "Topic: All" at bounding box center [316, 38] width 57 height 15
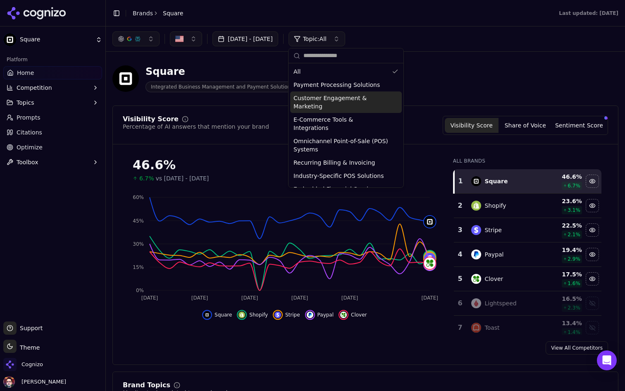
click at [453, 70] on div "Square Integrated Business Management and Payment Solutions" at bounding box center [297, 78] width 370 height 27
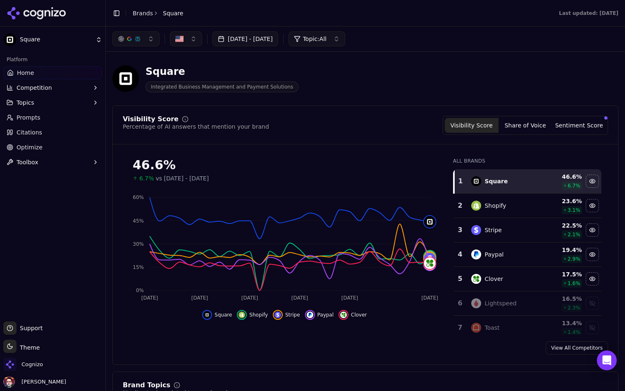
click at [327, 40] on span "Topic: All" at bounding box center [315, 39] width 24 height 8
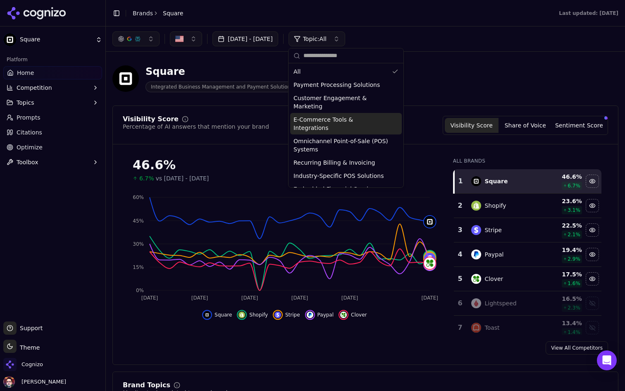
click at [365, 115] on span "E-Commerce Tools & Integrations" at bounding box center [340, 123] width 95 height 17
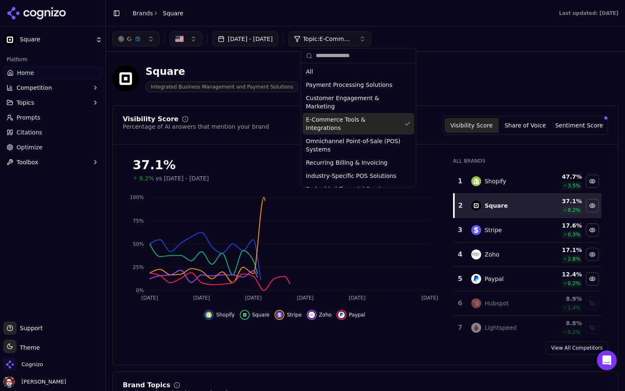
click at [429, 89] on div "Square Integrated Business Management and Payment Solutions" at bounding box center [297, 78] width 370 height 27
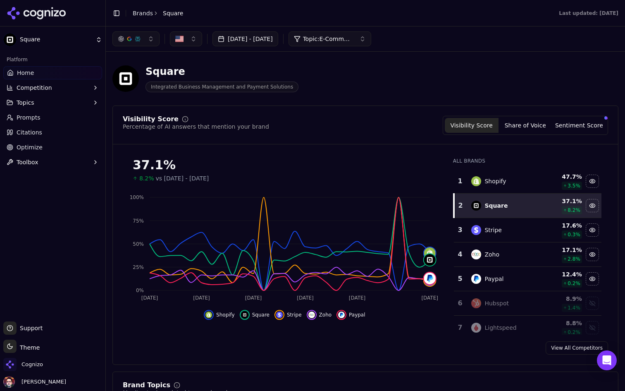
click at [215, 129] on div "Percentage of AI answers that mention your brand" at bounding box center [196, 126] width 146 height 8
click at [300, 138] on div "Visibility Score Percentage of AI answers that mention your brand Visibility Sc…" at bounding box center [365, 130] width 505 height 29
click at [270, 87] on span "Integrated Business Management and Payment Solutions" at bounding box center [221, 86] width 153 height 11
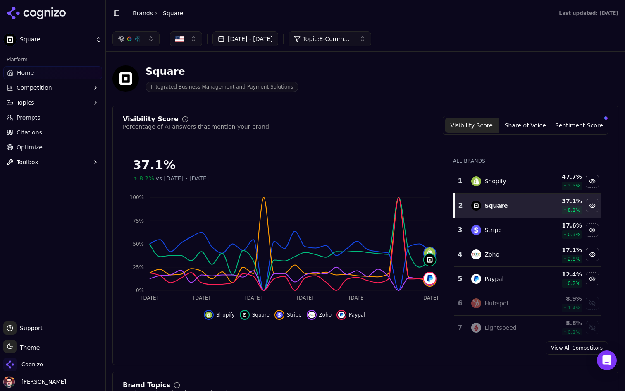
click at [144, 40] on button "button" at bounding box center [135, 38] width 47 height 15
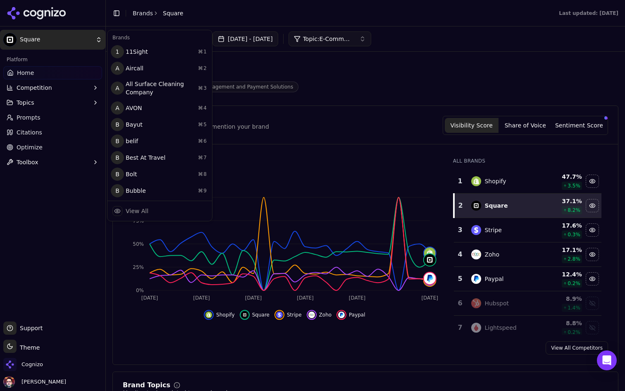
click at [65, 42] on html "Square Platform Home Competition Topics Prompts Citations Optimize Toolbox Supp…" at bounding box center [312, 195] width 625 height 391
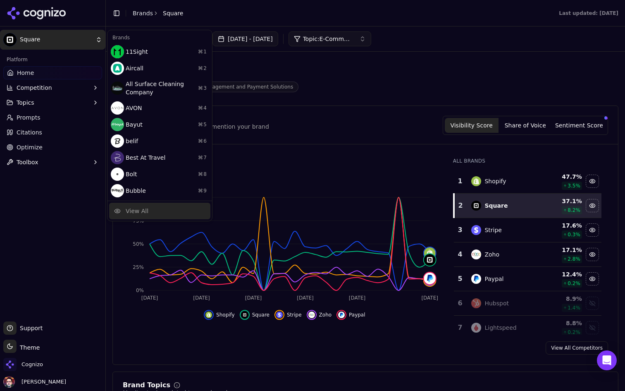
click at [153, 210] on div "View All" at bounding box center [159, 211] width 101 height 17
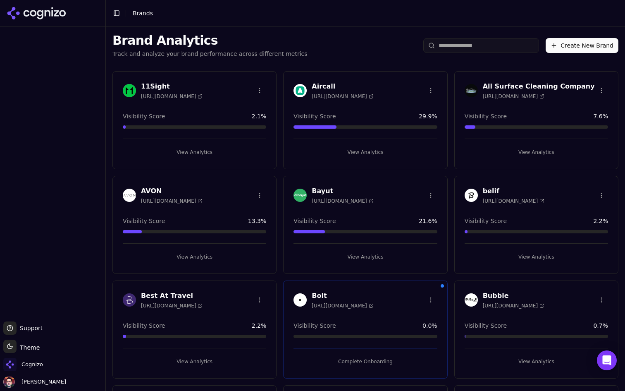
click at [431, 89] on html "Support Support Toggle theme Theme Cognizo Deniz Ozcan Toggle Sidebar Brands Br…" at bounding box center [312, 195] width 625 height 391
click at [321, 90] on h3 "Aircall" at bounding box center [343, 86] width 62 height 10
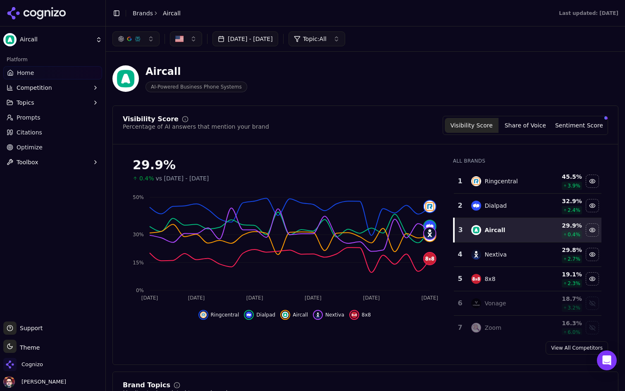
click at [76, 119] on link "Prompts" at bounding box center [52, 117] width 99 height 13
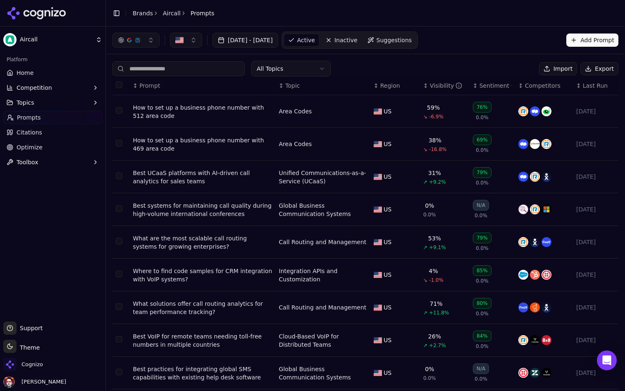
click at [81, 136] on link "Citations" at bounding box center [52, 132] width 99 height 13
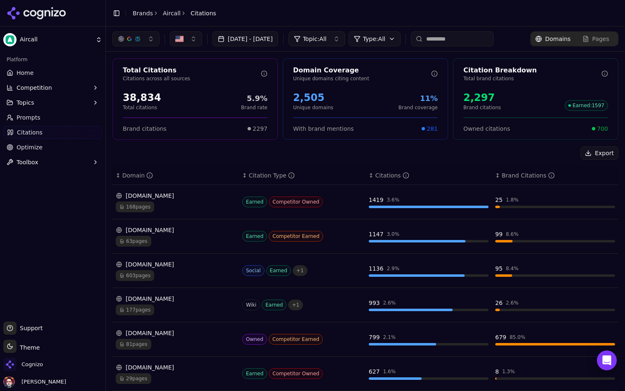
click at [77, 148] on link "Optimize" at bounding box center [52, 147] width 99 height 13
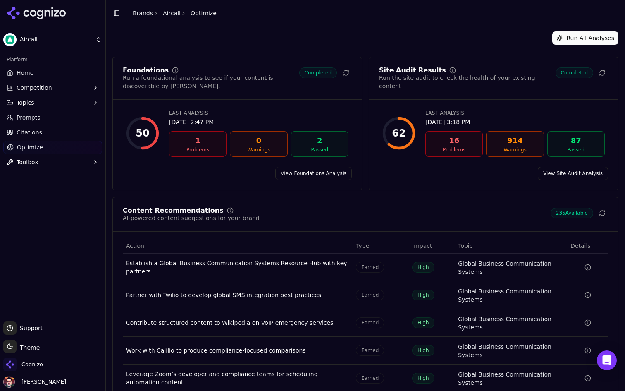
click at [69, 116] on link "Prompts" at bounding box center [52, 117] width 99 height 13
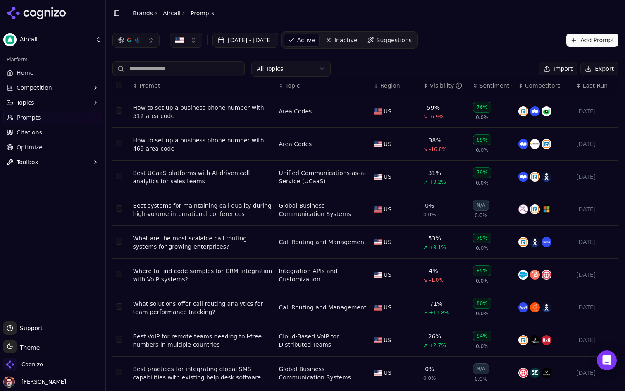
click at [67, 83] on button "Competition" at bounding box center [52, 87] width 99 height 13
click at [70, 69] on link "Home" at bounding box center [52, 72] width 99 height 13
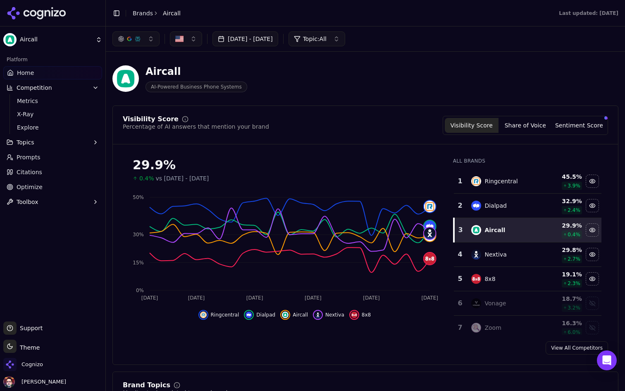
click at [38, 158] on span "Prompts" at bounding box center [29, 157] width 24 height 8
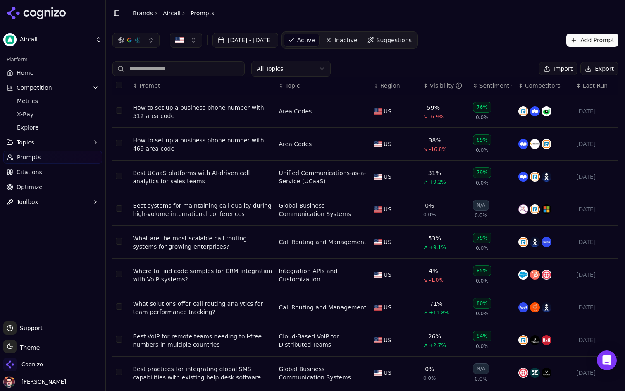
click at [61, 143] on button "Topics" at bounding box center [52, 142] width 99 height 13
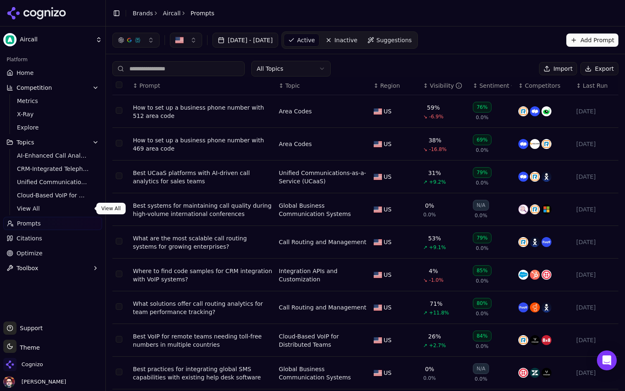
click at [52, 204] on span "View All" at bounding box center [53, 208] width 72 height 8
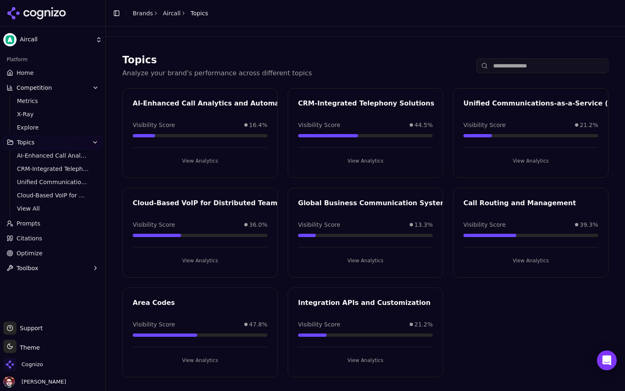
click at [70, 71] on link "Home" at bounding box center [52, 72] width 99 height 13
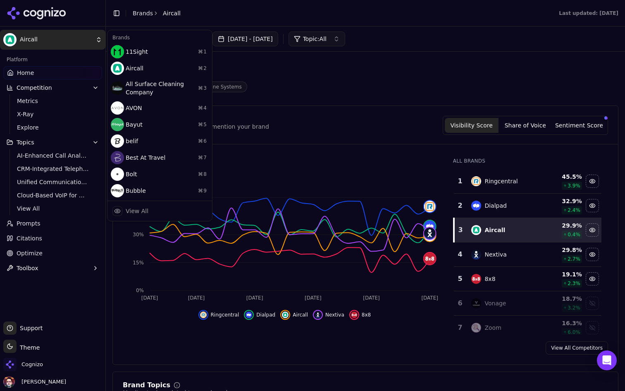
click at [36, 44] on html "Aircall Platform Home Competition Metrics X-Ray Explore Topics AI-Enhanced Call…" at bounding box center [312, 195] width 625 height 391
click at [152, 203] on div "View All" at bounding box center [159, 211] width 101 height 17
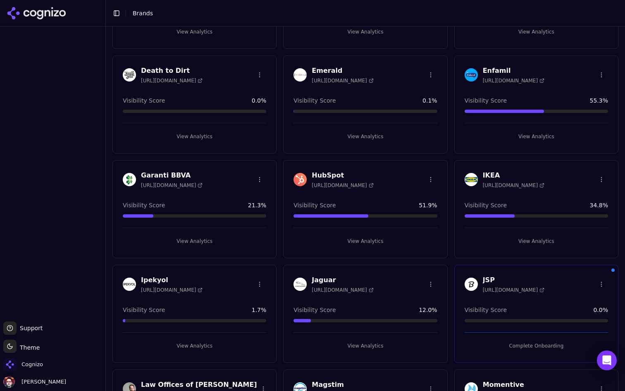
scroll to position [543, 0]
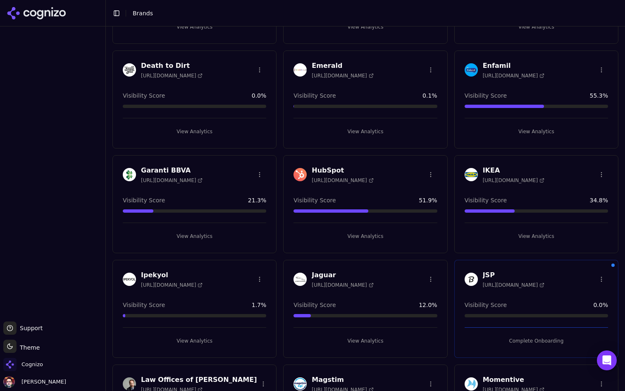
click at [356, 234] on button "View Analytics" at bounding box center [364, 235] width 143 height 13
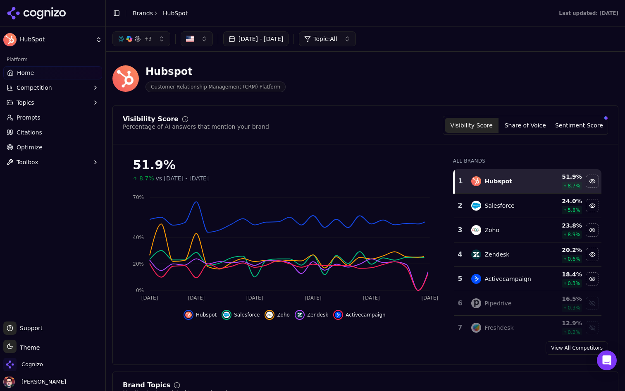
click at [63, 147] on link "Optimize" at bounding box center [52, 147] width 99 height 13
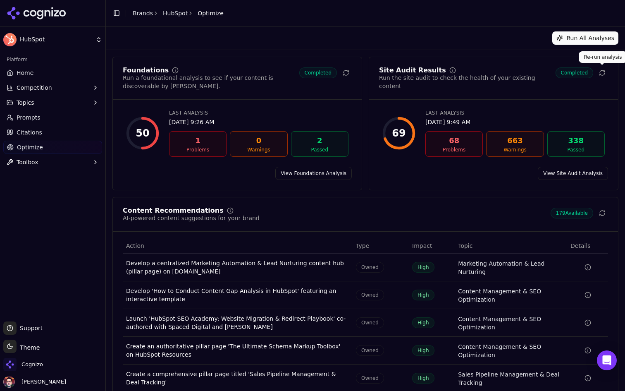
click at [600, 70] on icon at bounding box center [602, 72] width 7 height 7
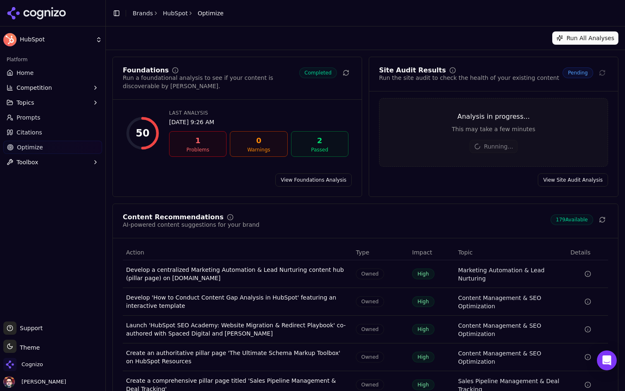
click at [68, 74] on link "Home" at bounding box center [52, 72] width 99 height 13
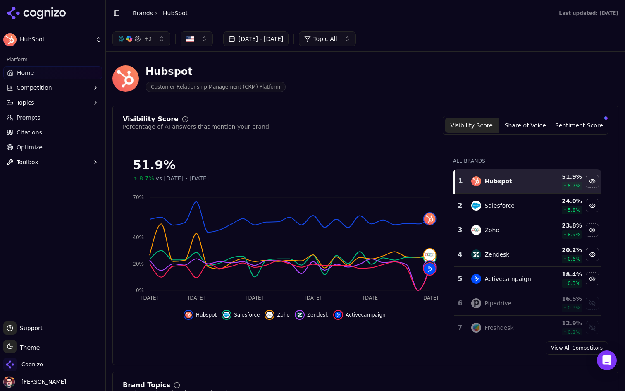
click at [583, 125] on button "Sentiment Score" at bounding box center [579, 125] width 54 height 15
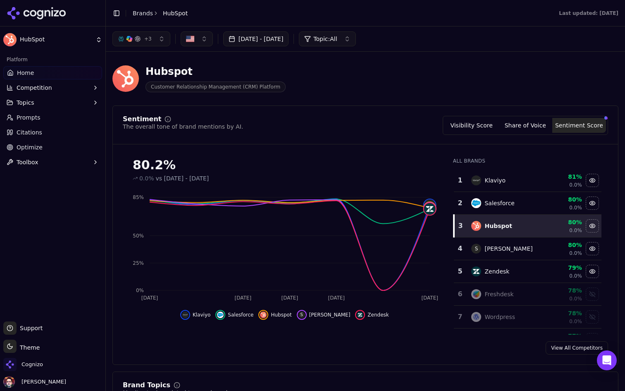
click at [515, 132] on button "Share of Voice" at bounding box center [525, 125] width 54 height 15
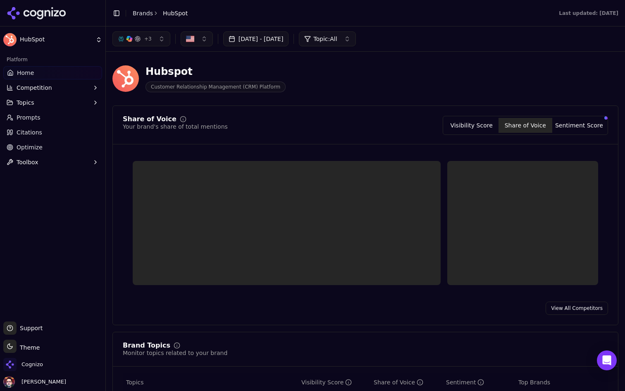
click at [474, 133] on div "Visibility Score Share of Voice Sentiment Score" at bounding box center [525, 125] width 165 height 19
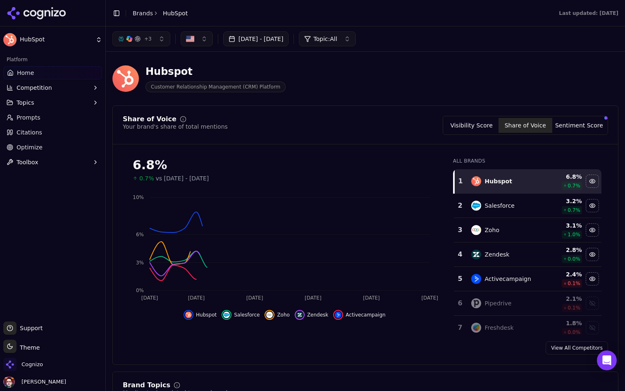
click at [474, 125] on button "Visibility Score" at bounding box center [472, 125] width 54 height 15
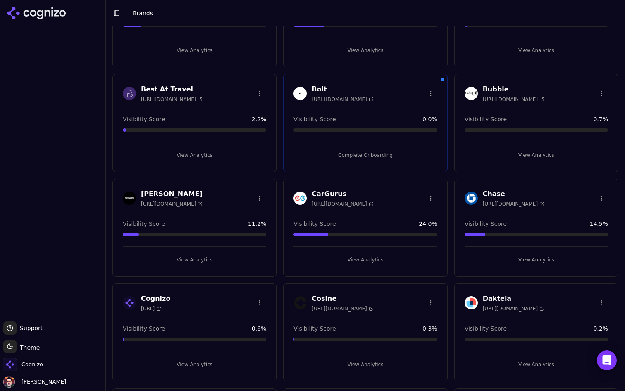
scroll to position [207, 0]
click at [195, 154] on button "View Analytics" at bounding box center [194, 154] width 143 height 13
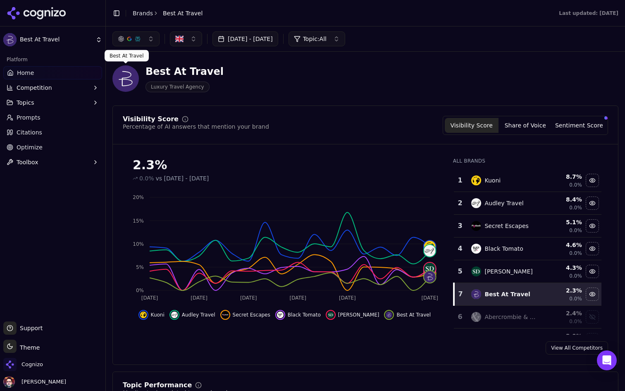
click at [61, 37] on html "Best At Travel Platform Home Competition Topics Prompts Citations Optimize Tool…" at bounding box center [312, 195] width 625 height 391
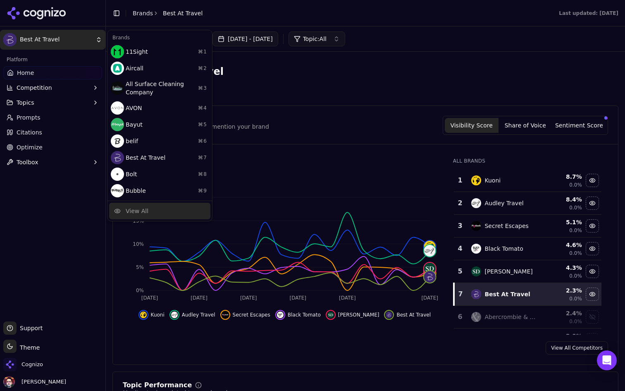
click at [147, 215] on div "View All" at bounding box center [159, 211] width 101 height 17
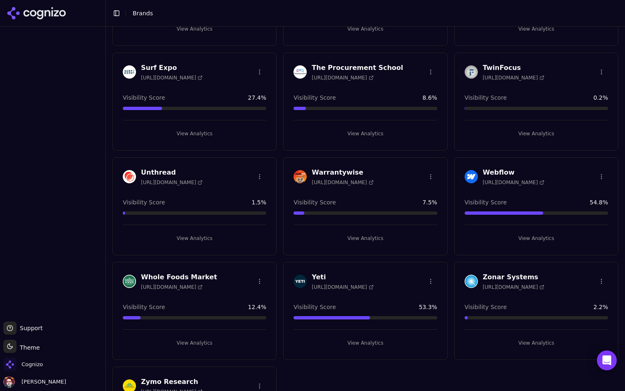
scroll to position [1482, 0]
click at [432, 176] on html "Support Support Toggle theme Theme Cognizo Deniz Ozcan Toggle Sidebar Brands Br…" at bounding box center [312, 195] width 625 height 391
click at [413, 193] on div "Delete Brand" at bounding box center [410, 193] width 49 height 13
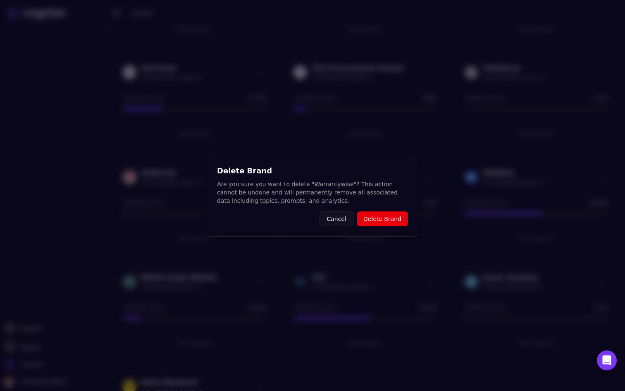
click at [386, 215] on button "Delete Brand" at bounding box center [382, 218] width 51 height 15
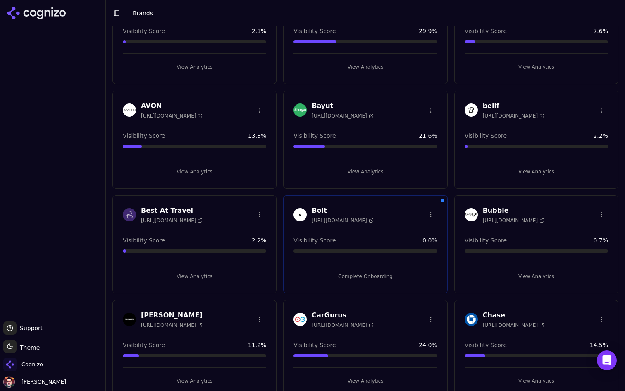
scroll to position [0, 0]
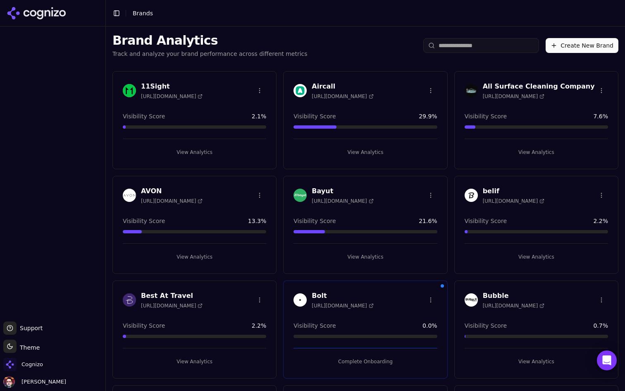
click at [601, 194] on html "Support Support Toggle theme Theme Cognizo Deniz Ozcan Toggle Sidebar Brands Br…" at bounding box center [312, 195] width 625 height 391
click at [585, 214] on div "Delete Brand" at bounding box center [581, 211] width 49 height 13
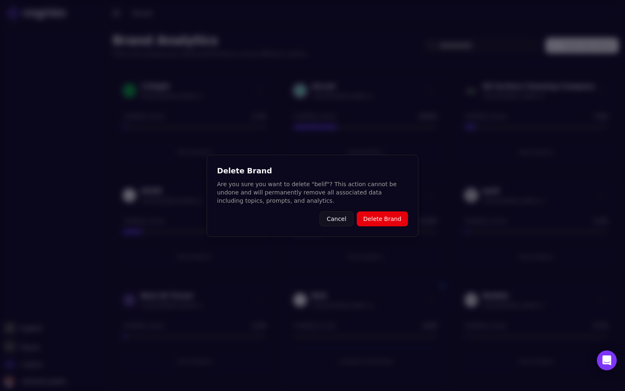
click at [393, 218] on button "Delete Brand" at bounding box center [382, 218] width 51 height 15
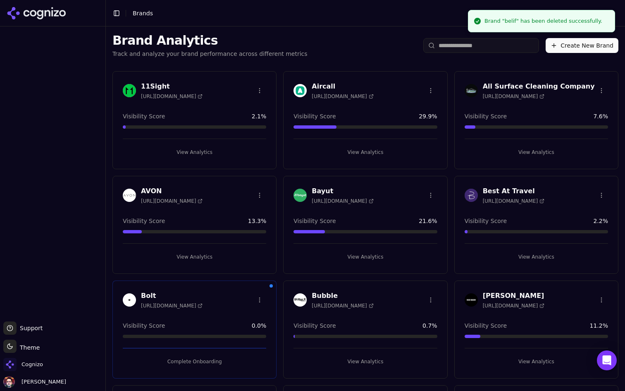
click at [602, 88] on html "Support Support Toggle theme Theme Cognizo Deniz Ozcan Toggle Sidebar Brands Br…" at bounding box center [312, 195] width 625 height 391
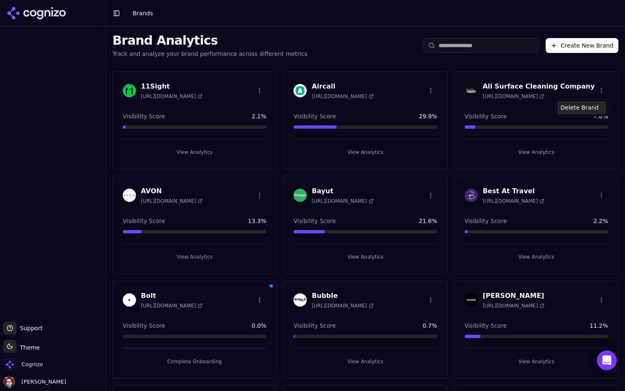
click at [583, 104] on div "Delete Brand" at bounding box center [581, 107] width 49 height 13
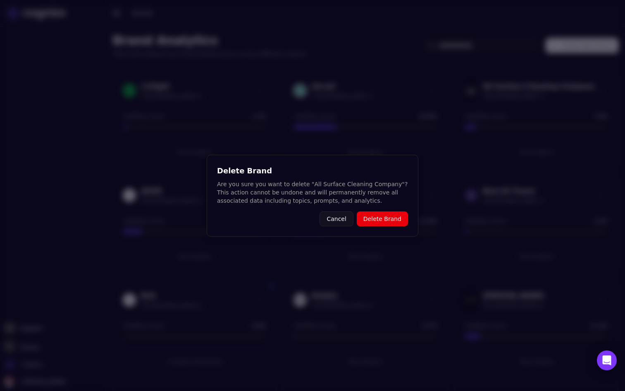
click at [384, 219] on button "Delete Brand" at bounding box center [382, 218] width 51 height 15
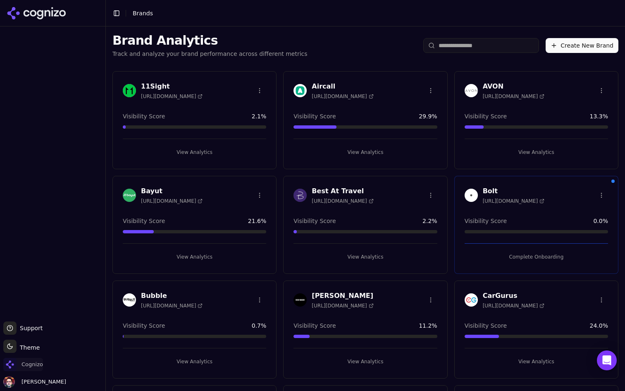
click at [27, 362] on span "Cognizo" at bounding box center [31, 363] width 21 height 7
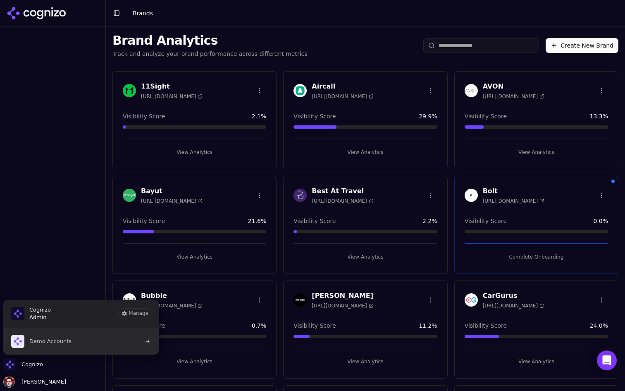
click at [91, 339] on button "Demo Accounts" at bounding box center [81, 341] width 156 height 26
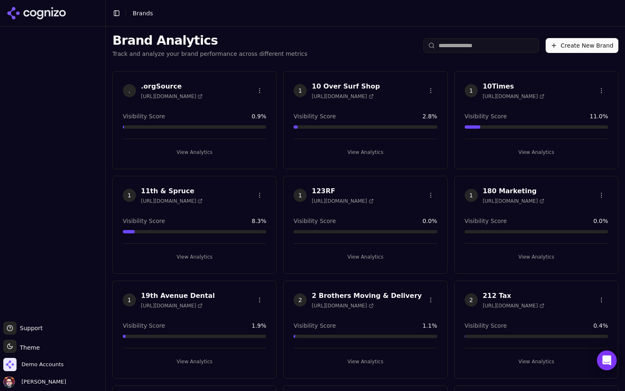
click at [343, 206] on div "1 123RF https://123rf.com" at bounding box center [365, 196] width 163 height 21
click at [48, 359] on span "Demo Accounts" at bounding box center [33, 364] width 60 height 13
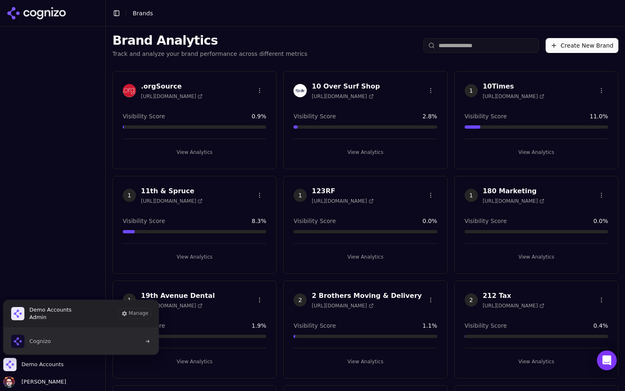
click at [88, 341] on button "Cognizo" at bounding box center [81, 341] width 156 height 26
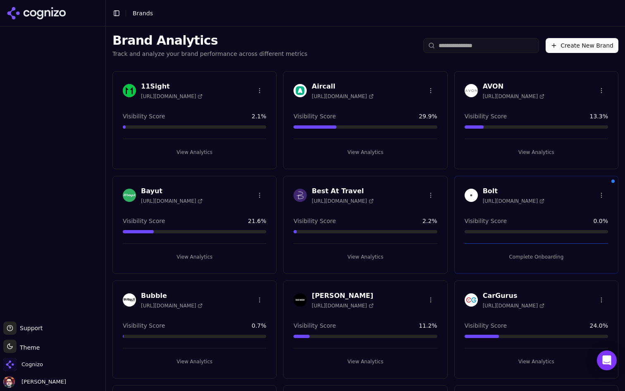
click at [498, 38] on input "search" at bounding box center [481, 45] width 116 height 15
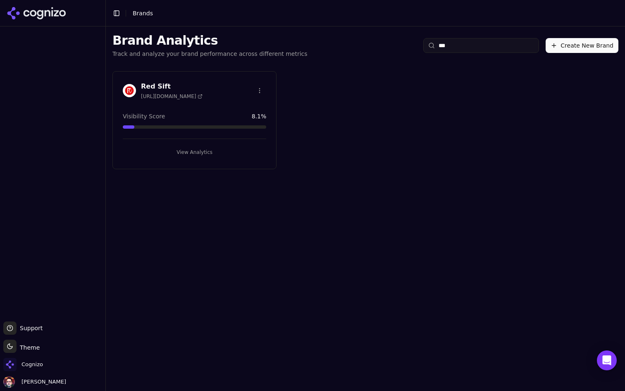
click at [465, 49] on input "***" at bounding box center [481, 45] width 116 height 15
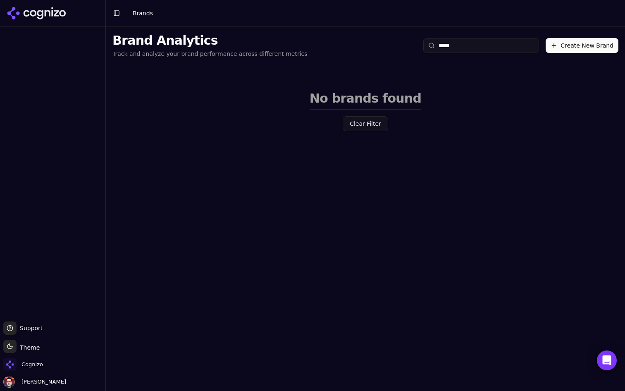
click at [458, 44] on input "*****" at bounding box center [481, 45] width 116 height 15
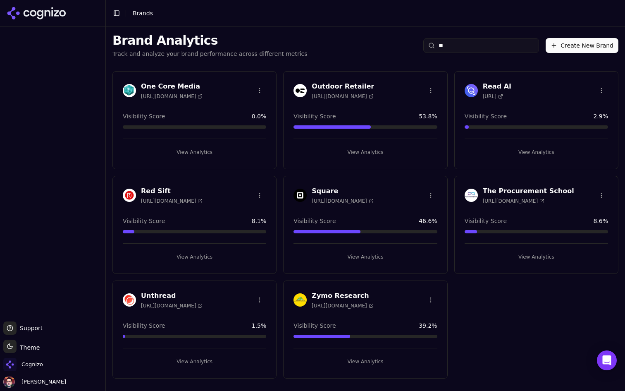
type input "*"
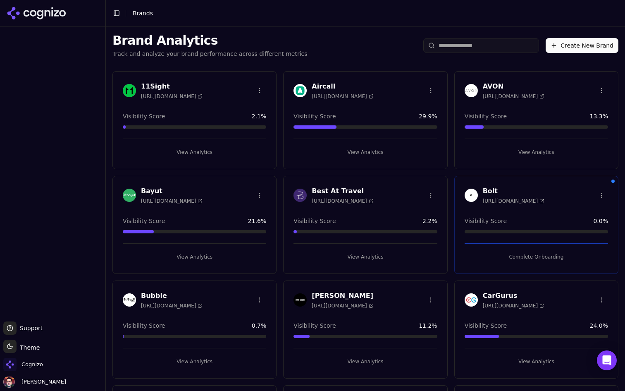
click at [47, 359] on div "Cognizo" at bounding box center [52, 366] width 99 height 17
click at [37, 362] on span "Cognizo" at bounding box center [31, 363] width 21 height 7
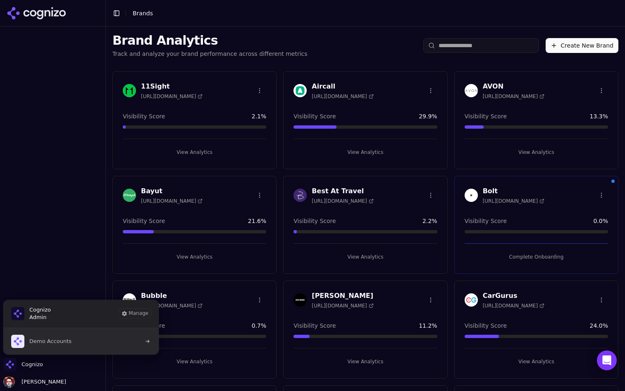
click at [64, 339] on span "Demo Accounts" at bounding box center [50, 340] width 42 height 7
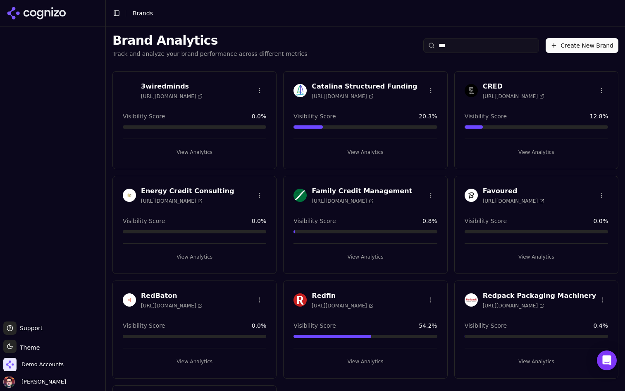
drag, startPoint x: 484, startPoint y: 42, endPoint x: 493, endPoint y: 42, distance: 8.7
click at [493, 42] on input "***" at bounding box center [481, 45] width 116 height 15
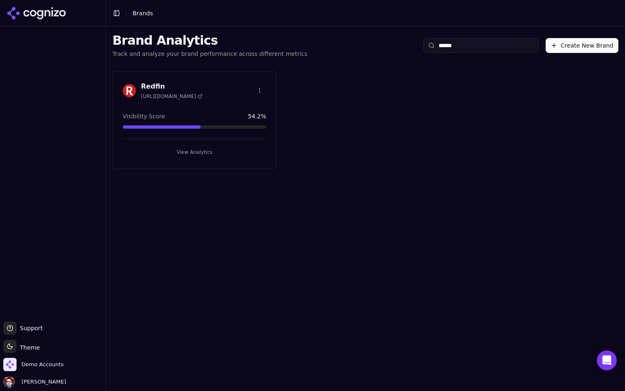
type input "******"
click at [220, 152] on button "View Analytics" at bounding box center [194, 151] width 143 height 13
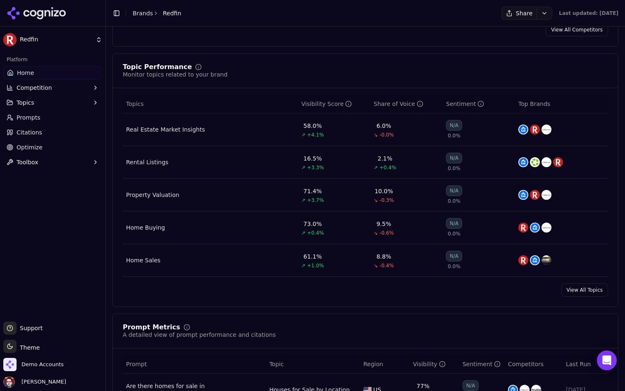
scroll to position [312, 0]
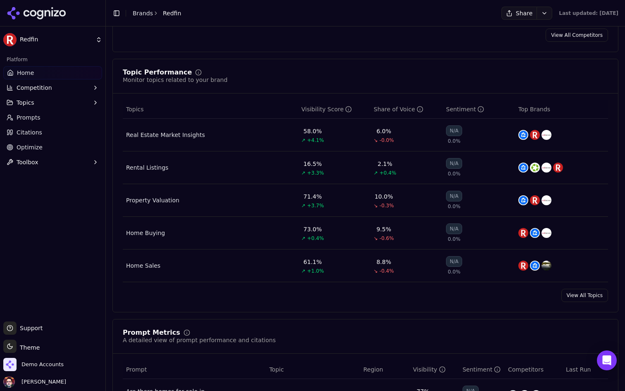
click at [185, 137] on div "Real Estate Market Insights" at bounding box center [165, 135] width 79 height 8
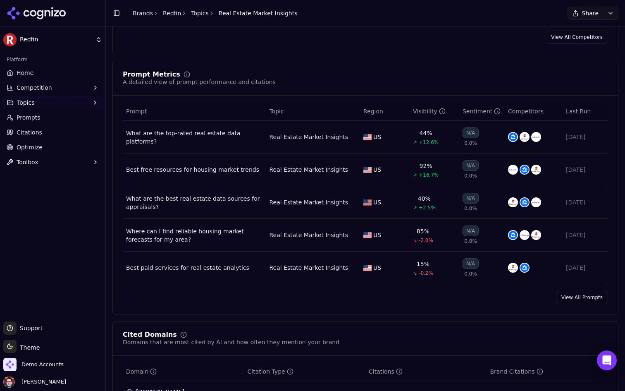
scroll to position [270, 0]
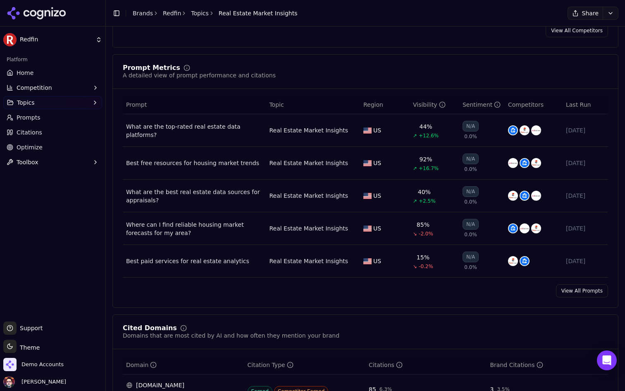
click at [69, 117] on link "Prompts" at bounding box center [52, 117] width 99 height 13
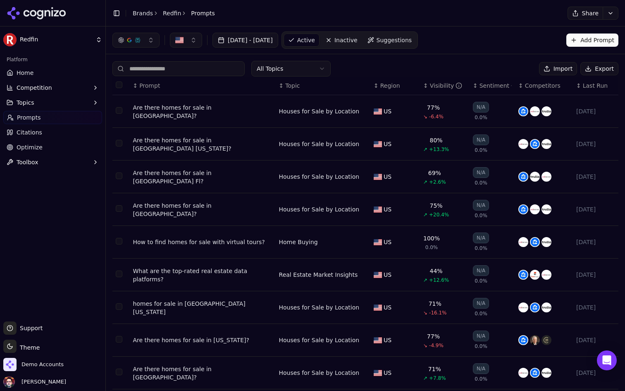
click at [288, 69] on html "Redfin Platform Home Competition Topics Prompts Citations Optimize Toolbox Supp…" at bounding box center [312, 195] width 625 height 391
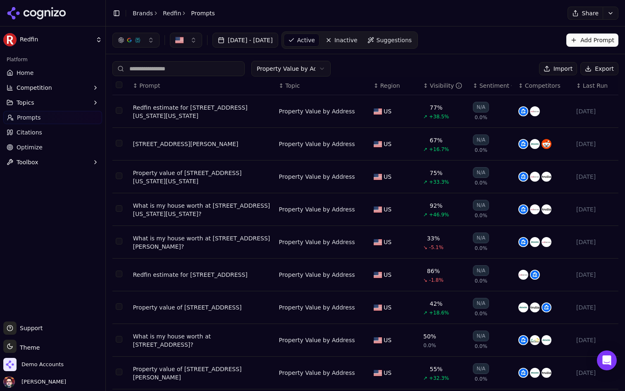
click at [310, 68] on html "Redfin Platform Home Competition Topics Prompts Citations Optimize Toolbox Supp…" at bounding box center [312, 195] width 625 height 391
click at [299, 67] on html "Redfin Platform Home Competition Topics Prompts Citations Optimize Toolbox Supp…" at bounding box center [312, 195] width 625 height 391
click at [300, 67] on html "Redfin Platform Home Competition Topics Prompts Citations Optimize Toolbox Supp…" at bounding box center [312, 195] width 625 height 391
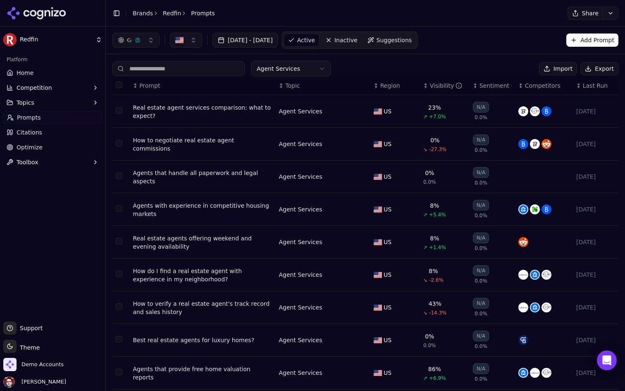
click at [306, 70] on html "Redfin Platform Home Competition Topics Prompts Citations Optimize Toolbox Supp…" at bounding box center [312, 195] width 625 height 391
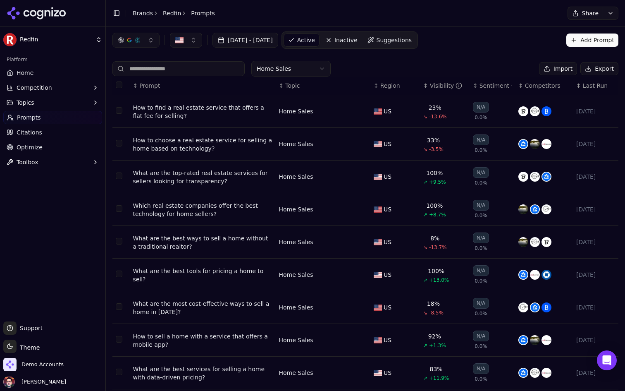
click at [306, 74] on html "Redfin Platform Home Competition Topics Prompts Citations Optimize Toolbox Supp…" at bounding box center [312, 195] width 625 height 391
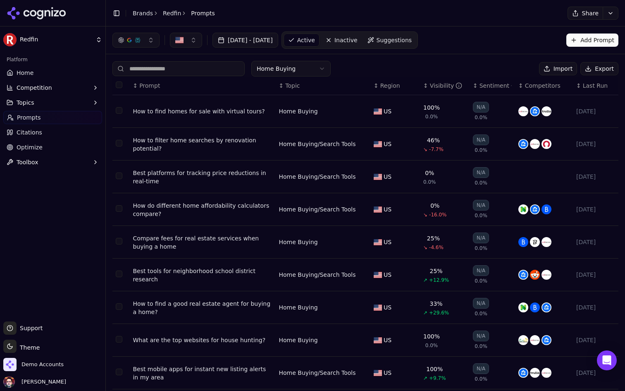
click at [319, 64] on html "Redfin Platform Home Competition Topics Prompts Citations Optimize Toolbox Supp…" at bounding box center [312, 195] width 625 height 391
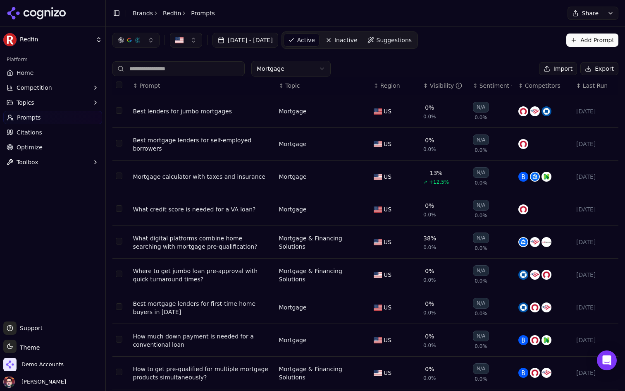
click at [305, 70] on html "Redfin Platform Home Competition Topics Prompts Citations Optimize Toolbox Supp…" at bounding box center [312, 195] width 625 height 391
click at [291, 71] on html "Redfin Platform Home Competition Topics Prompts Citations Optimize Toolbox Supp…" at bounding box center [312, 195] width 625 height 391
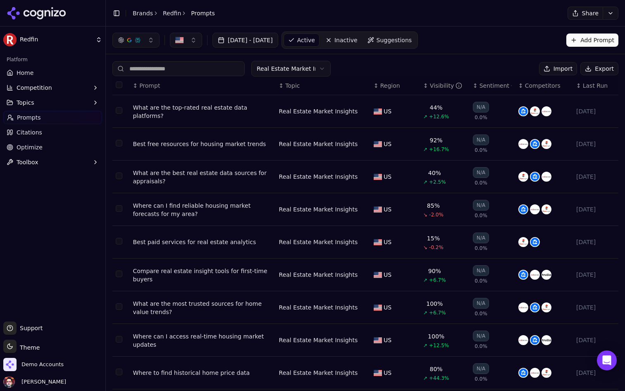
click at [308, 72] on html "Redfin Platform Home Competition Topics Prompts Citations Optimize Toolbox Supp…" at bounding box center [312, 195] width 625 height 391
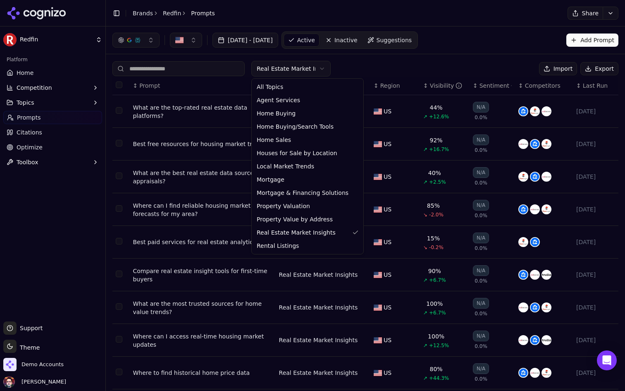
click at [311, 71] on html "Redfin Platform Home Competition Topics Prompts Citations Optimize Toolbox Supp…" at bounding box center [312, 195] width 625 height 391
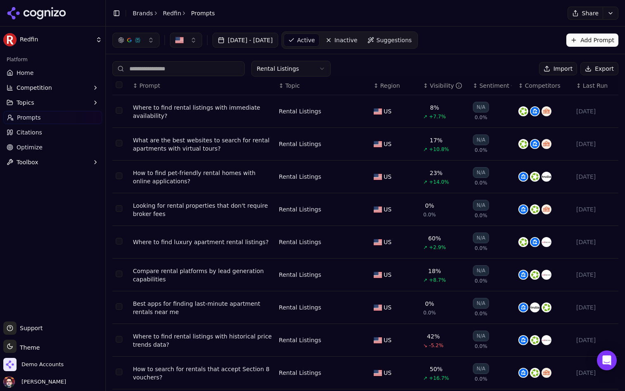
click at [73, 80] on ul "Home Competition Topics Prompts Citations Optimize Toolbox" at bounding box center [52, 117] width 99 height 102
click at [82, 71] on link "Home" at bounding box center [52, 72] width 99 height 13
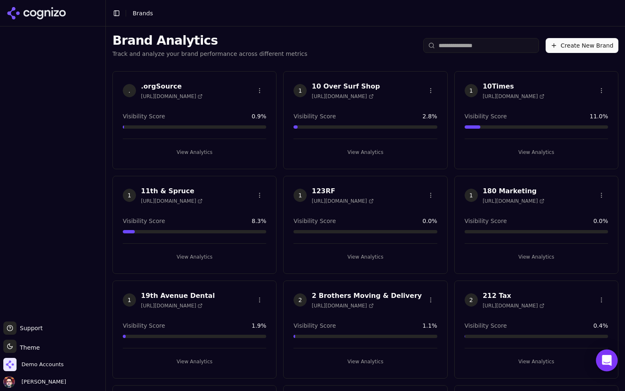
click at [610, 364] on icon "Open Intercom Messenger" at bounding box center [607, 360] width 10 height 11
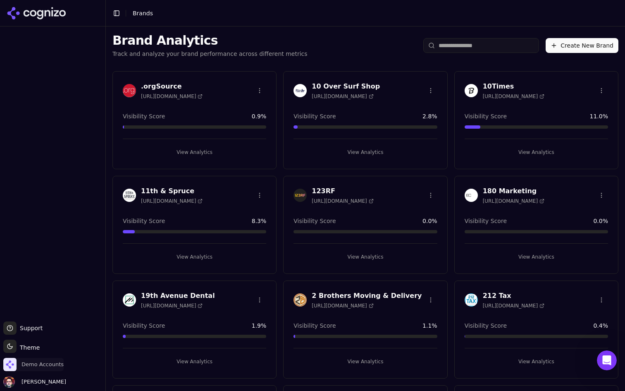
click at [46, 362] on span "Demo Accounts" at bounding box center [42, 363] width 42 height 7
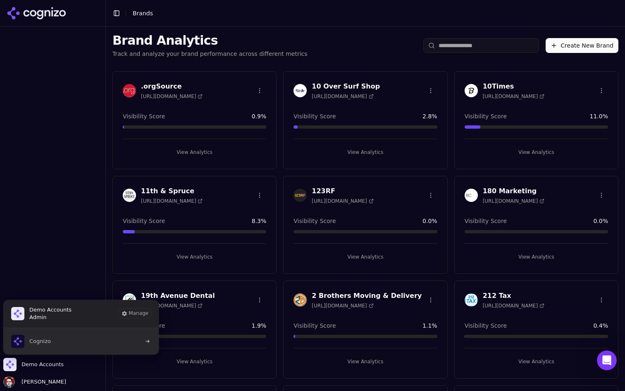
click at [67, 334] on button "Cognizo" at bounding box center [81, 341] width 156 height 26
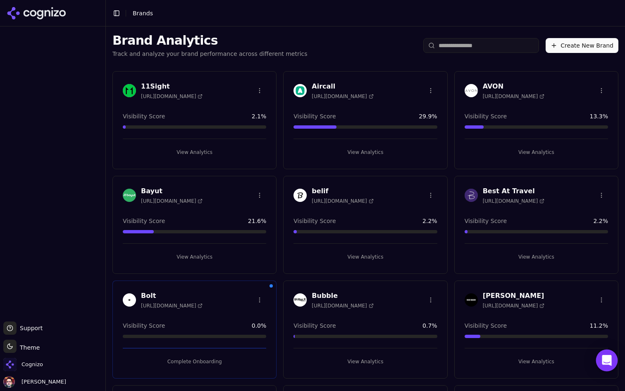
click at [610, 359] on icon "Open Intercom Messenger" at bounding box center [607, 360] width 10 height 11
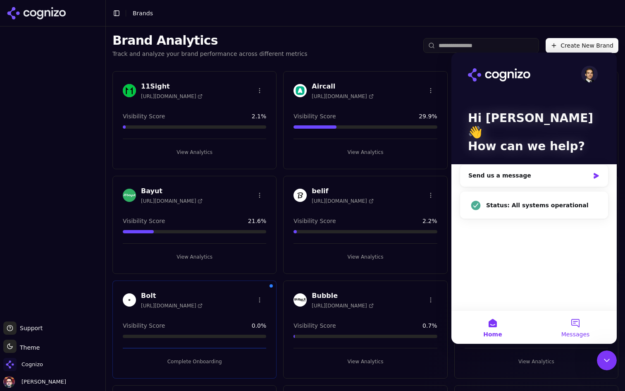
click at [559, 325] on button "Messages" at bounding box center [575, 326] width 83 height 33
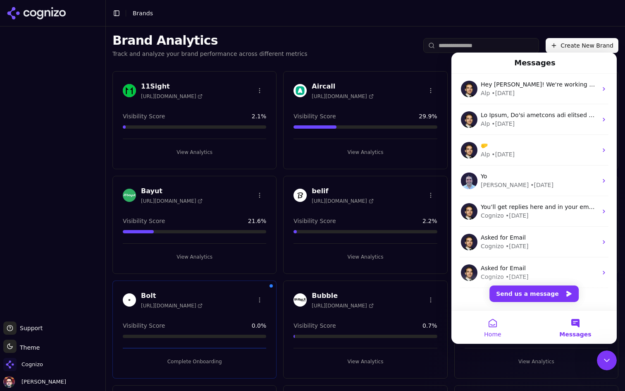
click at [501, 324] on button "Home" at bounding box center [492, 326] width 83 height 33
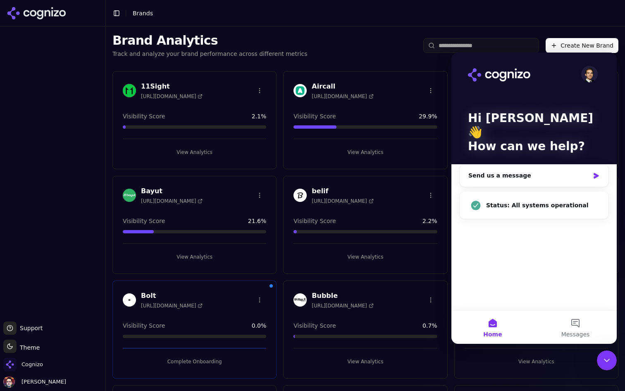
click at [366, 35] on div "Brand Analytics Track and analyze your brand performance across different metri…" at bounding box center [365, 45] width 519 height 38
